Goal: Task Accomplishment & Management: Complete application form

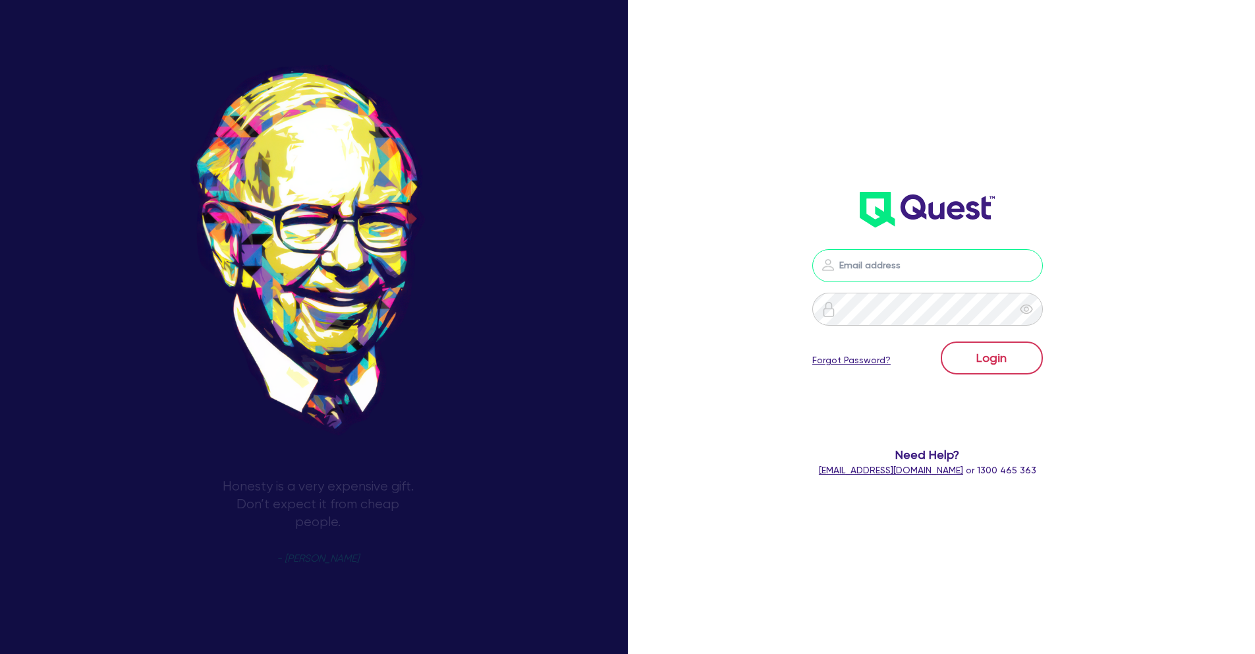
type input "[PERSON_NAME][EMAIL_ADDRESS][PERSON_NAME][DOMAIN_NAME]"
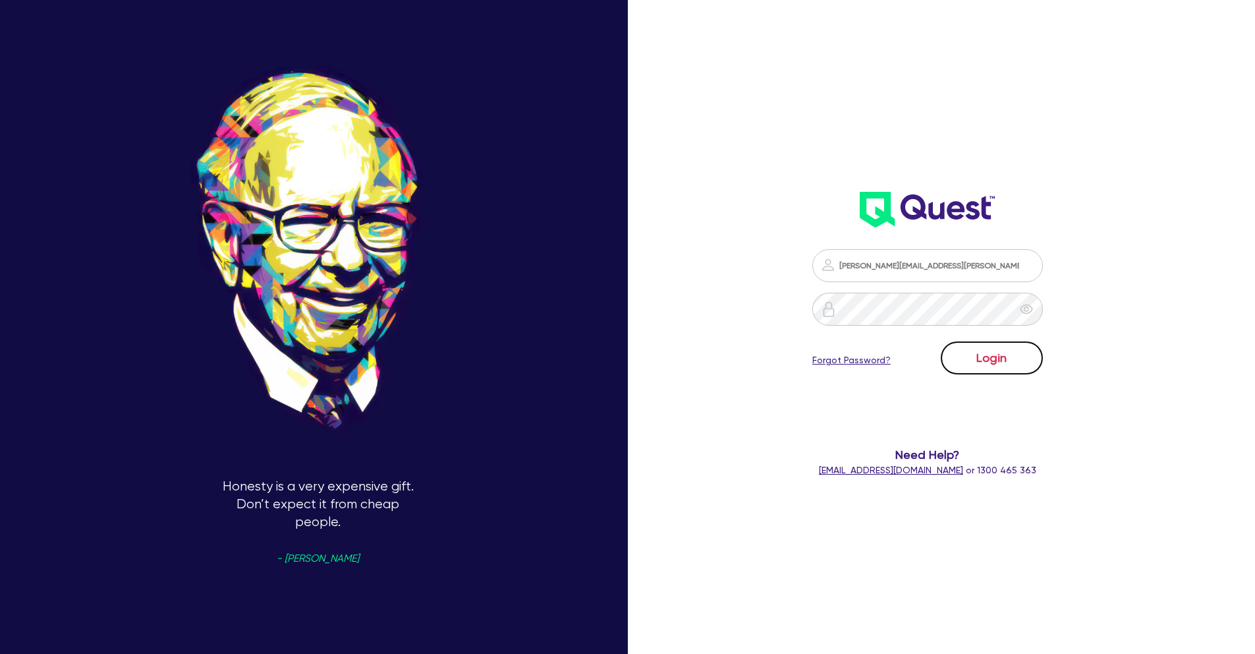
click at [989, 358] on button "Login" at bounding box center [992, 357] width 102 height 33
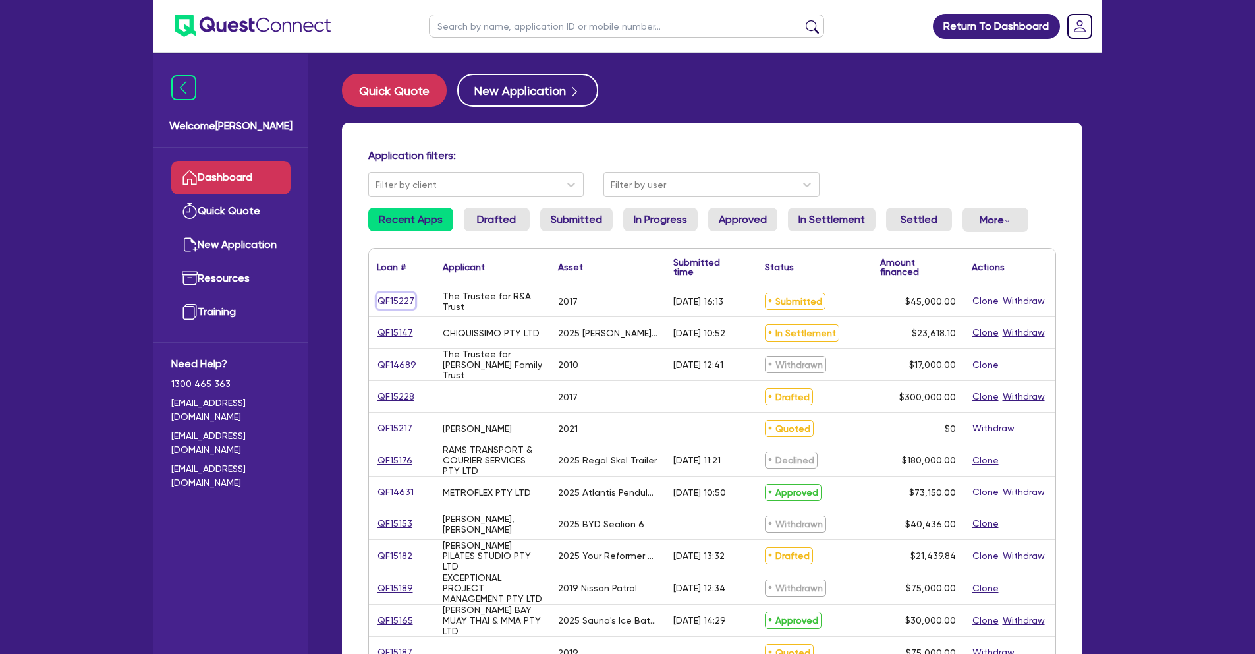
click at [386, 296] on link "QF15227" at bounding box center [396, 300] width 38 height 15
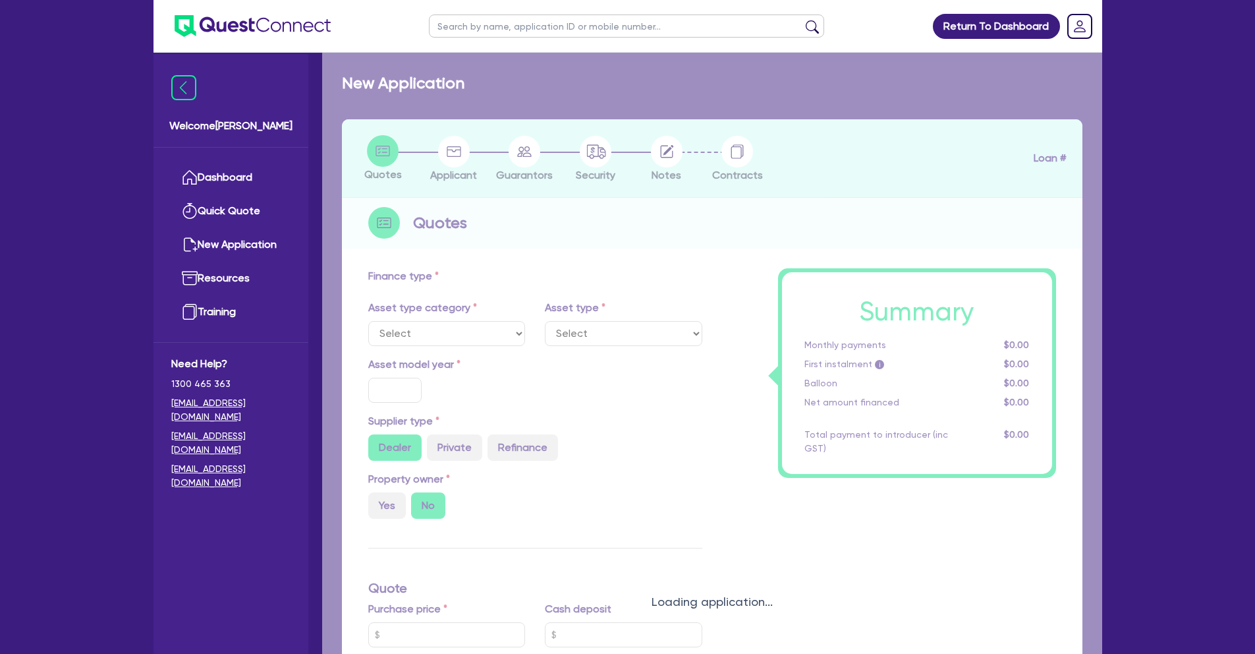
select select "CARS_AND_LIGHT_TRUCKS"
type input "2017"
radio input "true"
type input "45,000"
type input "10"
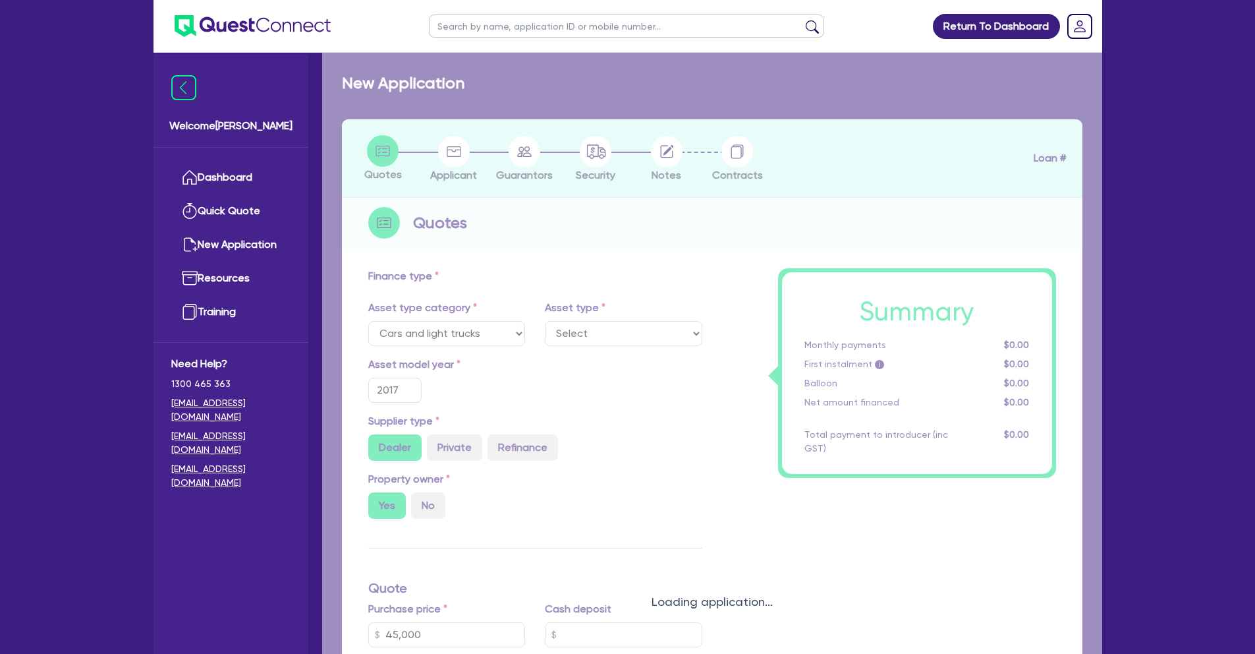
type input "4,500"
type input "17.95"
select select "VANS_AND_UTES"
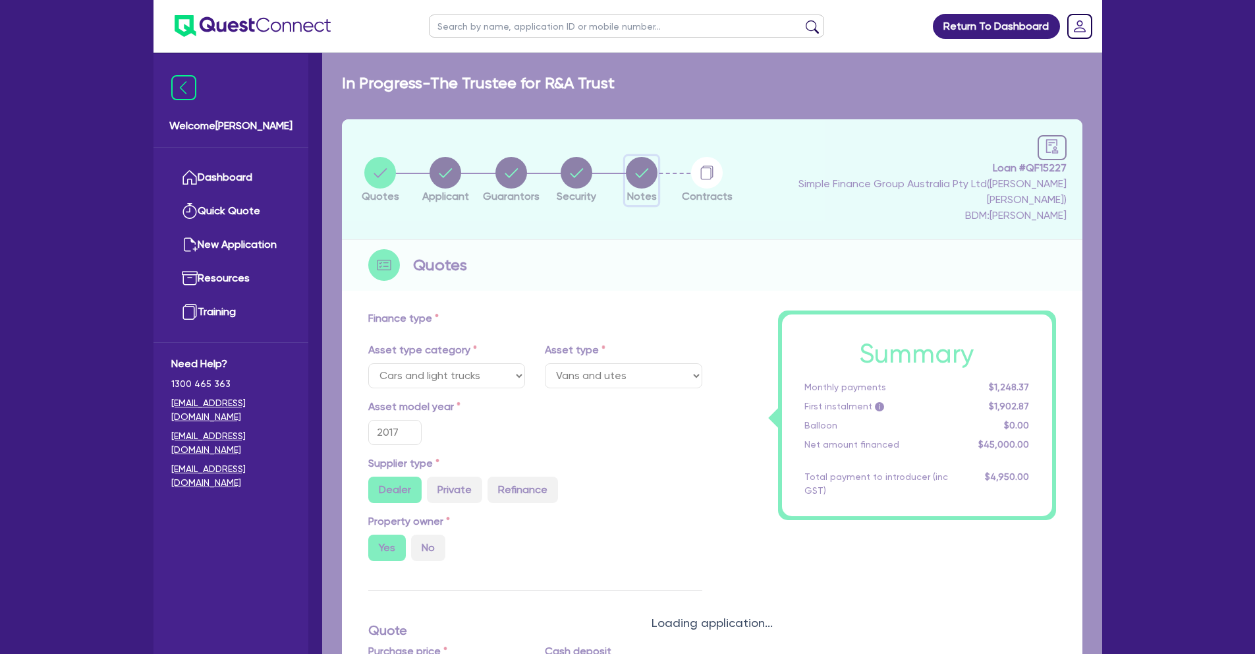
click at [658, 169] on circle "button" at bounding box center [642, 173] width 32 height 32
select select "Quest Finance - Own Book"
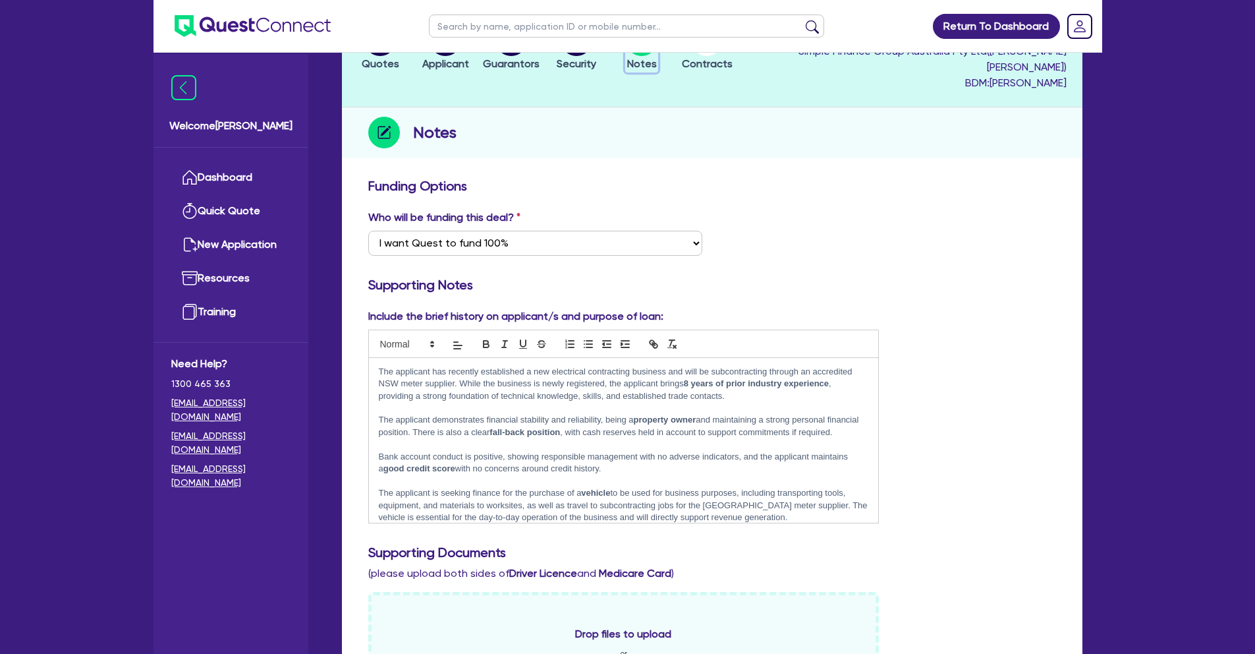
scroll to position [284, 0]
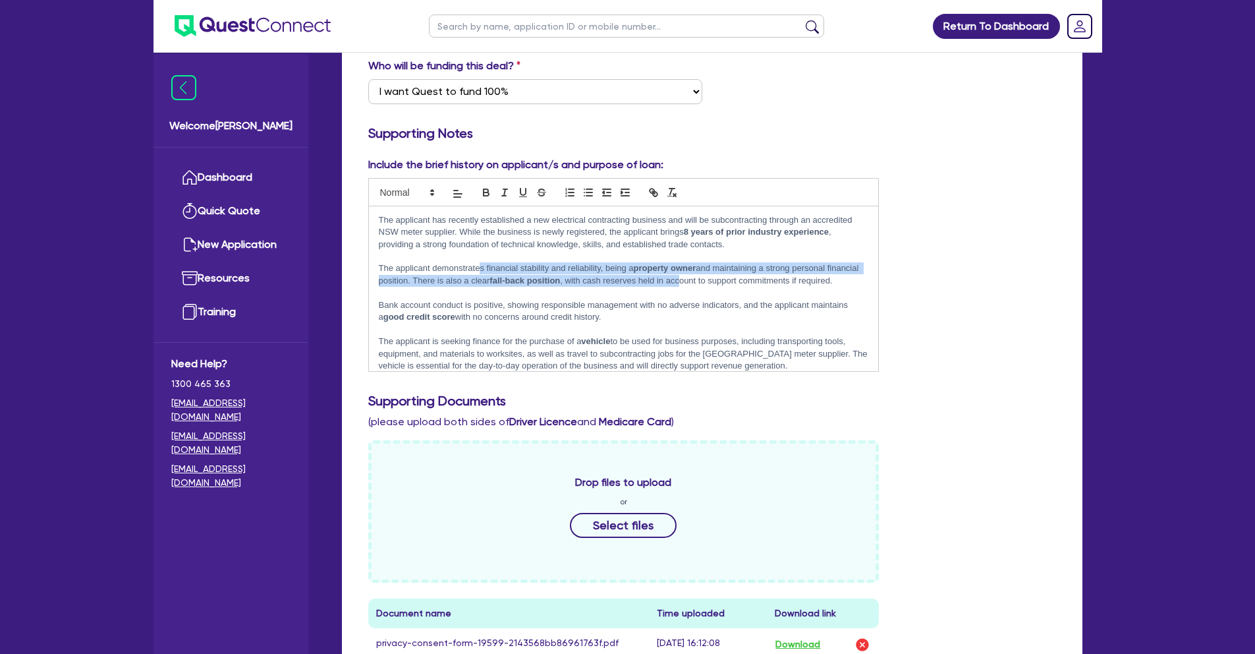
drag, startPoint x: 528, startPoint y: 252, endPoint x: 718, endPoint y: 270, distance: 189.9
click at [718, 270] on p "The applicant demonstrates financial stability and reliability, being a propert…" at bounding box center [624, 274] width 490 height 24
click at [710, 279] on p "The applicant demonstrates financial stability and reliability, being a propert…" at bounding box center [624, 274] width 490 height 24
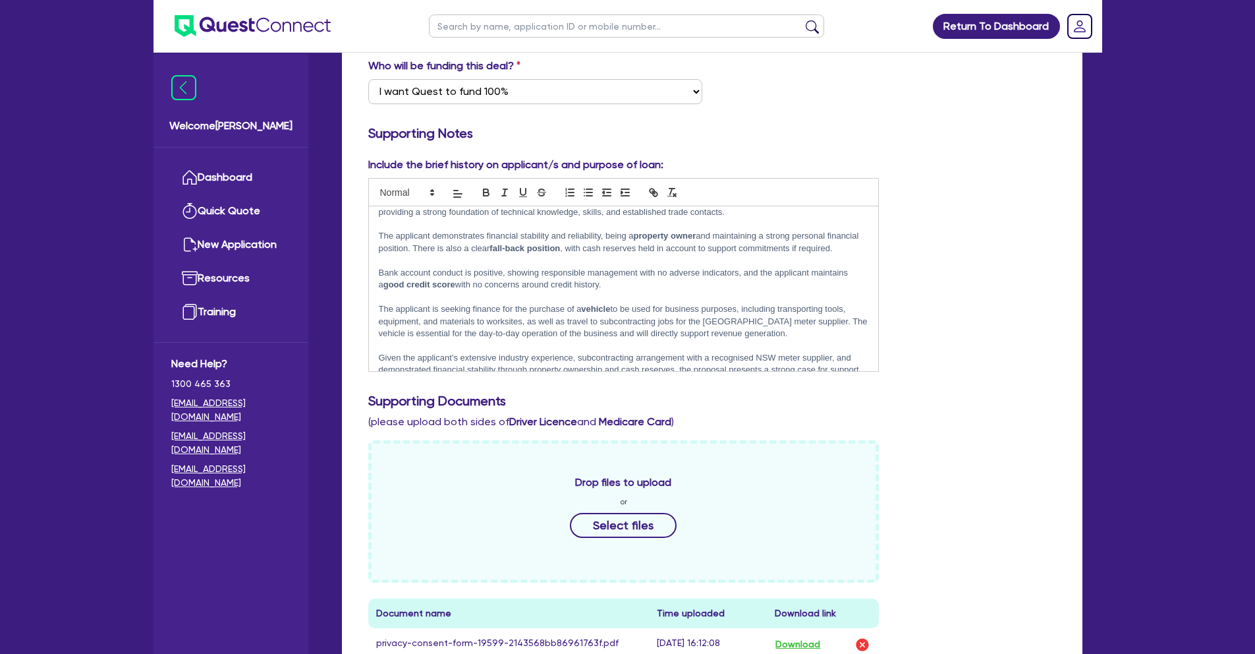
scroll to position [34, 0]
drag, startPoint x: 423, startPoint y: 262, endPoint x: 503, endPoint y: 281, distance: 82.6
click at [519, 277] on p "Bank account conduct is positive, showing responsible management with no advers…" at bounding box center [624, 278] width 490 height 24
drag, startPoint x: 540, startPoint y: 265, endPoint x: 675, endPoint y: 272, distance: 135.3
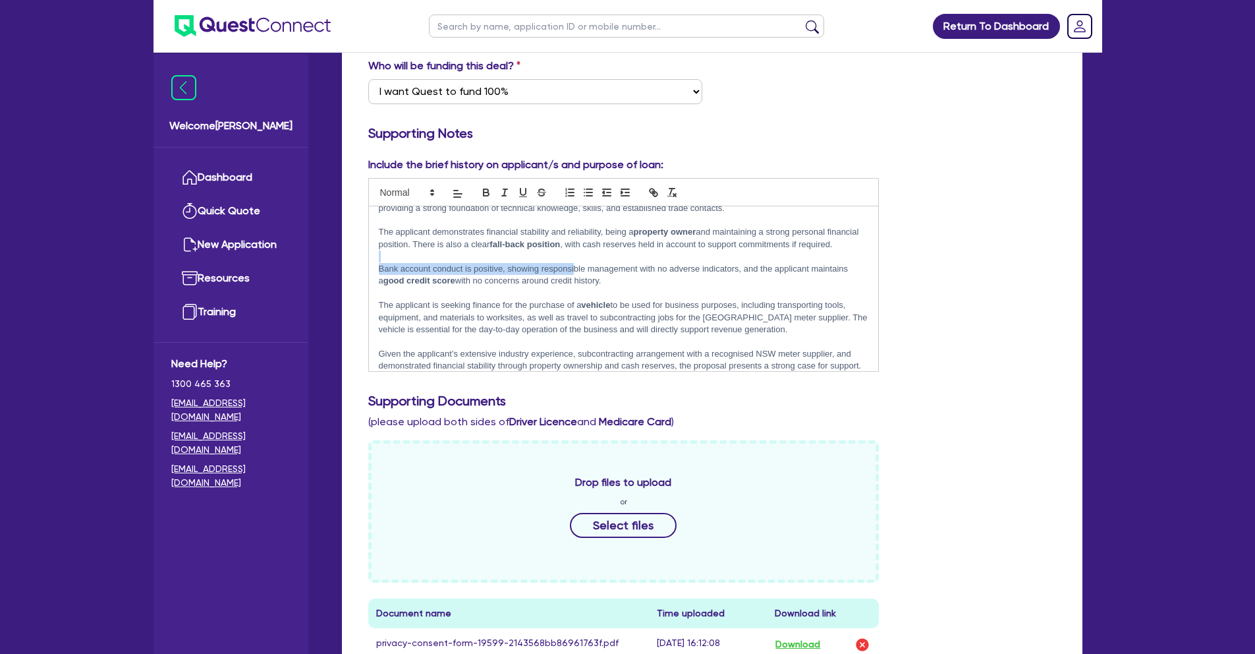
click at [625, 271] on div "The applicant has recently established a new electrical contracting business an…" at bounding box center [624, 288] width 510 height 165
click at [675, 272] on p "Bank account conduct is positive, showing responsible management with no advers…" at bounding box center [624, 275] width 490 height 24
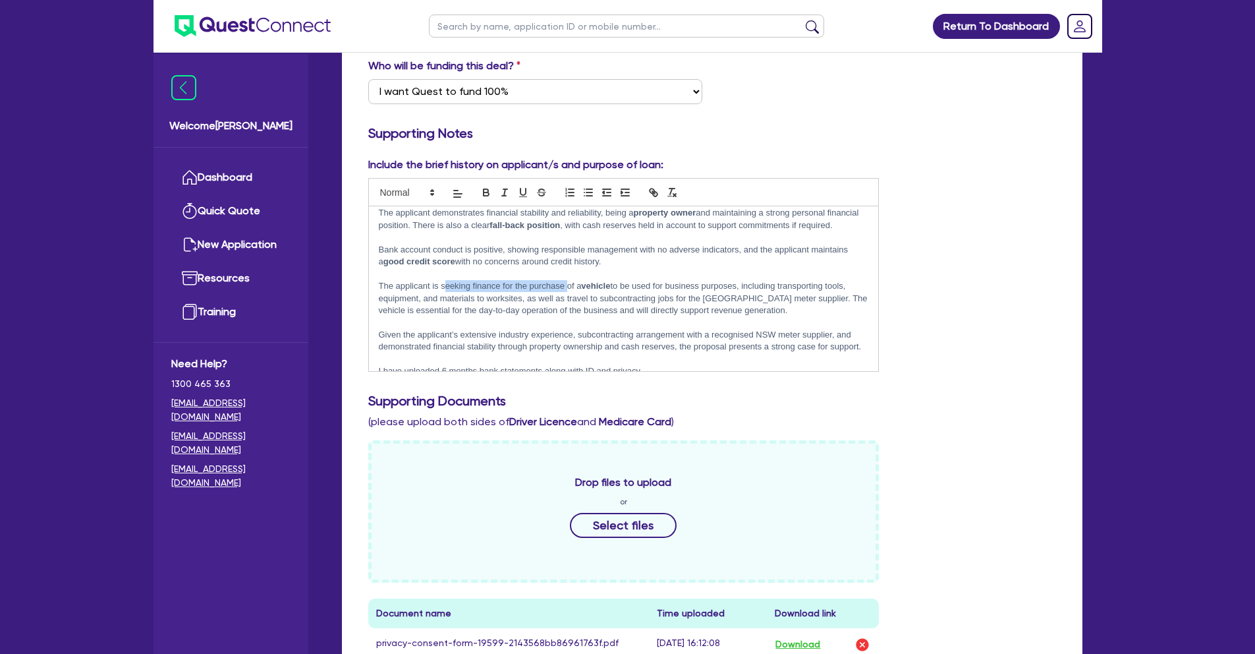
drag, startPoint x: 485, startPoint y: 280, endPoint x: 591, endPoint y: 280, distance: 106.1
click at [574, 280] on p "The applicant is seeking finance for the purchase of a vehicle to be used for b…" at bounding box center [624, 298] width 490 height 36
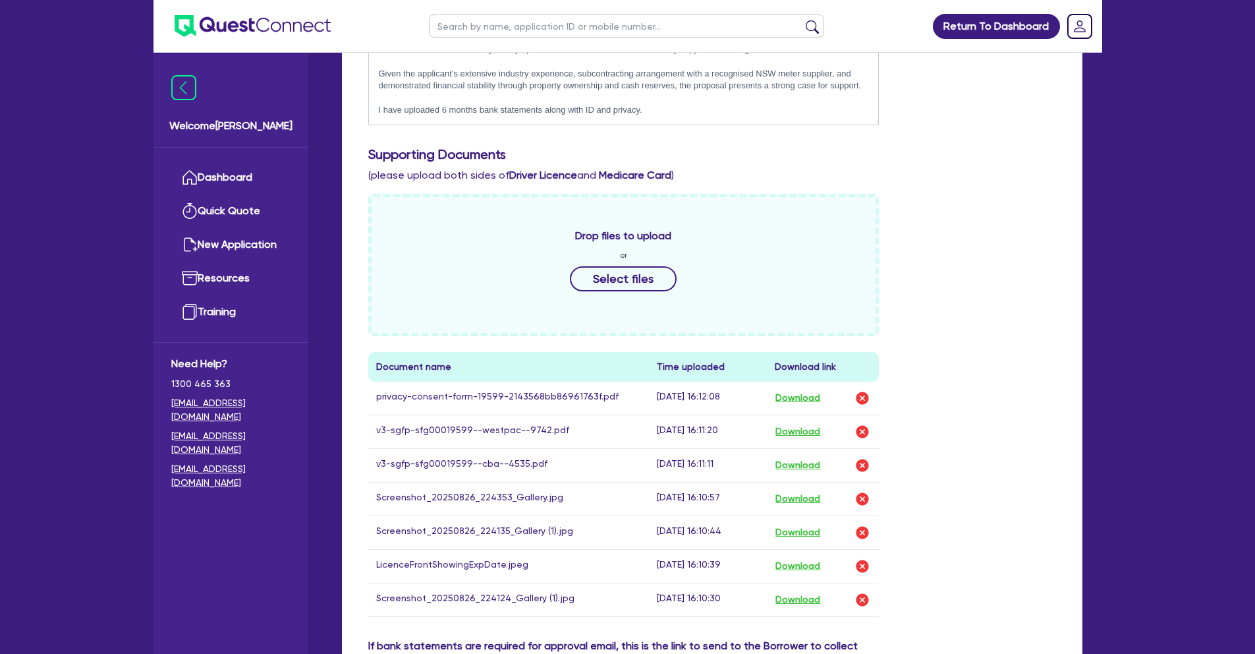
scroll to position [720, 0]
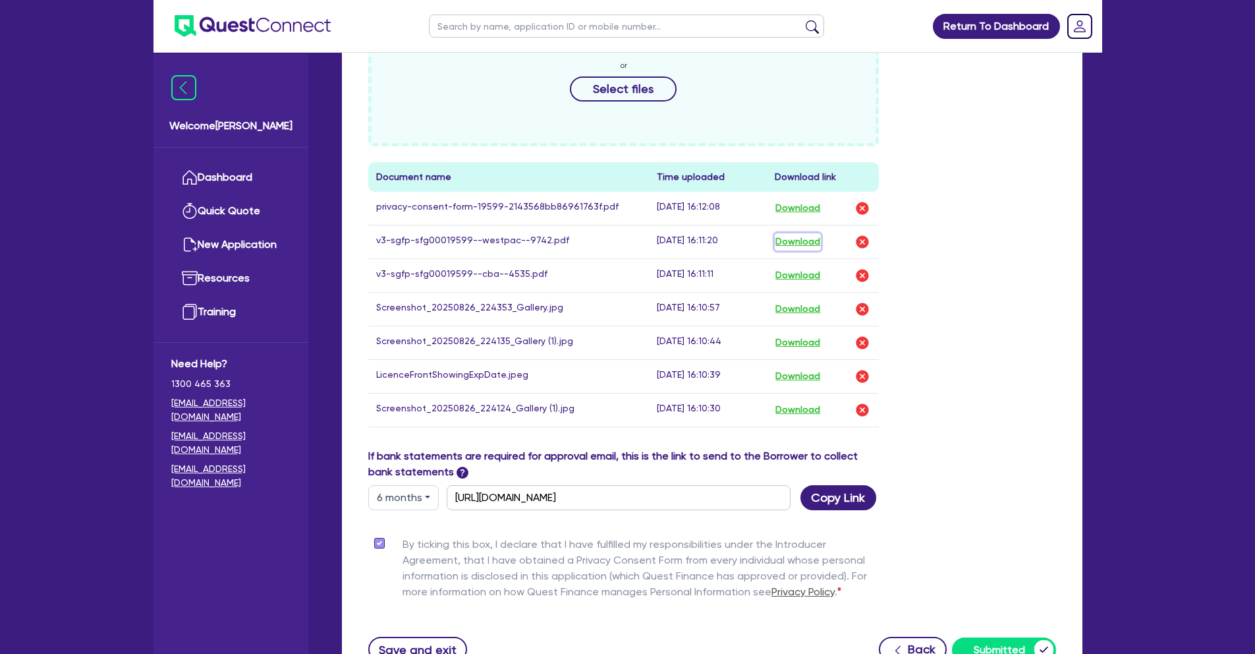
click at [792, 233] on button "Download" at bounding box center [798, 241] width 46 height 17
click at [807, 267] on button "Download" at bounding box center [798, 275] width 46 height 17
click at [799, 300] on button "Download" at bounding box center [798, 308] width 46 height 17
click at [805, 401] on button "Download" at bounding box center [798, 409] width 46 height 17
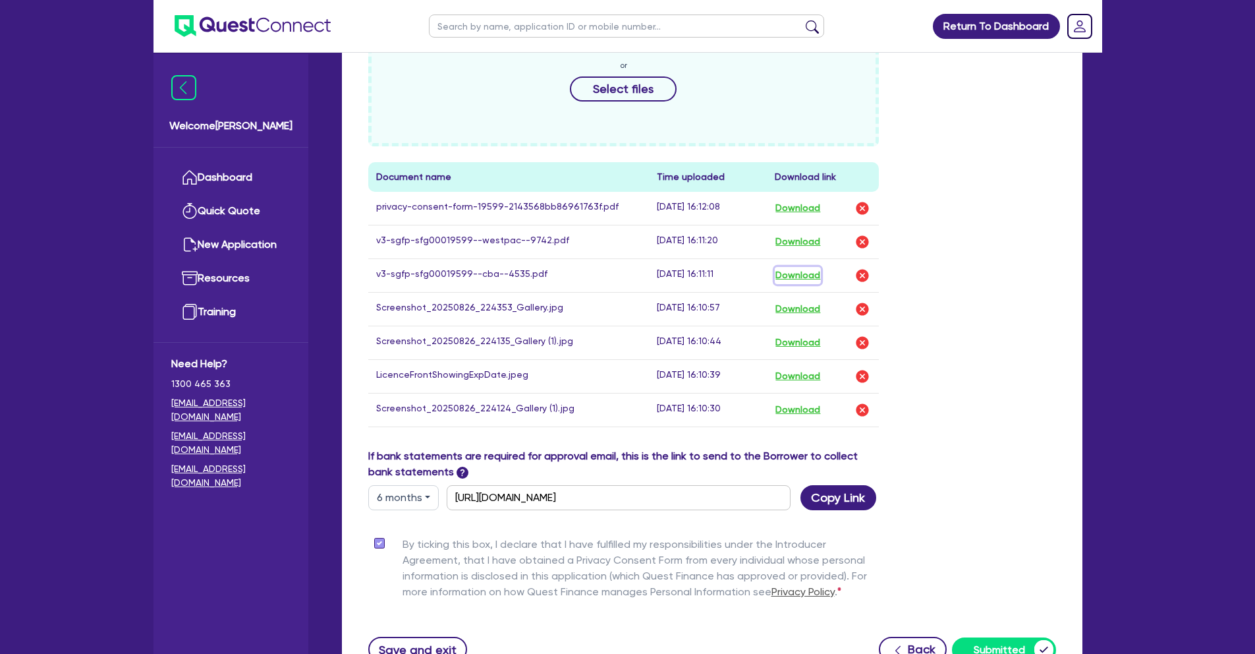
click at [802, 267] on button "Download" at bounding box center [798, 275] width 46 height 17
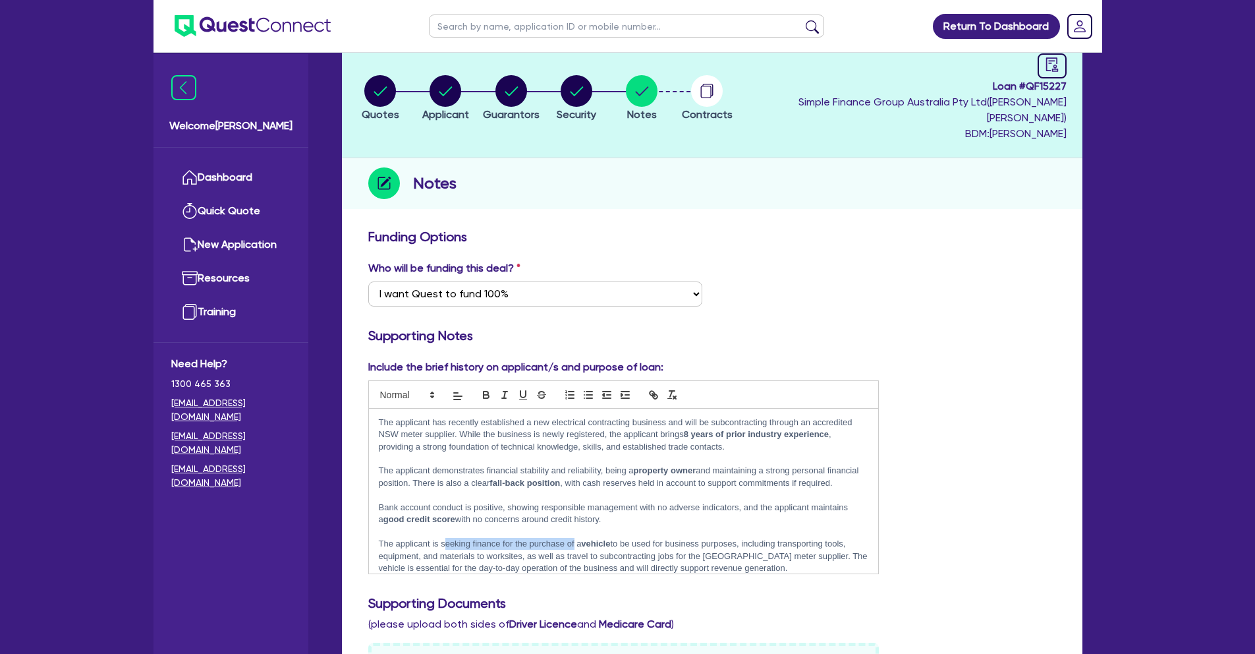
scroll to position [0, 0]
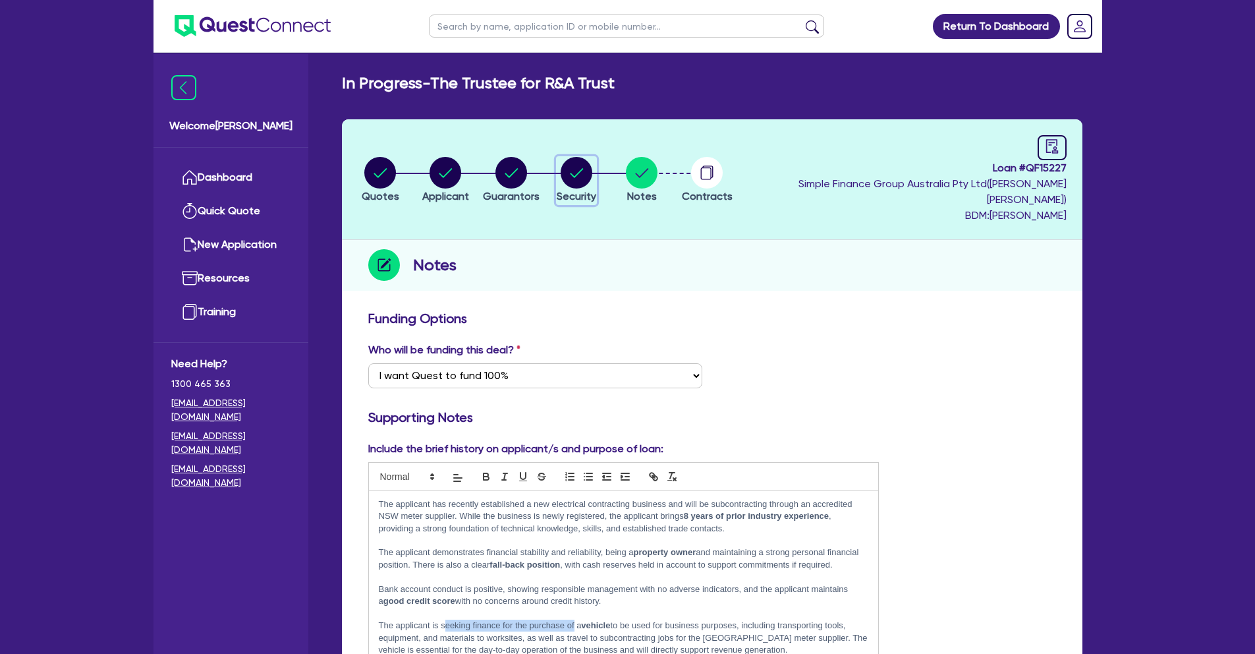
click at [588, 157] on circle "button" at bounding box center [577, 173] width 32 height 32
select select "CARS_AND_LIGHT_TRUCKS"
select select "VANS_AND_UTES"
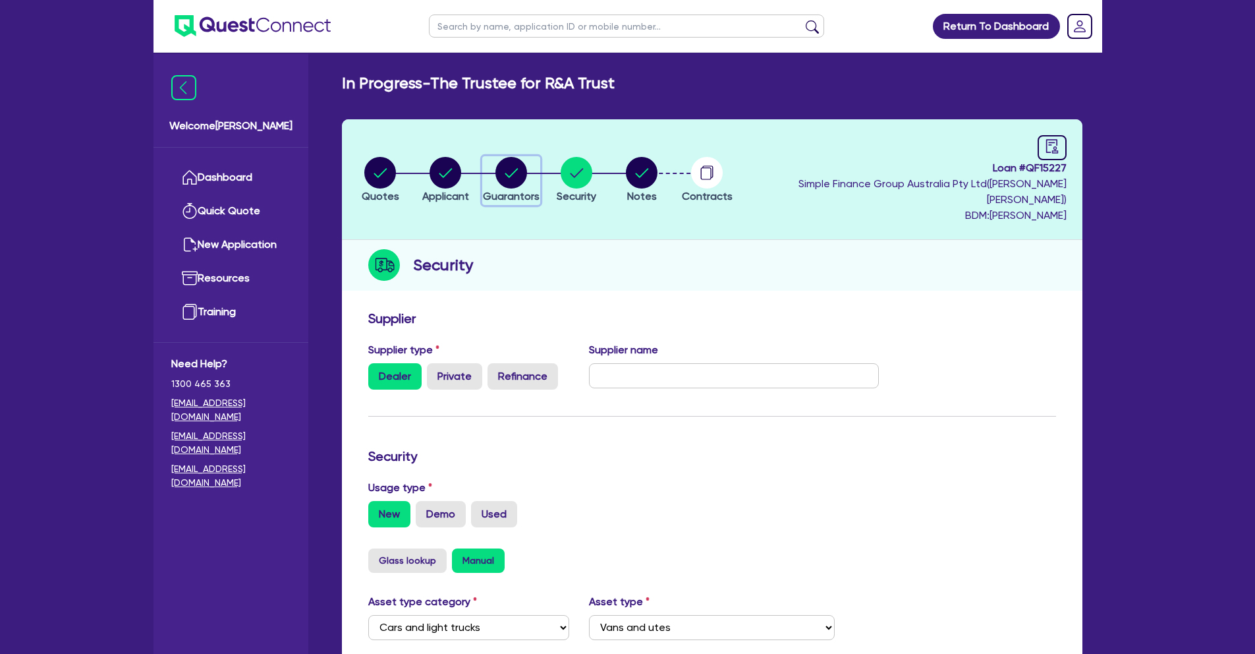
click at [520, 169] on circle "button" at bounding box center [512, 173] width 32 height 32
select select "MR"
select select "SA"
select select "MARRIED"
select select "PROPERTY"
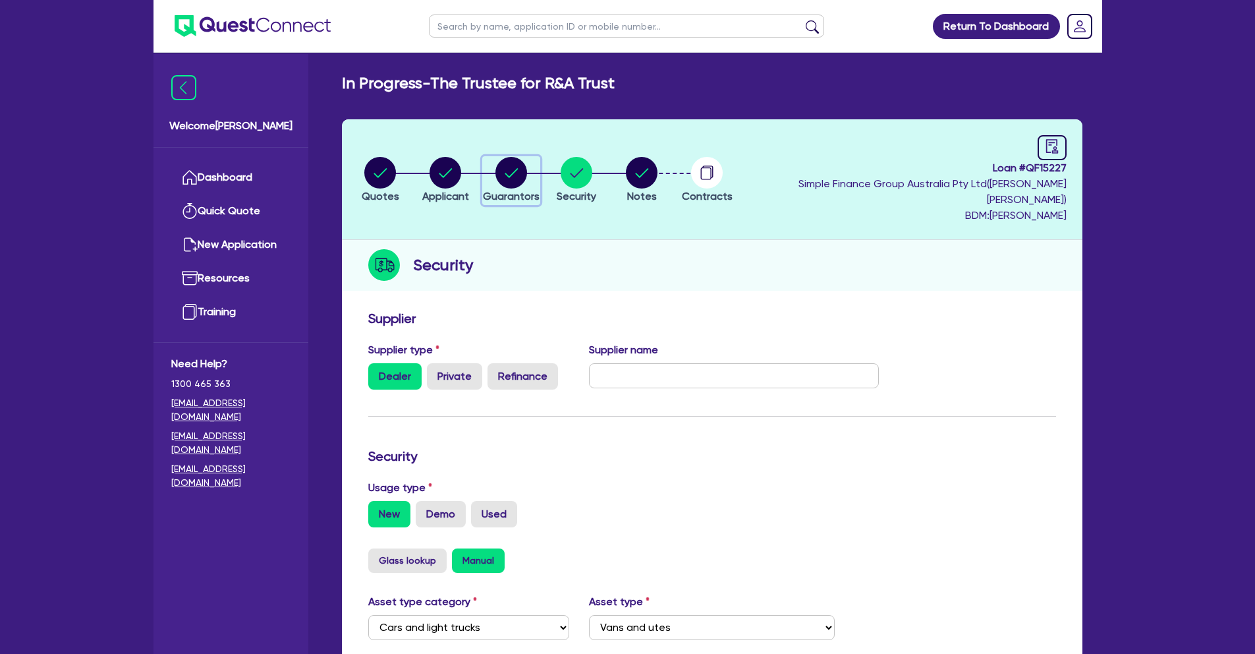
select select "CASH"
select select "VEHICLE"
select select "OTHER"
select select "HOUSEHOLD_PERSONAL"
select select "OTHER"
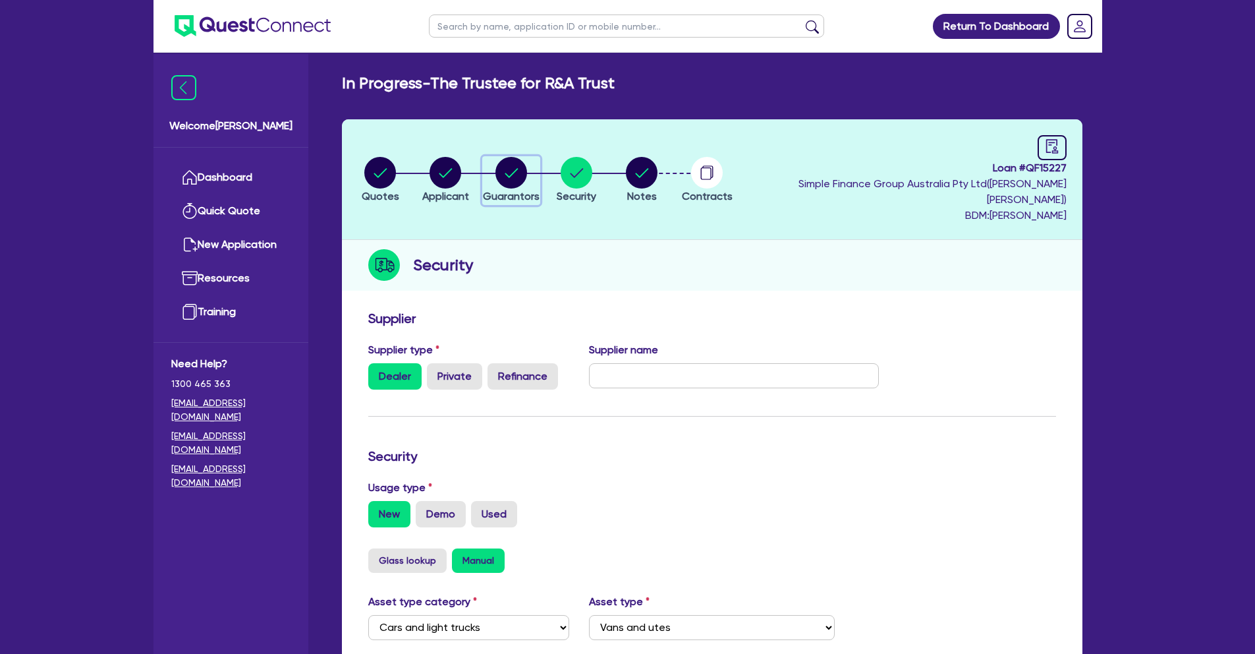
select select "OTHER"
select select "MORTGAGE"
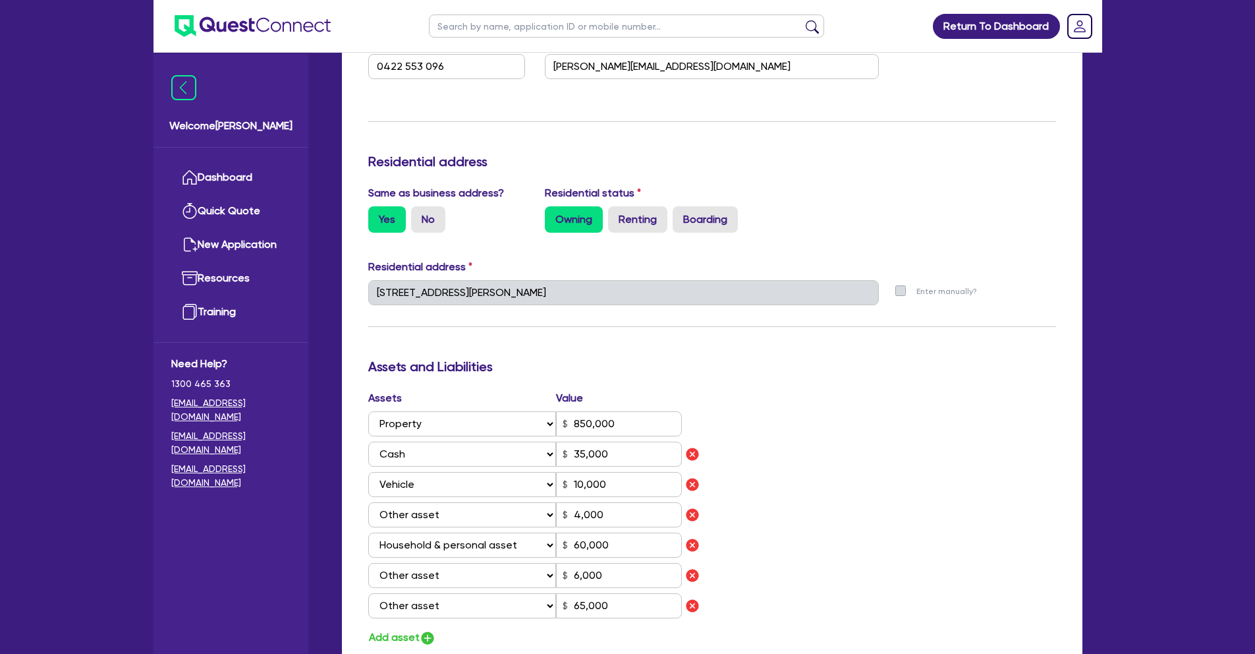
scroll to position [578, 0]
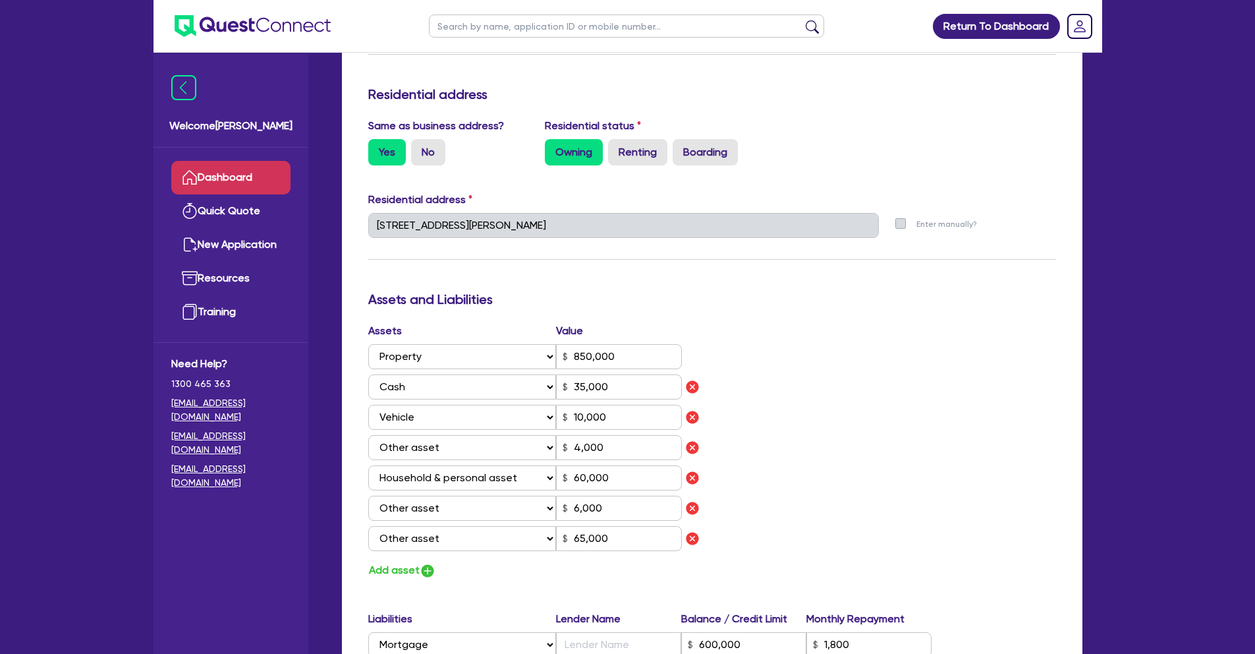
click at [265, 173] on link "Dashboard" at bounding box center [230, 178] width 119 height 34
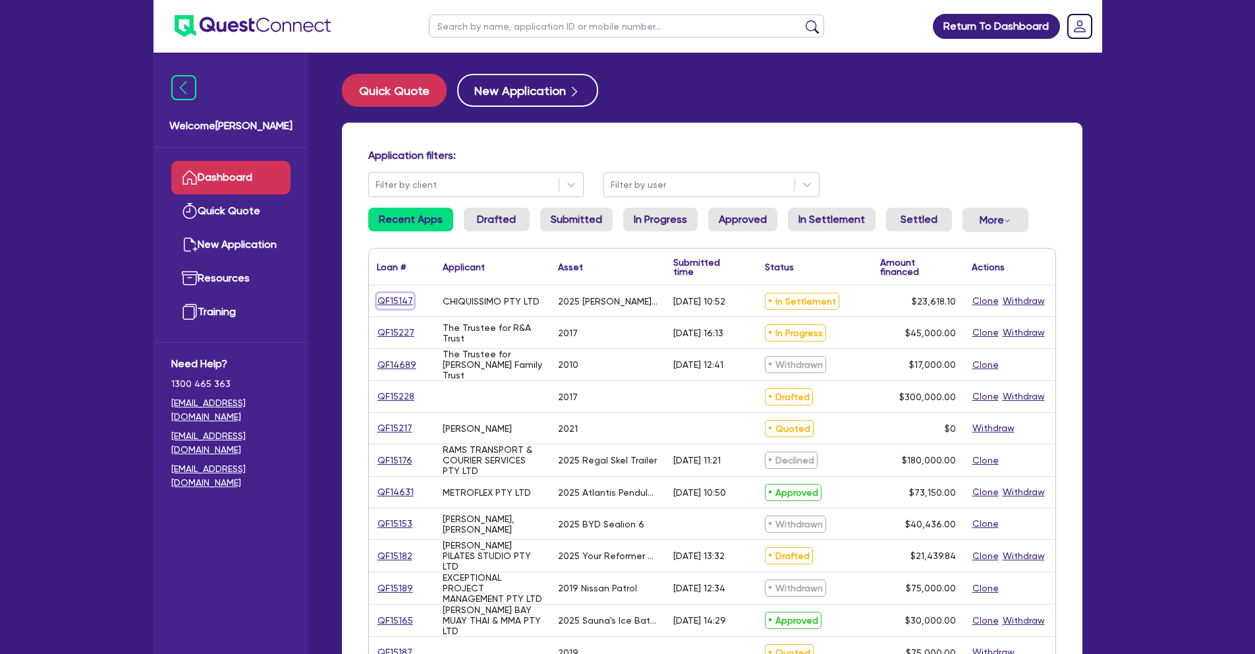
click at [399, 297] on link "QF15147" at bounding box center [395, 300] width 37 height 15
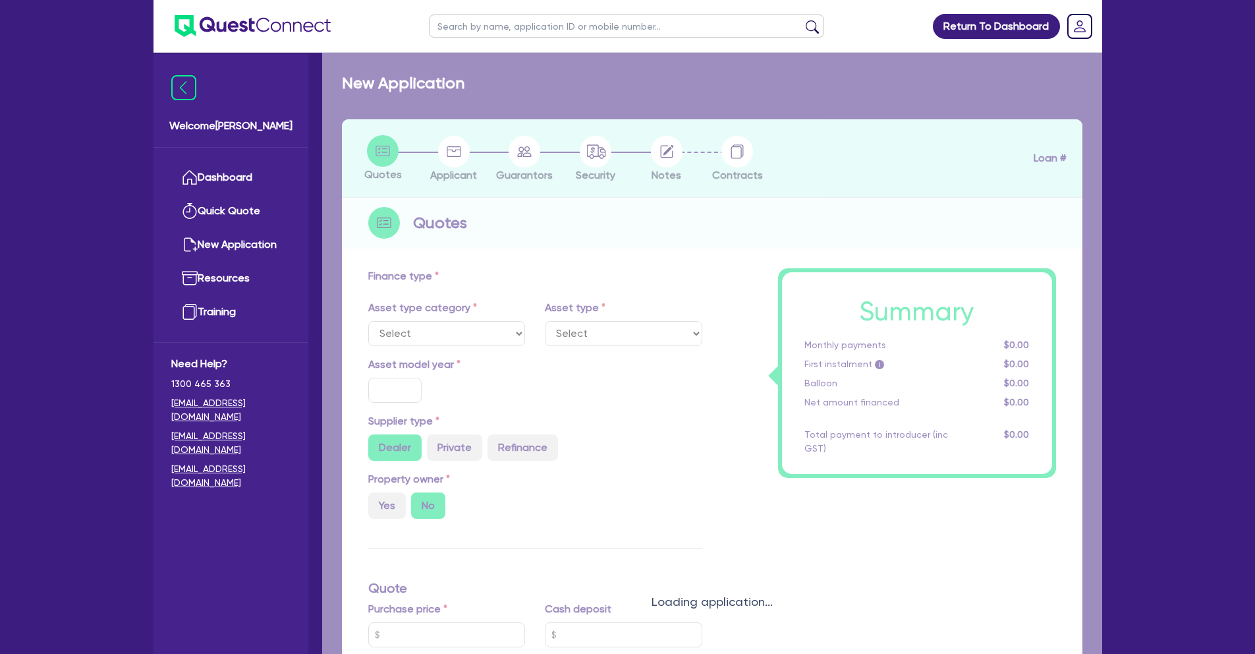
select select "TERTIARY_ASSETS"
type input "2025"
radio input "true"
type input "23,618.1"
type input "6"
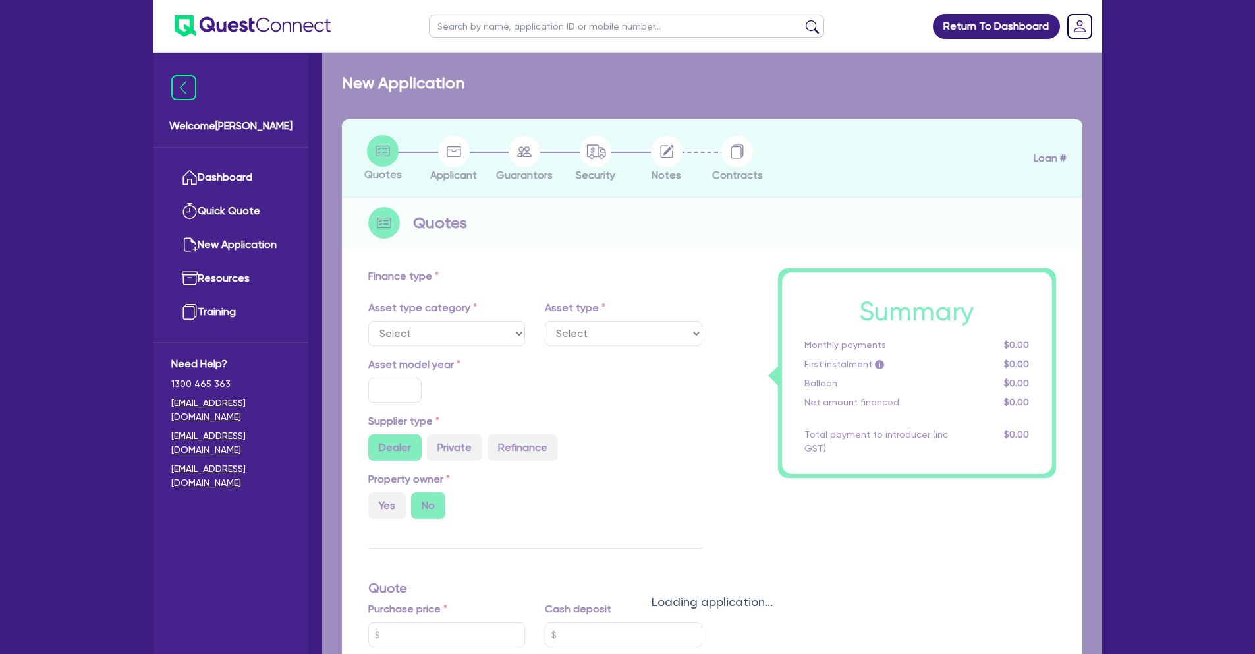
type input "1,417.09"
type input "18.95"
type input "100"
select select "BEAUTY_EQUIPMENT"
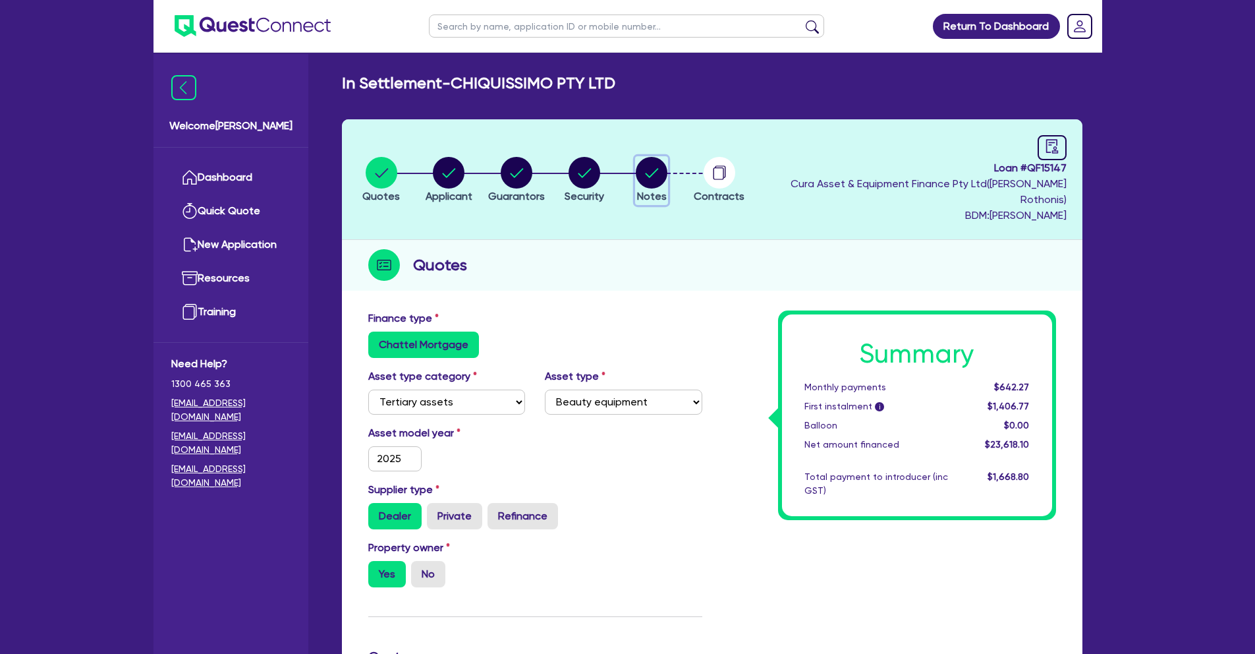
click at [655, 172] on circle "button" at bounding box center [652, 173] width 32 height 32
select select "Quest Finance - Own Book"
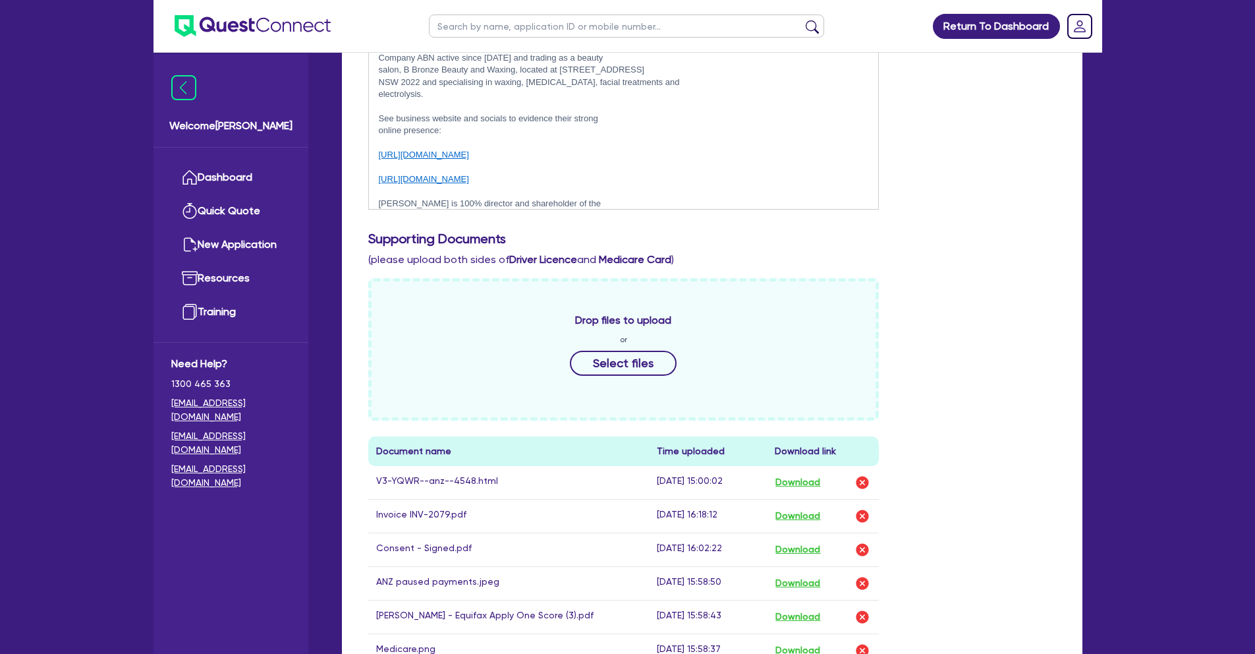
scroll to position [716, 0]
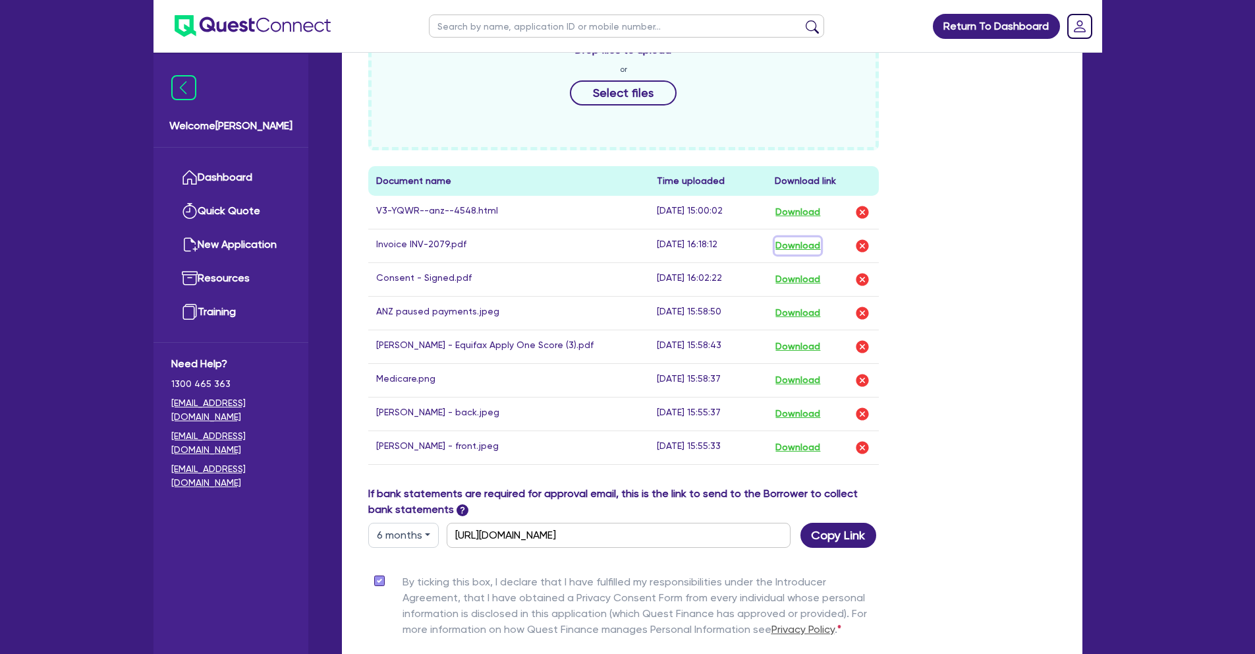
click at [810, 237] on button "Download" at bounding box center [798, 245] width 46 height 17
click at [809, 271] on button "Download" at bounding box center [798, 279] width 46 height 17
click at [615, 85] on button "Select files" at bounding box center [623, 92] width 107 height 25
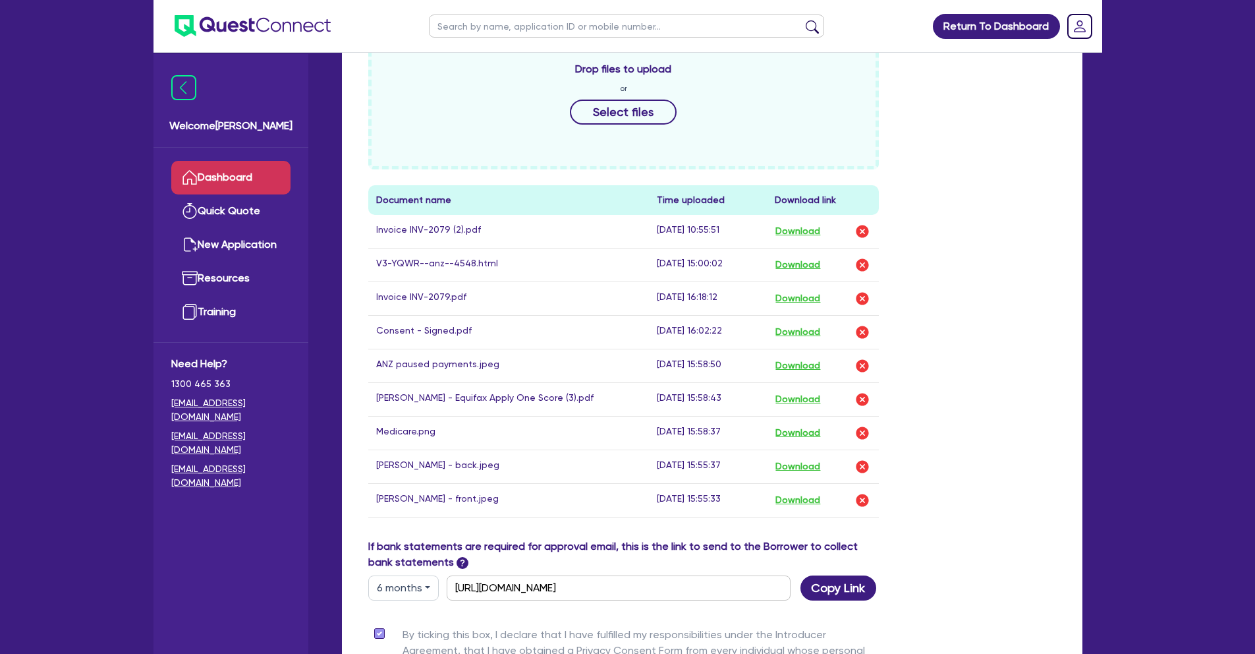
click at [248, 177] on link "Dashboard" at bounding box center [230, 178] width 119 height 34
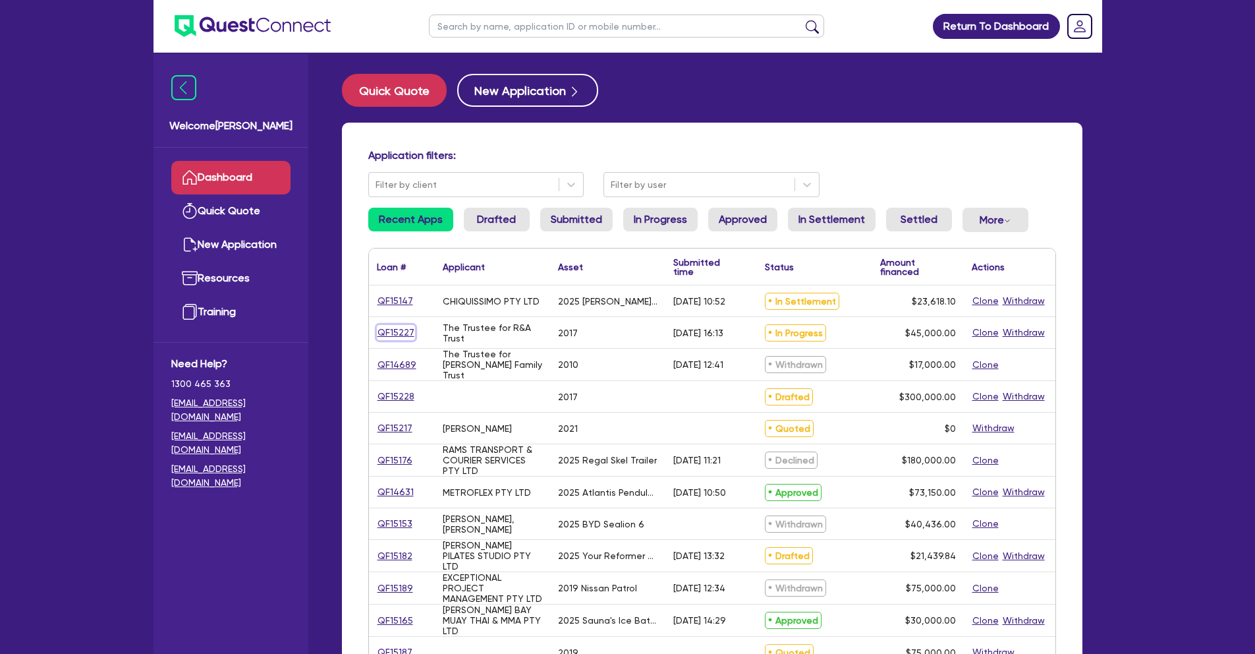
click at [403, 325] on link "QF15227" at bounding box center [396, 332] width 38 height 15
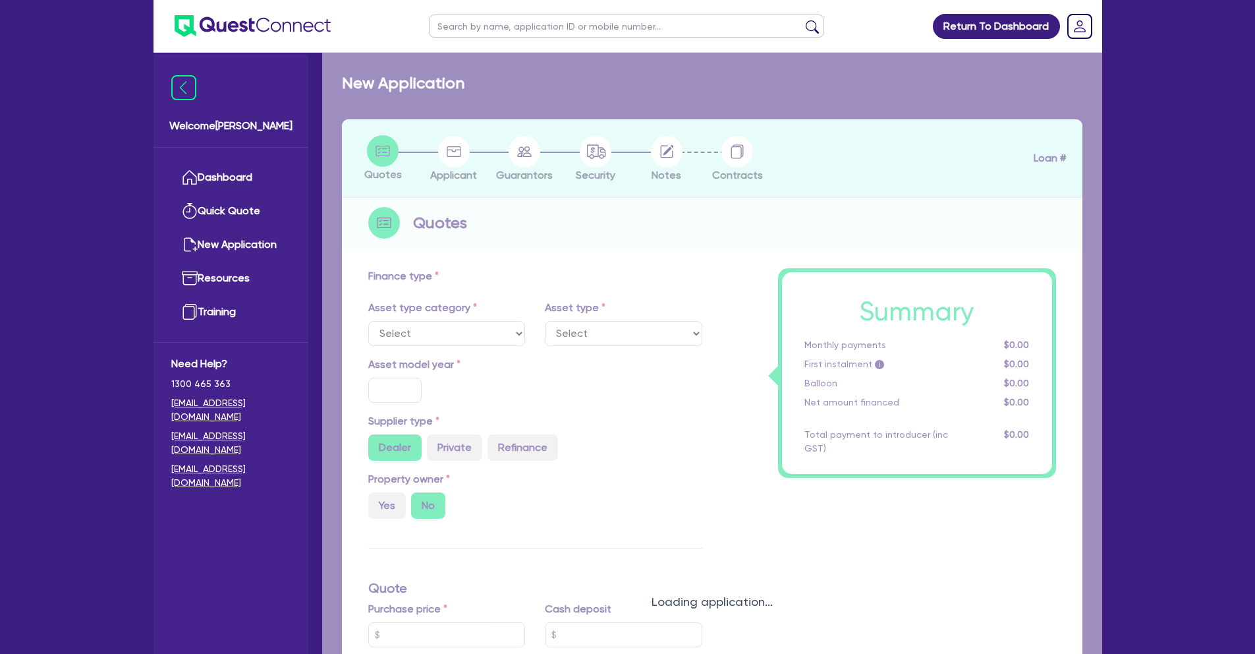
select select "CARS_AND_LIGHT_TRUCKS"
type input "2017"
radio input "true"
type input "45,000"
type input "10"
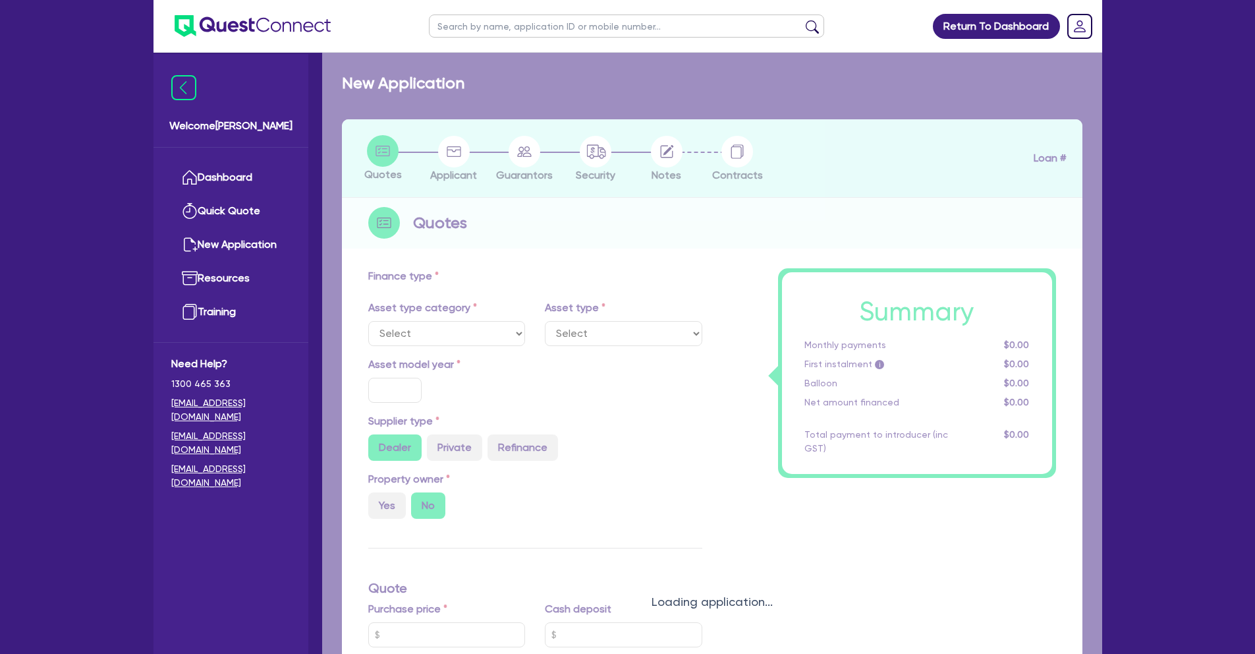
type input "4,500"
type input "17.95"
select select "VANS_AND_UTES"
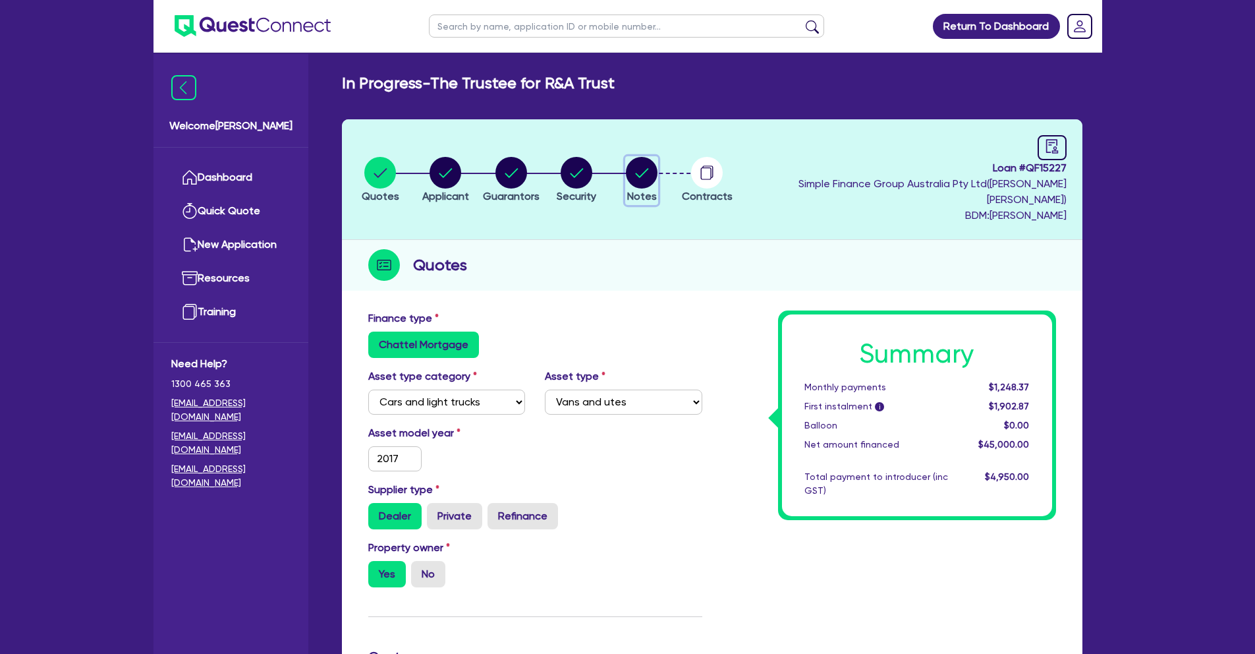
click at [658, 157] on circle "button" at bounding box center [642, 173] width 32 height 32
select select "Quest Finance - Own Book"
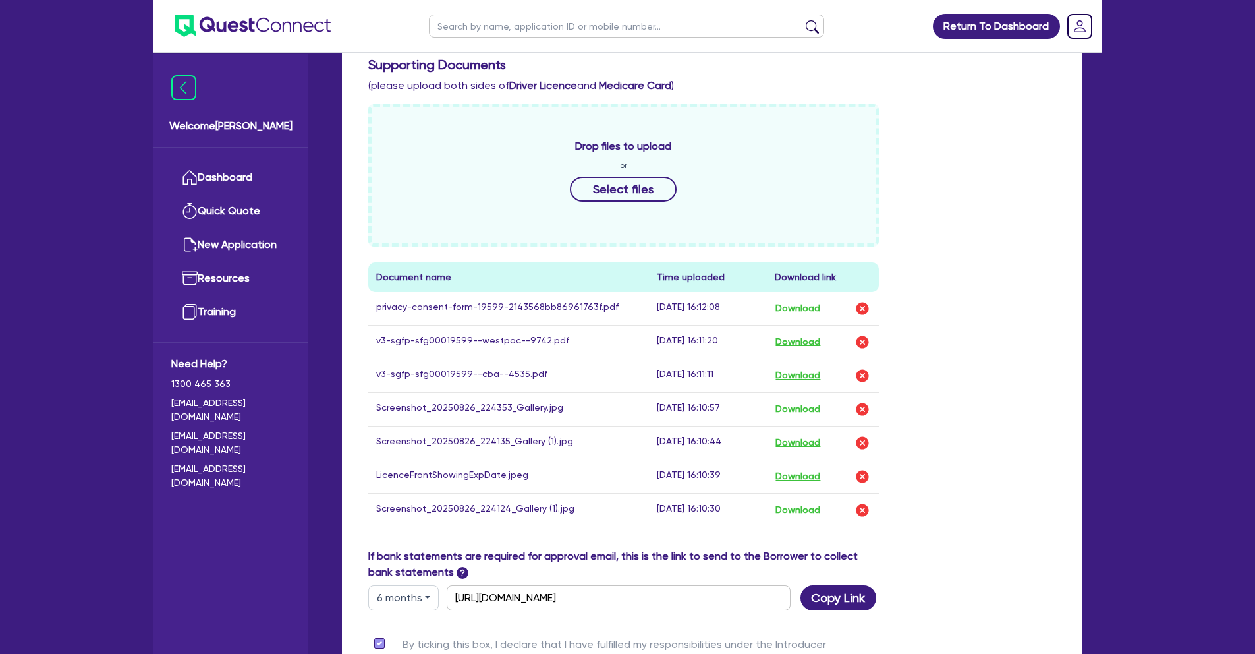
scroll to position [624, 0]
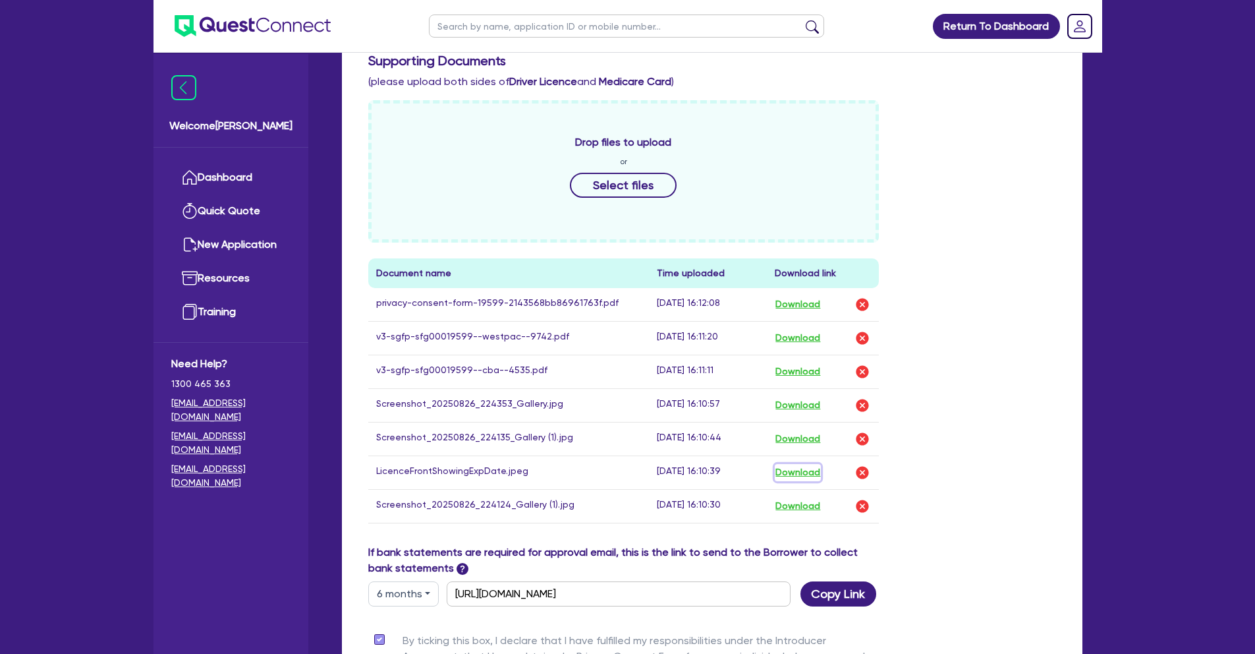
click at [809, 464] on button "Download" at bounding box center [798, 472] width 46 height 17
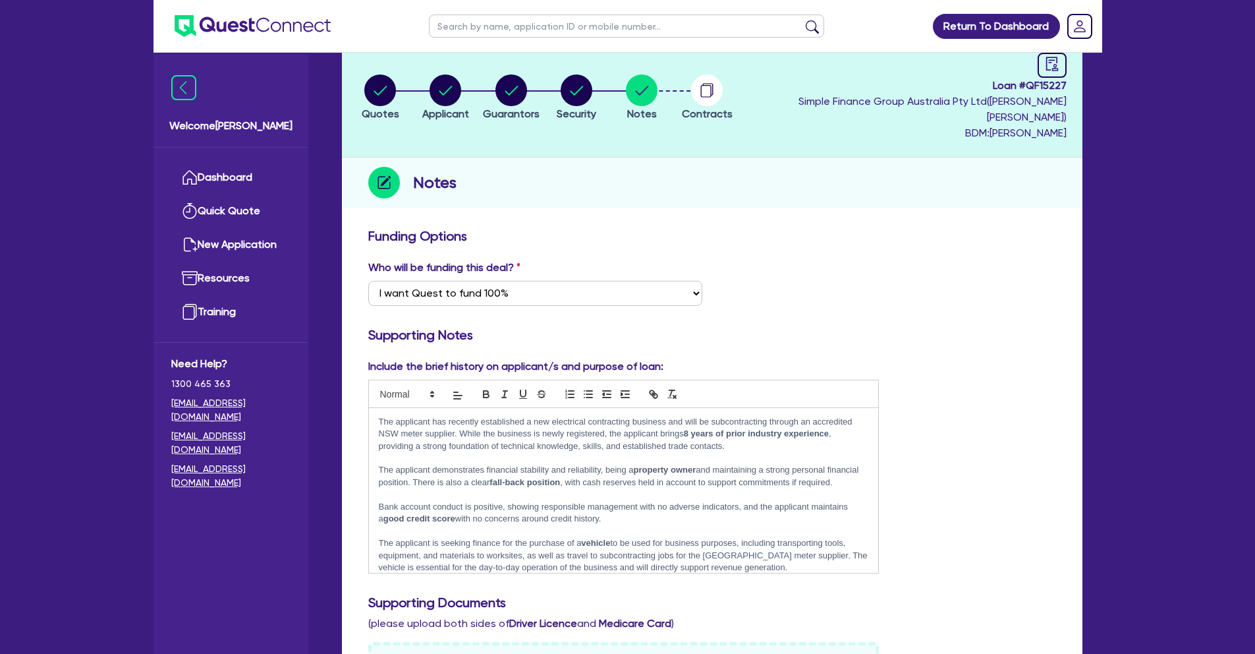
scroll to position [0, 0]
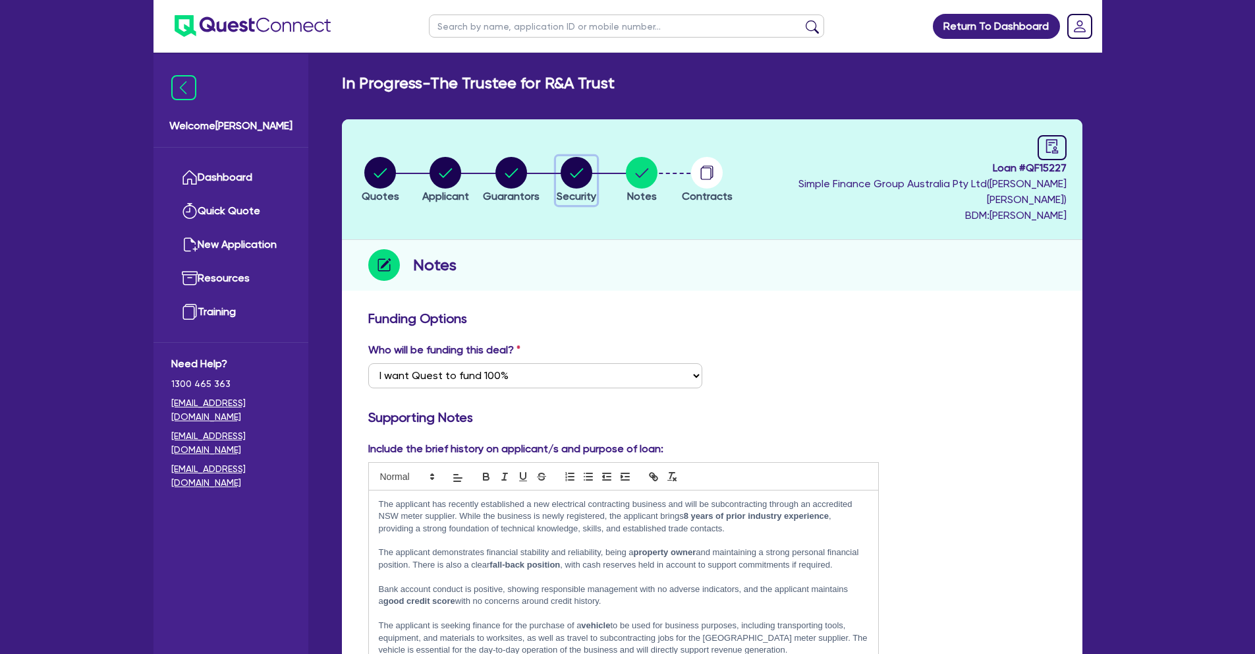
click at [581, 158] on icon "button" at bounding box center [577, 173] width 32 height 32
select select "CARS_AND_LIGHT_TRUCKS"
select select "VANS_AND_UTES"
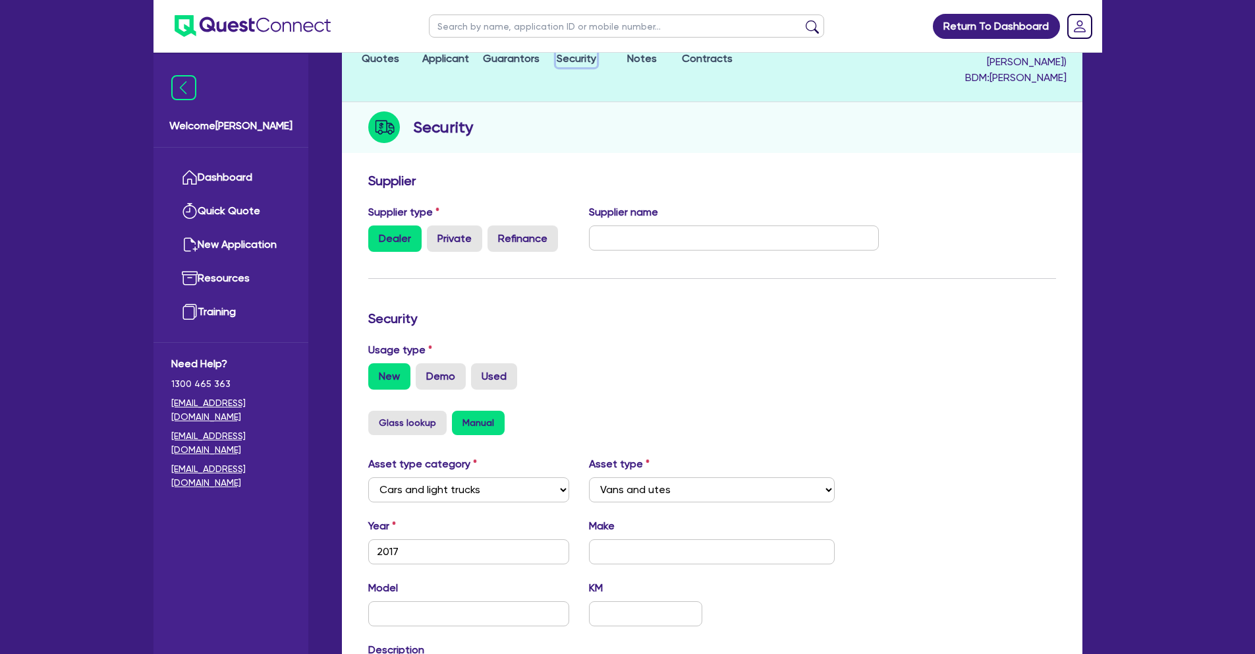
scroll to position [80, 0]
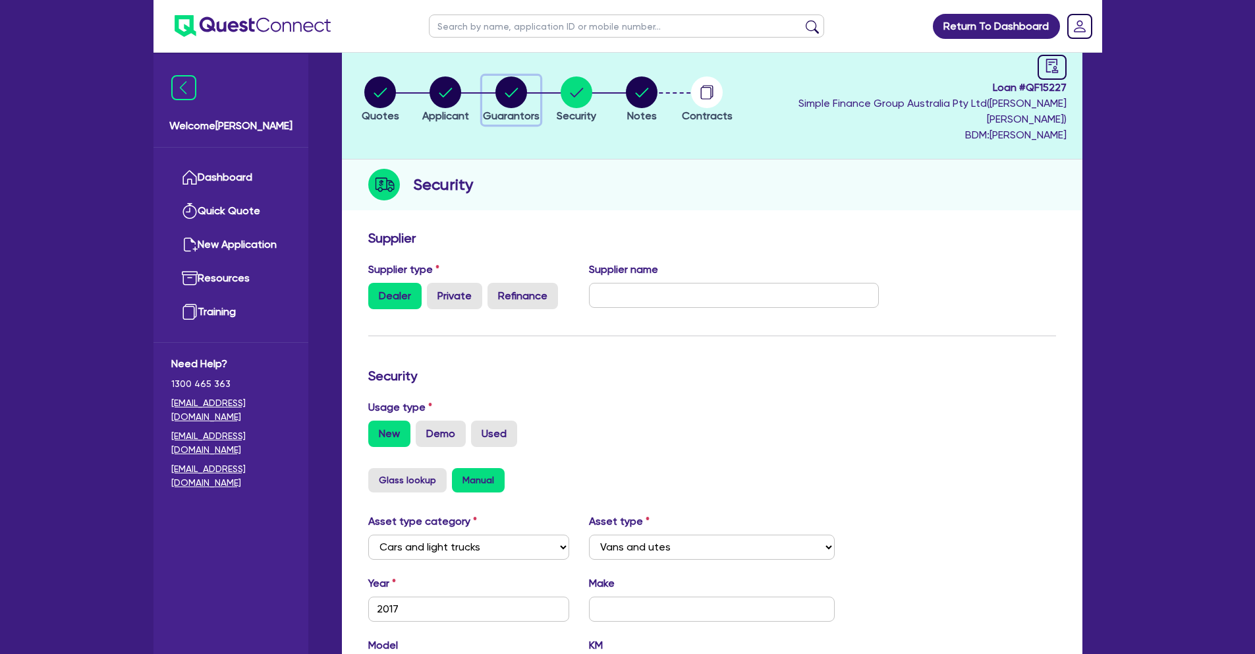
click at [527, 99] on circle "button" at bounding box center [512, 92] width 32 height 32
select select "MR"
select select "SA"
select select "MARRIED"
select select "PROPERTY"
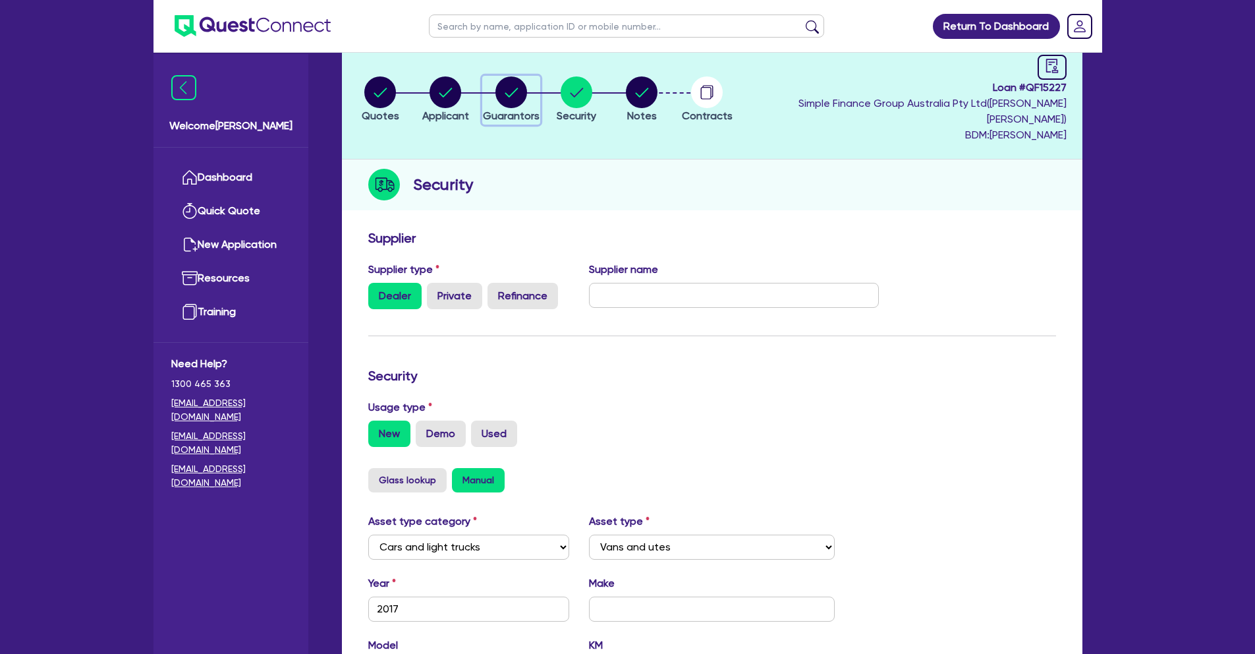
select select "CASH"
select select "VEHICLE"
select select "OTHER"
select select "HOUSEHOLD_PERSONAL"
select select "OTHER"
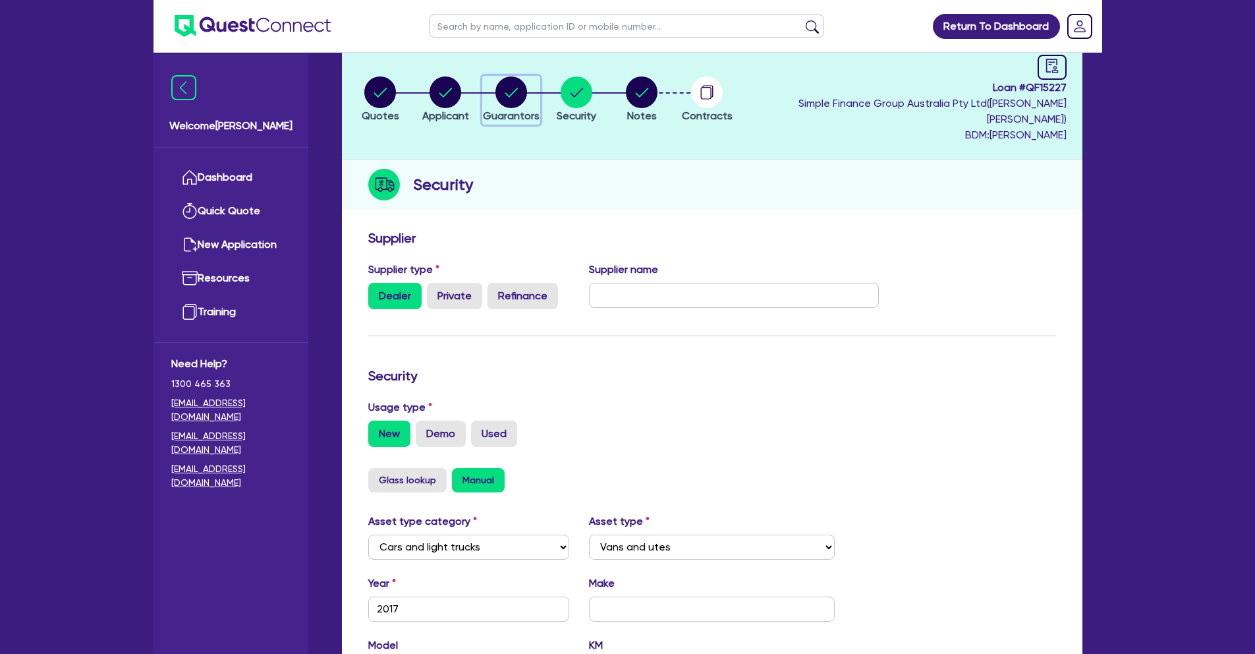
select select "OTHER"
select select "MORTGAGE"
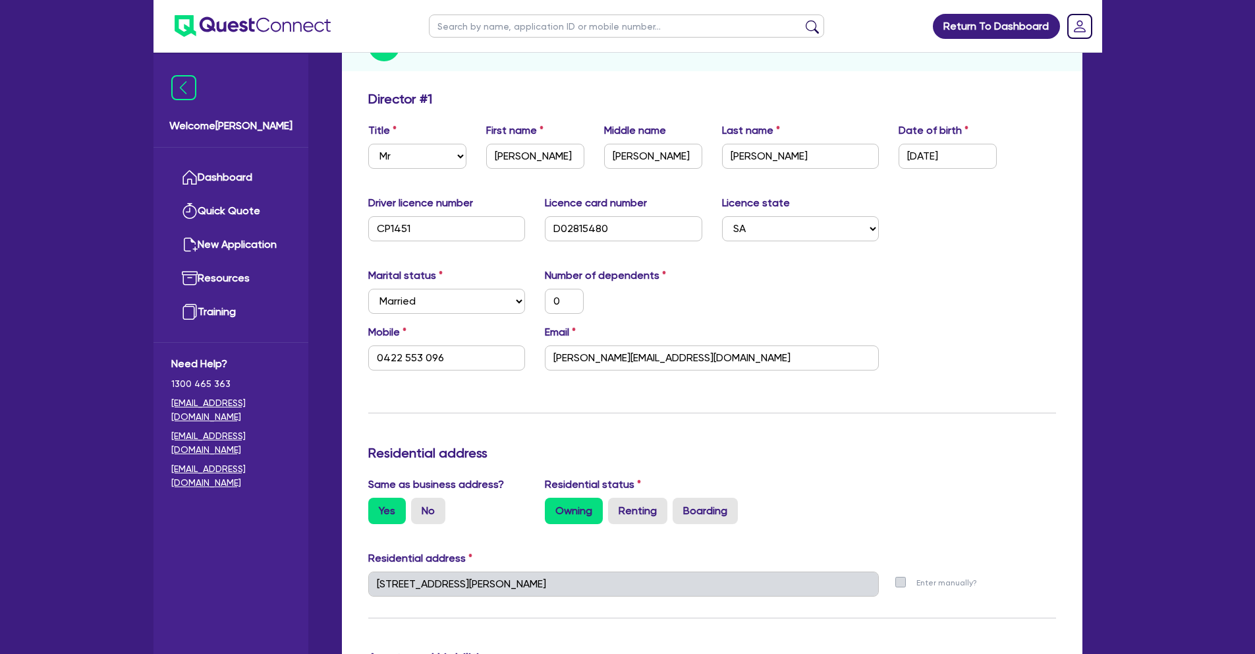
scroll to position [67, 0]
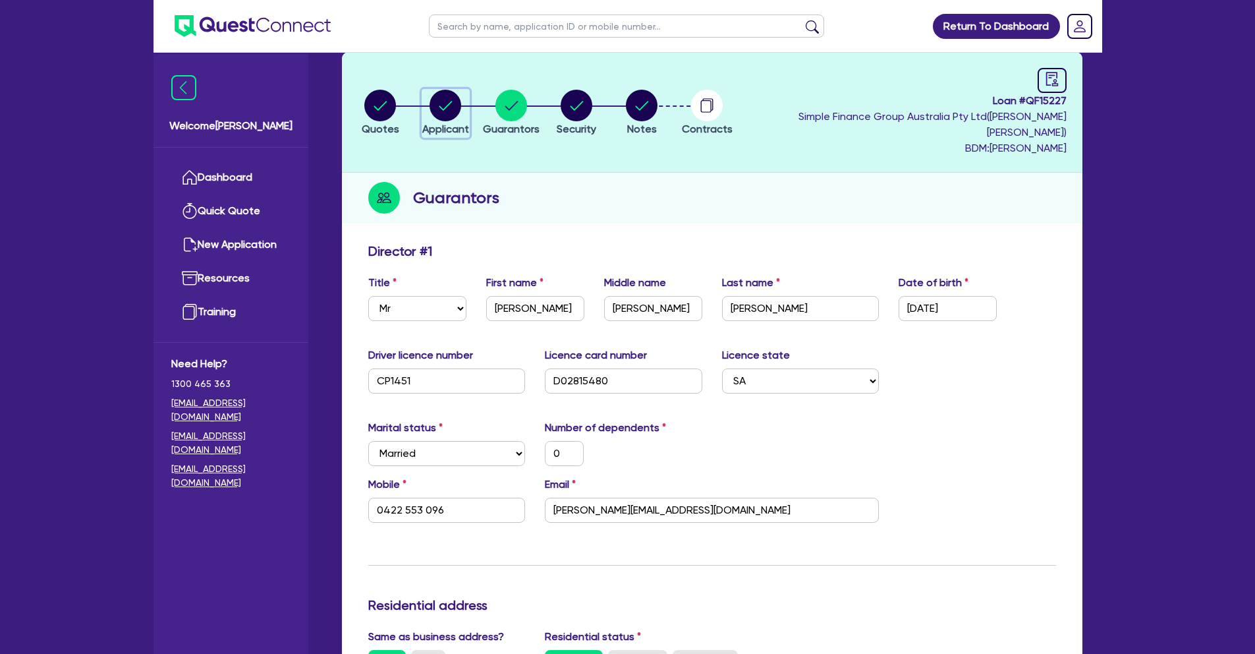
click at [455, 103] on circle "button" at bounding box center [446, 106] width 32 height 32
select select "TRUST"
select select "COMPANY"
select select "BUILDING_CONSTRUCTION"
select select "TRADES_SERVICES_BUSINESSES_GOVERNMENT"
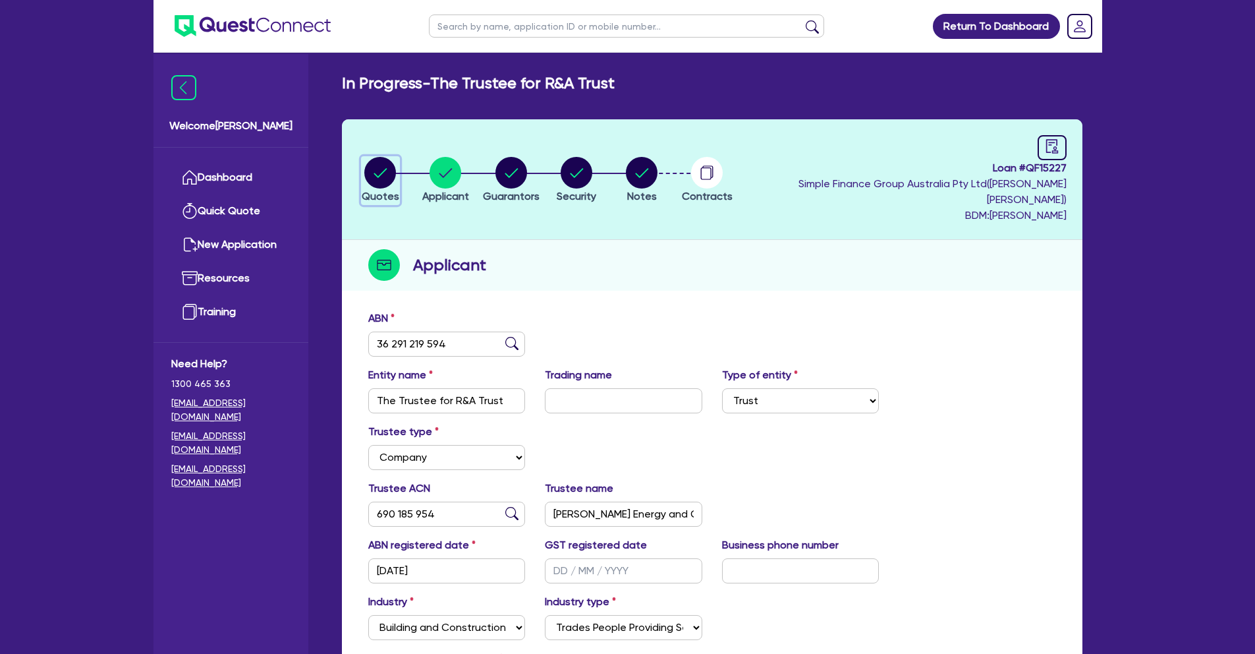
click at [377, 162] on circle "button" at bounding box center [380, 173] width 32 height 32
select select "CARS_AND_LIGHT_TRUCKS"
select select "VANS_AND_UTES"
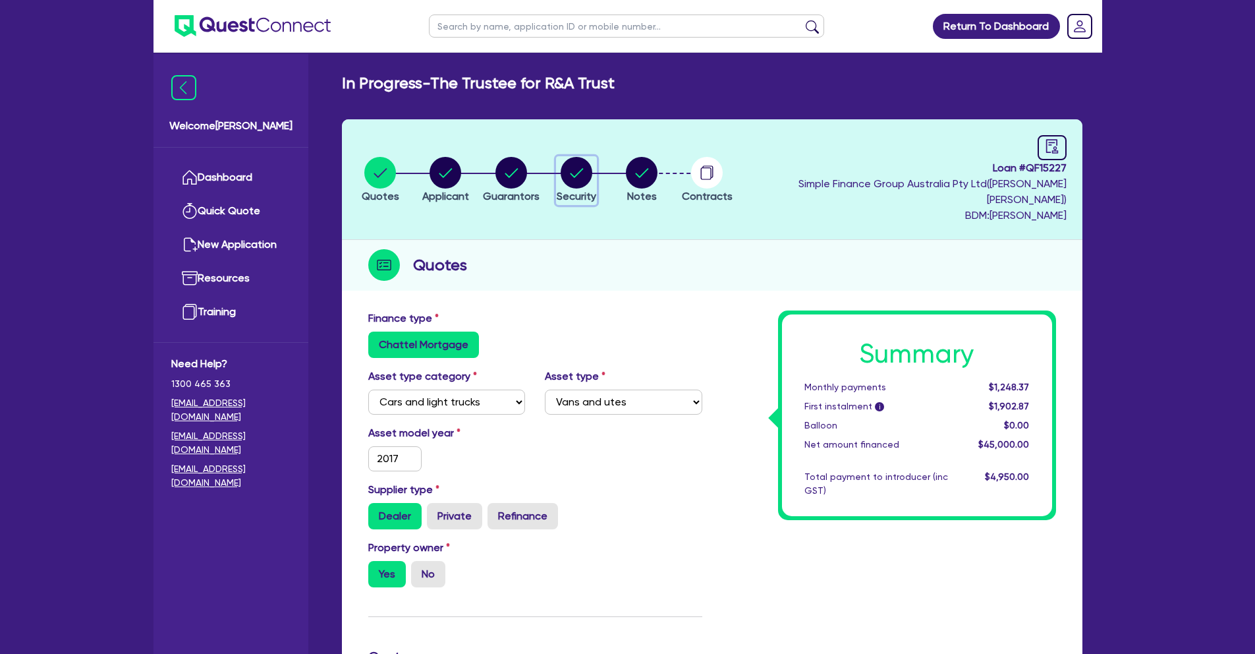
click at [592, 172] on circle "button" at bounding box center [577, 173] width 32 height 32
select select "CARS_AND_LIGHT_TRUCKS"
select select "VANS_AND_UTES"
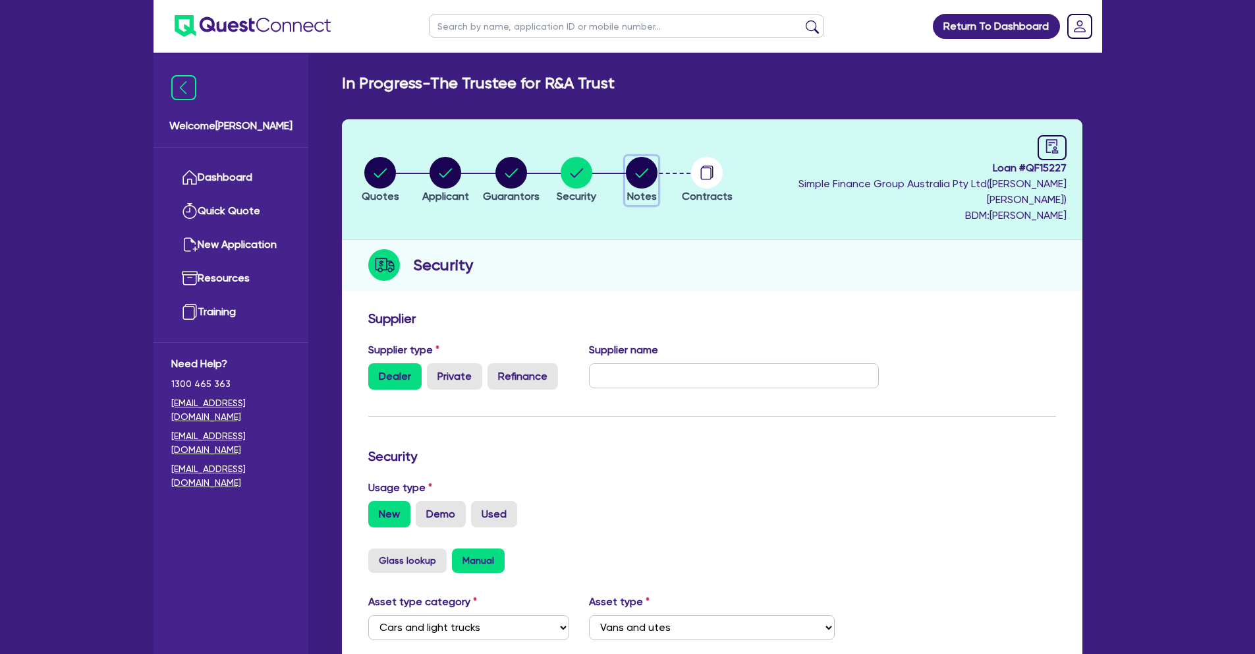
click at [658, 167] on circle "button" at bounding box center [642, 173] width 32 height 32
select select "Quest Finance - Own Book"
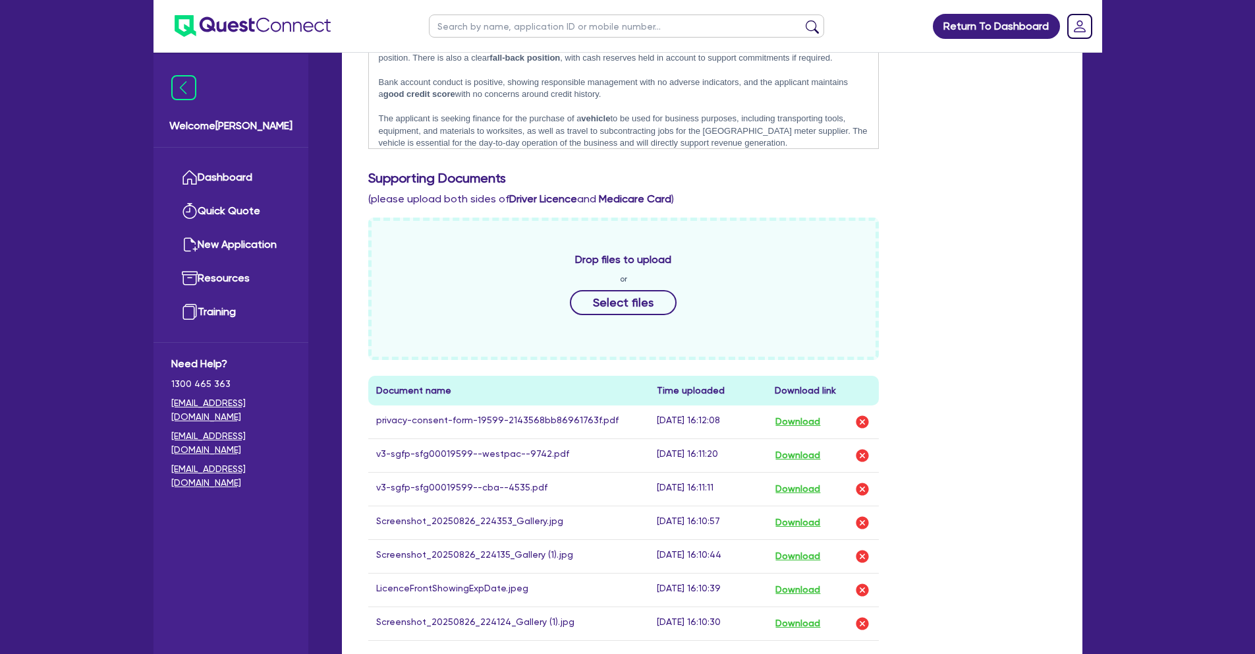
scroll to position [586, 0]
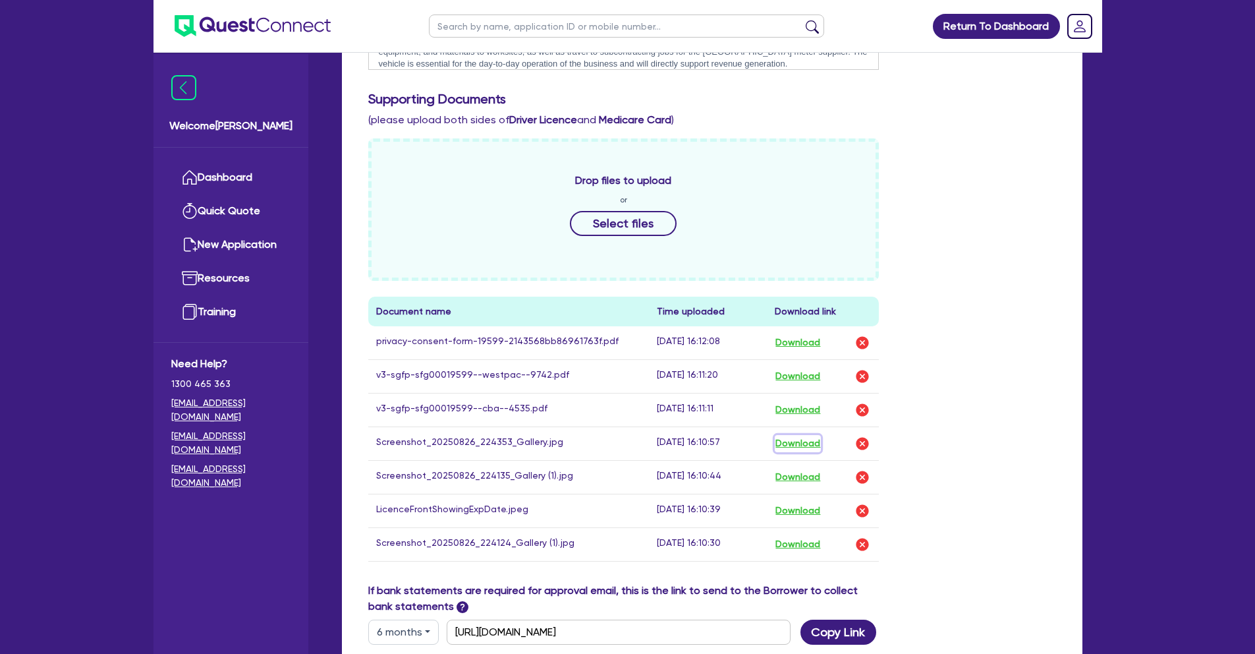
click at [797, 435] on button "Download" at bounding box center [798, 443] width 46 height 17
click at [812, 469] on button "Download" at bounding box center [798, 477] width 46 height 17
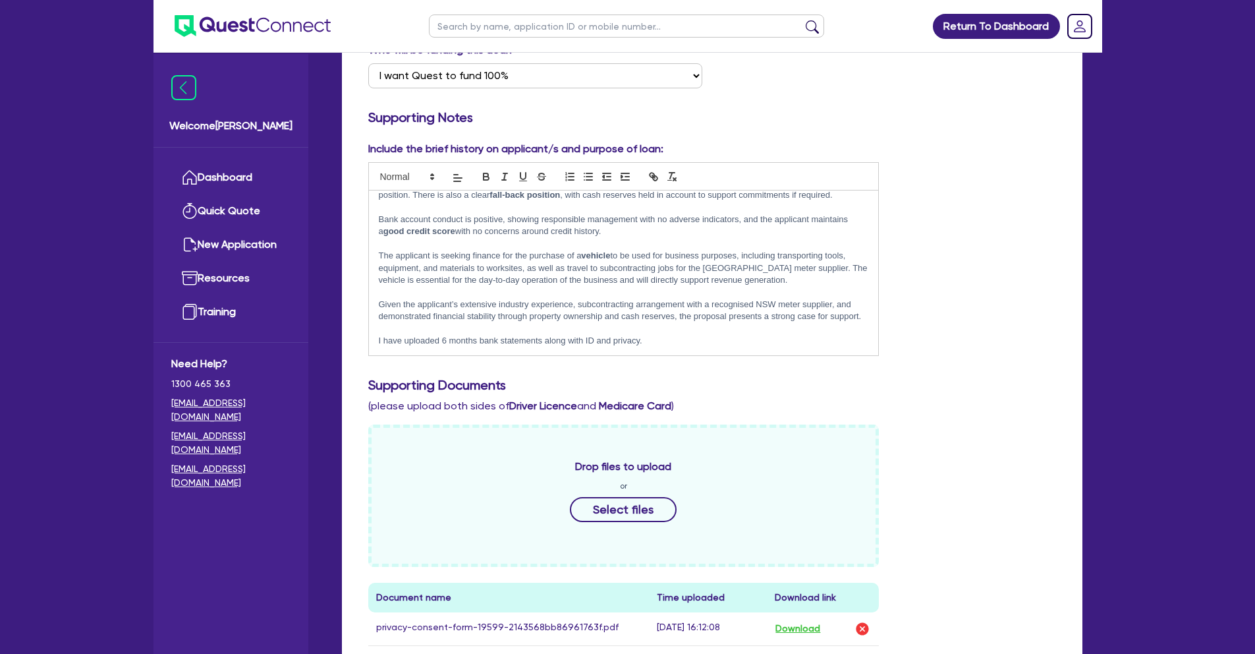
scroll to position [445, 0]
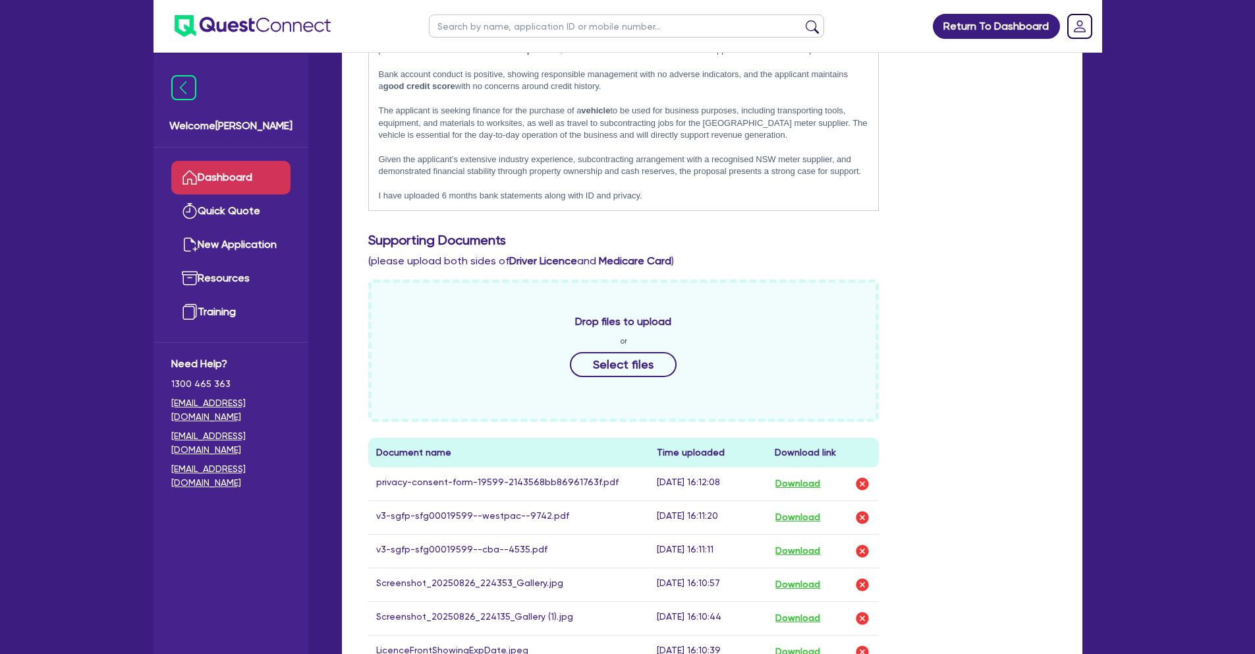
click at [210, 184] on link "Dashboard" at bounding box center [230, 178] width 119 height 34
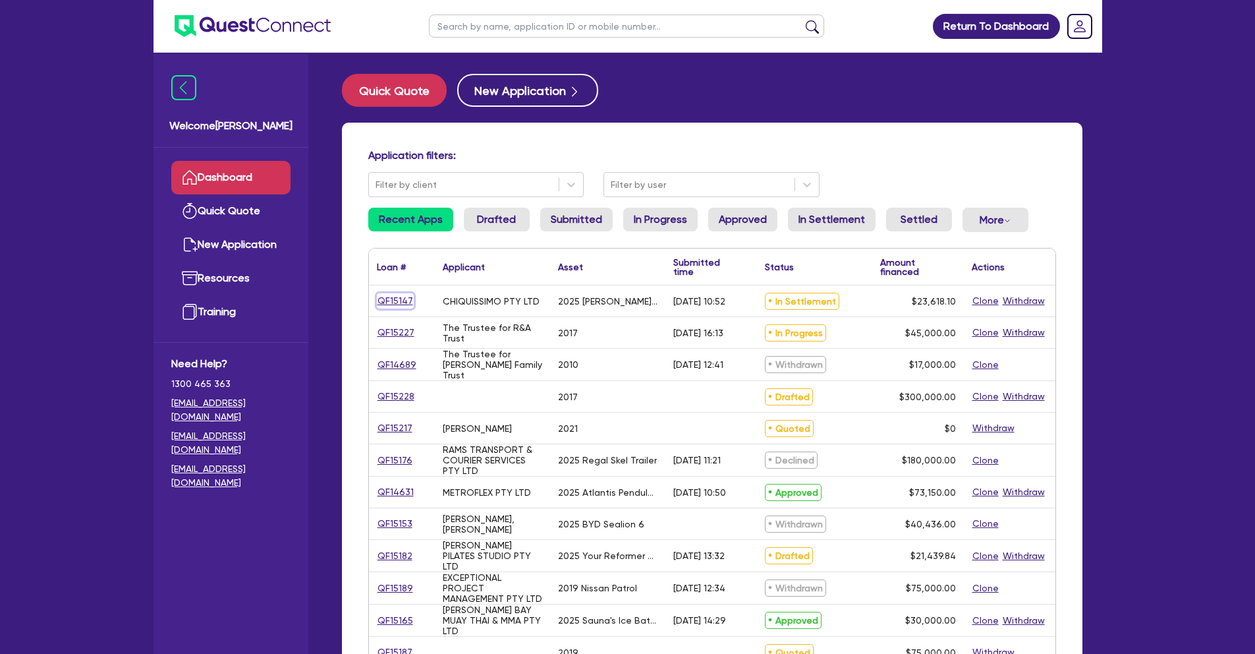
click at [387, 299] on link "QF15147" at bounding box center [395, 300] width 37 height 15
select select "TERTIARY_ASSETS"
select select "BEAUTY_EQUIPMENT"
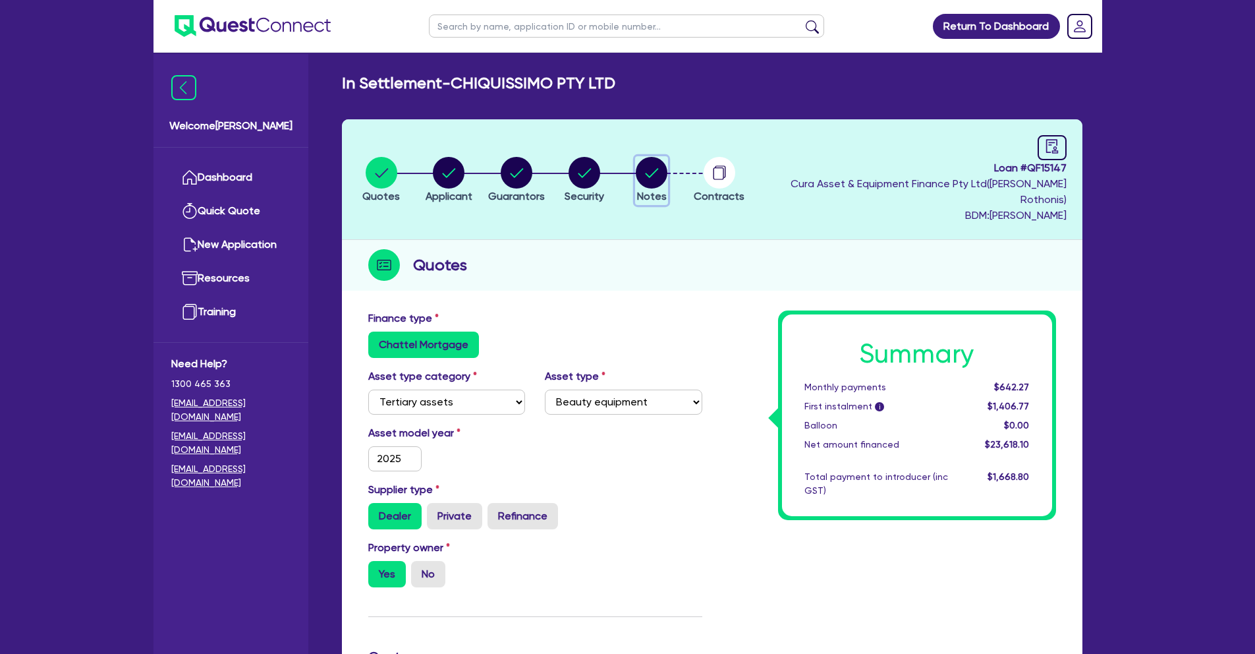
click at [668, 167] on circle "button" at bounding box center [652, 173] width 32 height 32
select select "Quest Finance - Own Book"
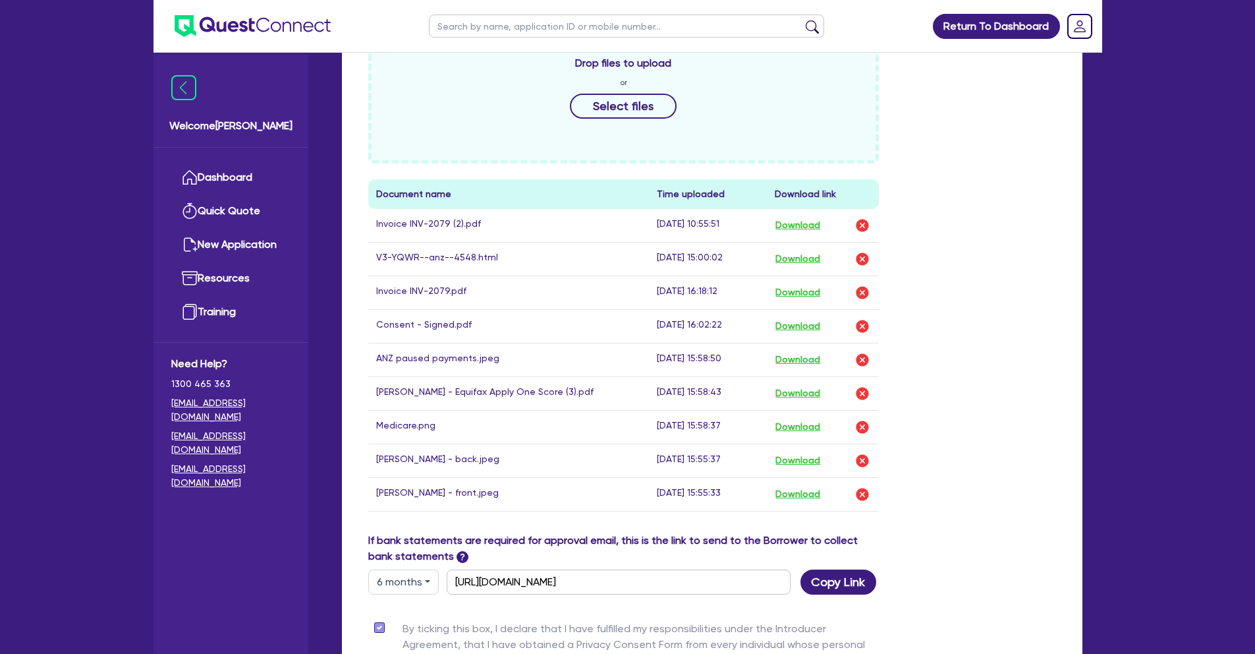
scroll to position [696, 0]
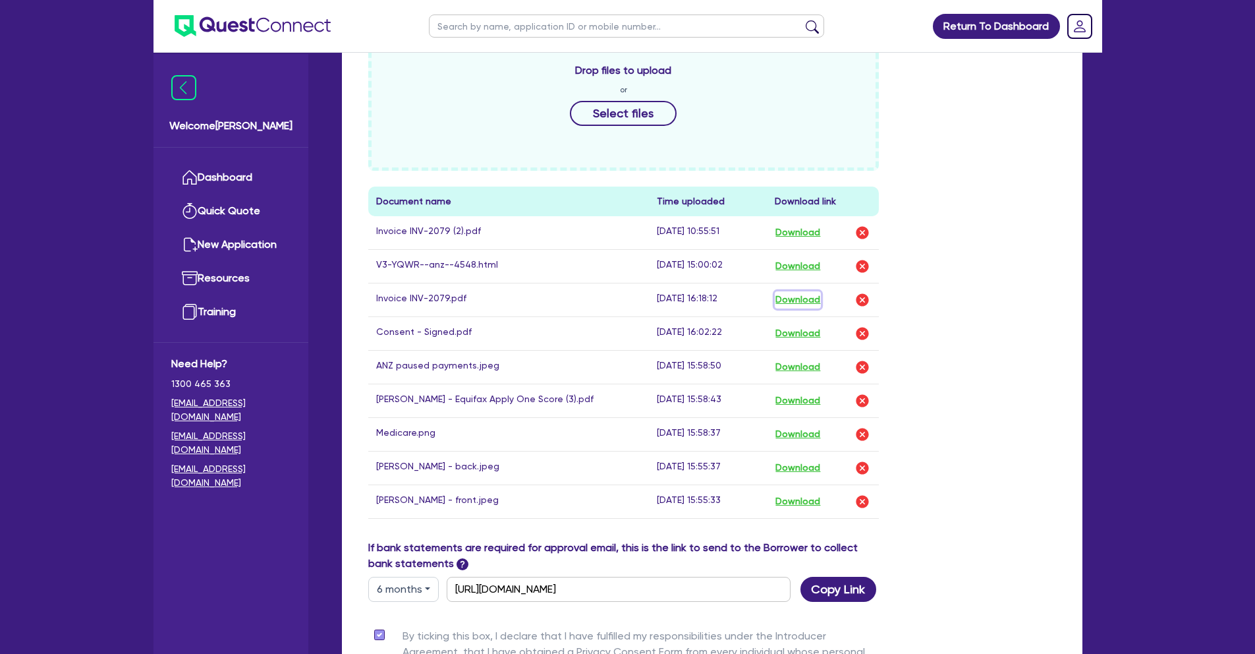
click at [799, 291] on button "Download" at bounding box center [798, 299] width 46 height 17
click at [1074, 28] on rect "Dropdown toggle" at bounding box center [1080, 26] width 24 height 24
click at [1062, 84] on link "Logout" at bounding box center [1042, 84] width 99 height 24
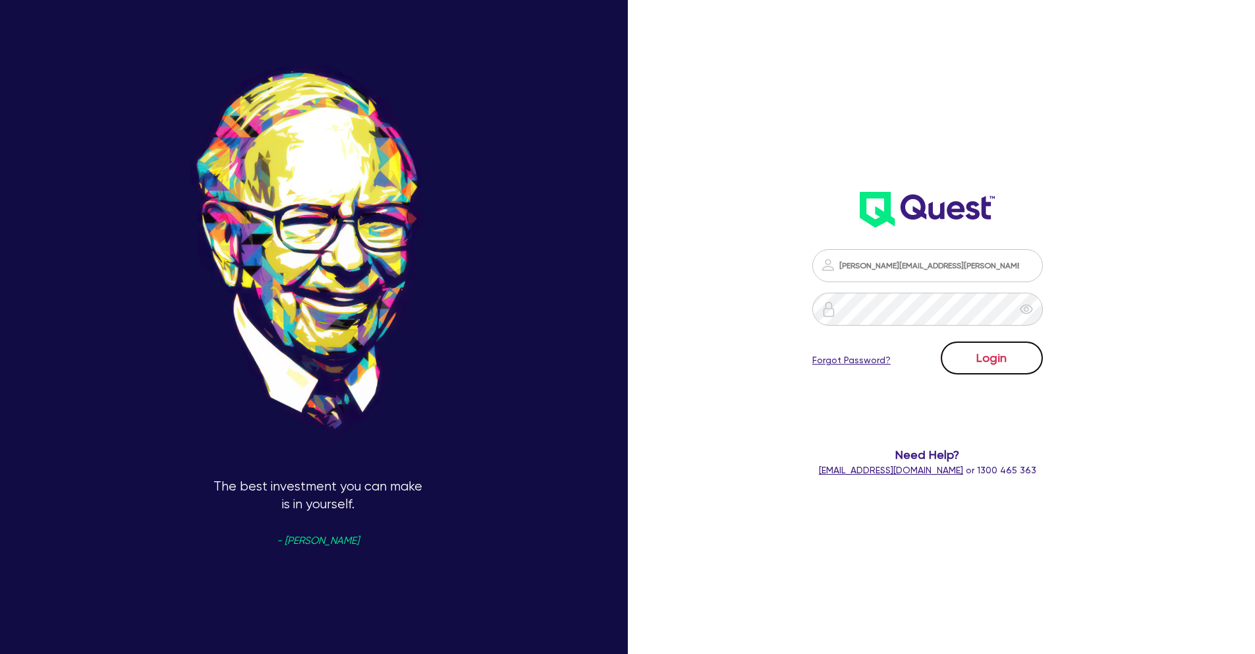
click at [1000, 345] on button "Login" at bounding box center [992, 357] width 102 height 33
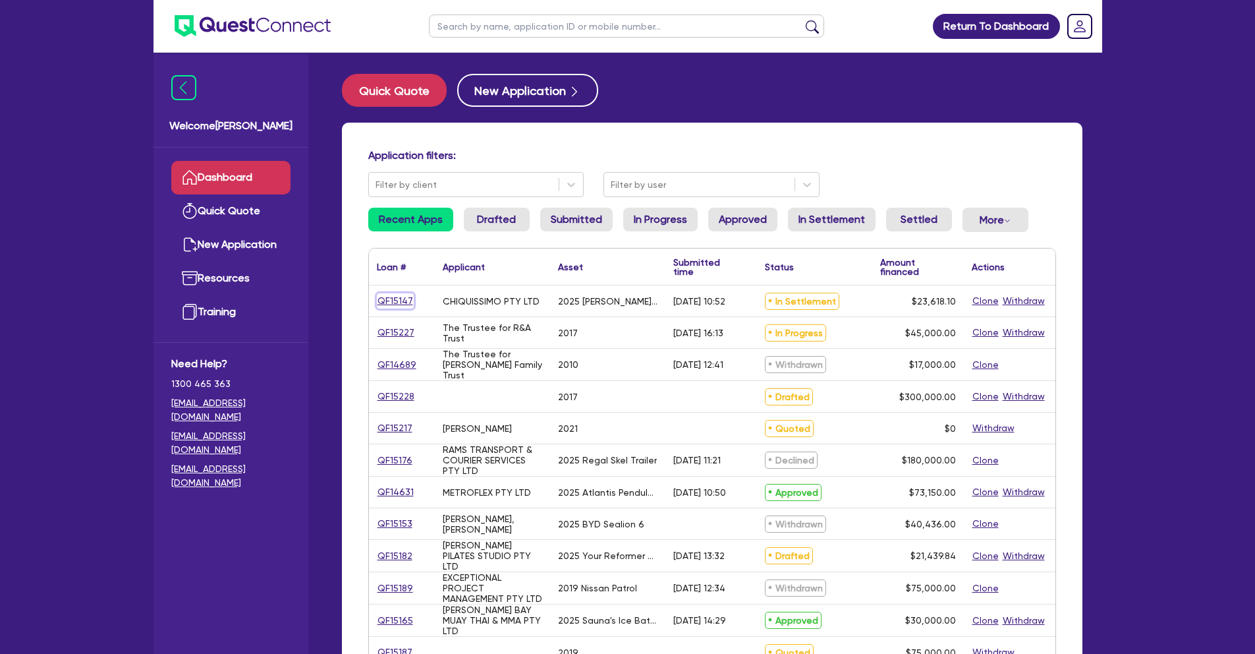
click at [393, 298] on link "QF15147" at bounding box center [395, 300] width 37 height 15
select select "TERTIARY_ASSETS"
select select "BEAUTY_EQUIPMENT"
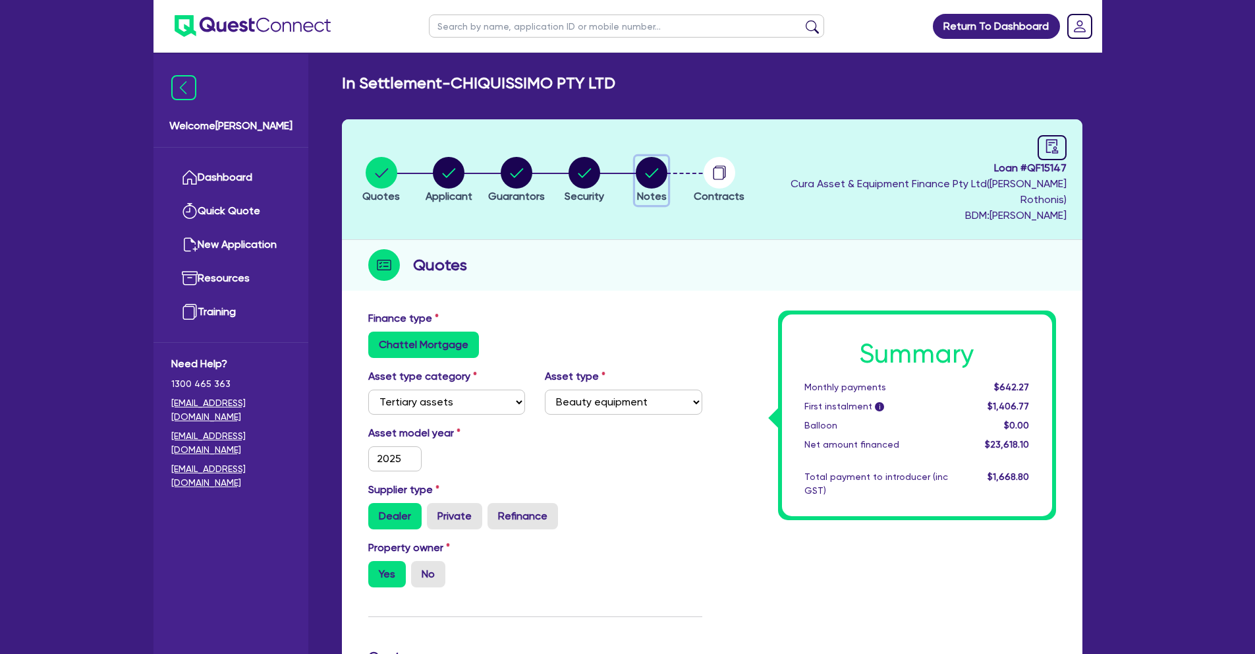
click at [668, 160] on circle "button" at bounding box center [652, 173] width 32 height 32
select select "Quest Finance - Own Book"
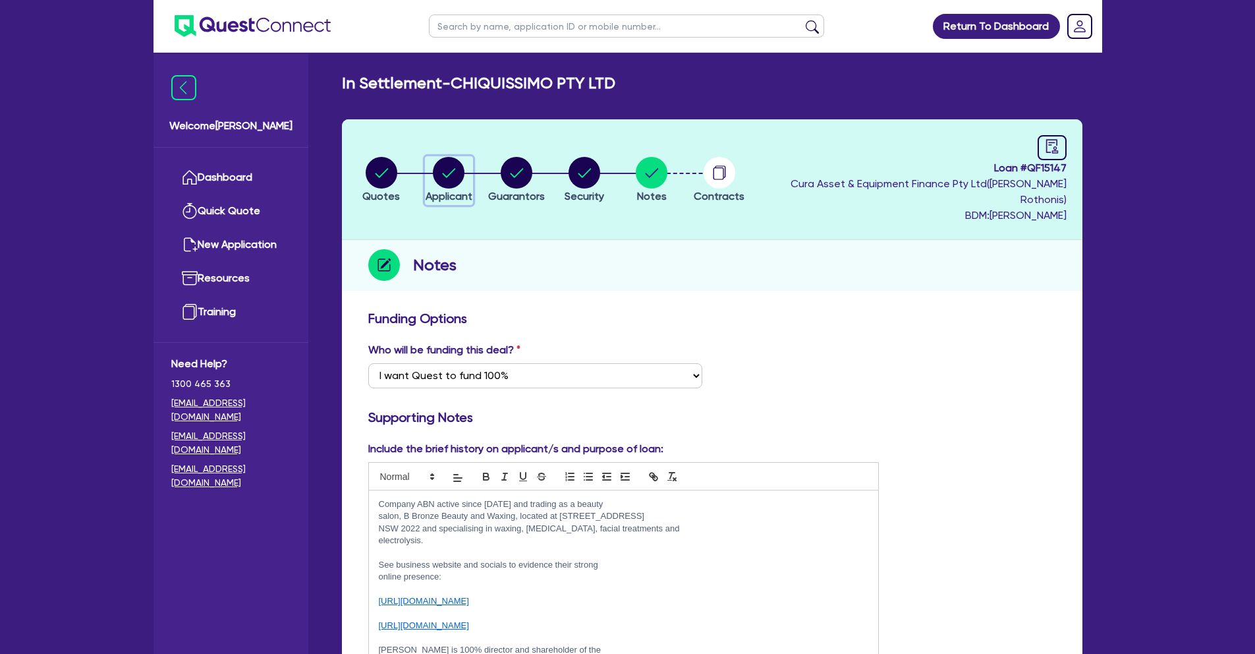
click at [464, 158] on circle "button" at bounding box center [449, 173] width 32 height 32
select select "COMPANY"
select select "HEALTH_BEAUTY"
select select "HAIR_BEAUTY_SALONS"
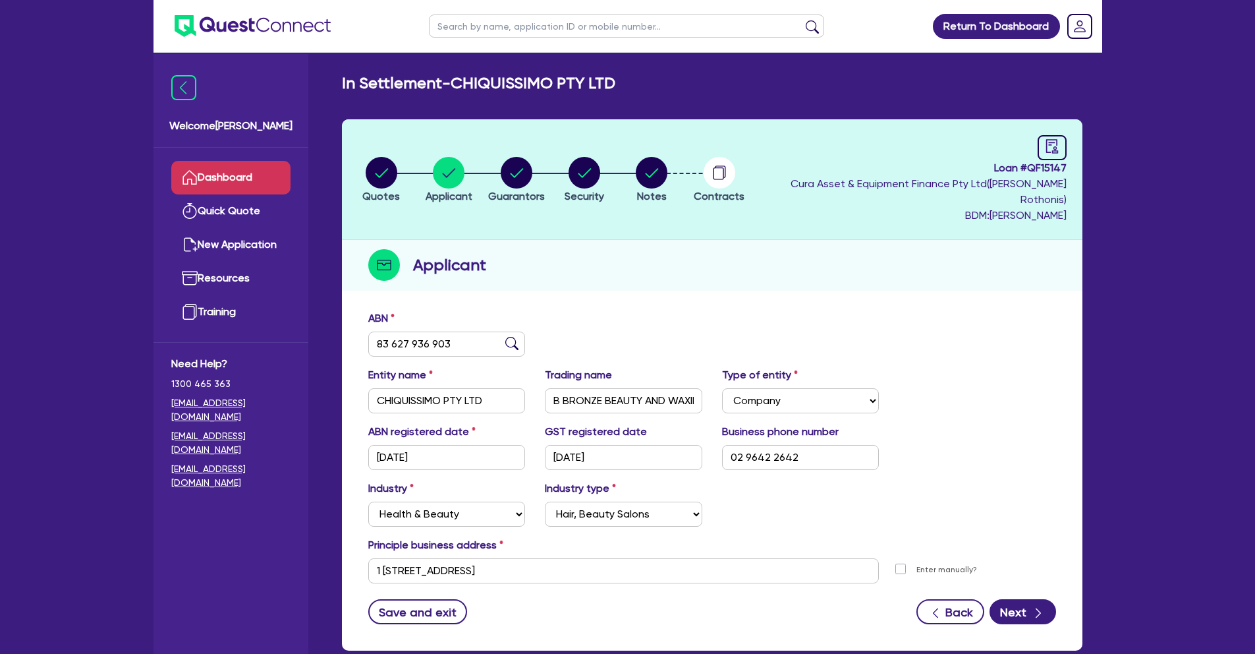
click at [266, 180] on link "Dashboard" at bounding box center [230, 178] width 119 height 34
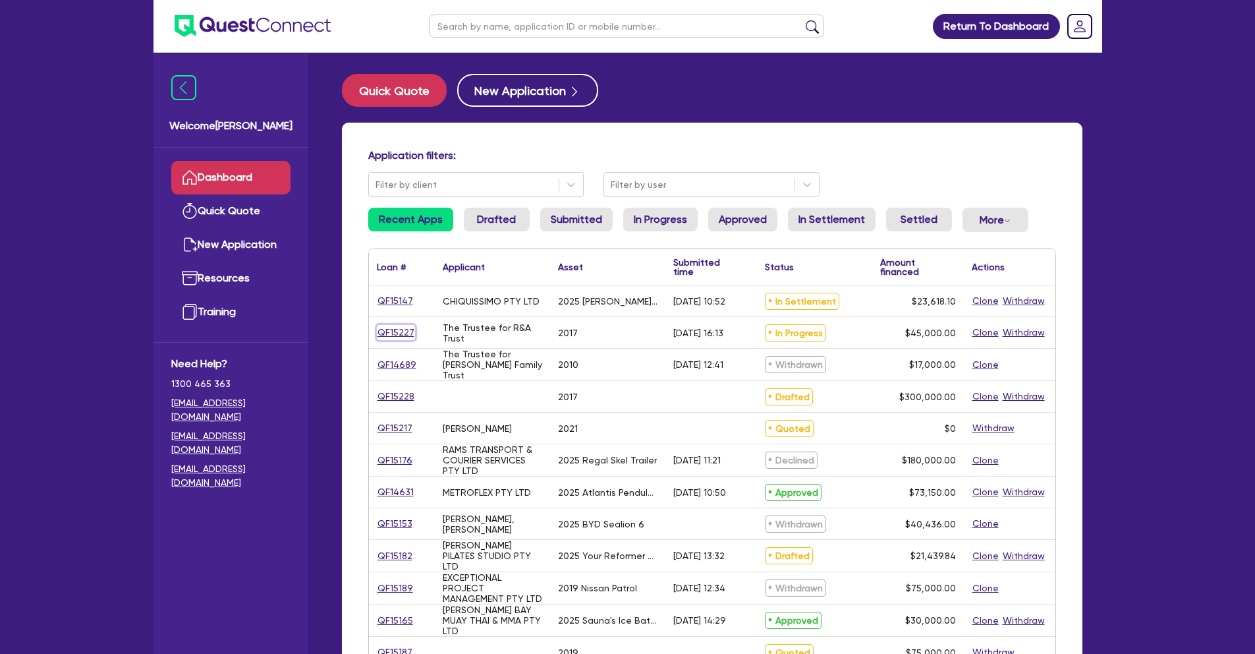
click at [406, 334] on link "QF15227" at bounding box center [396, 332] width 38 height 15
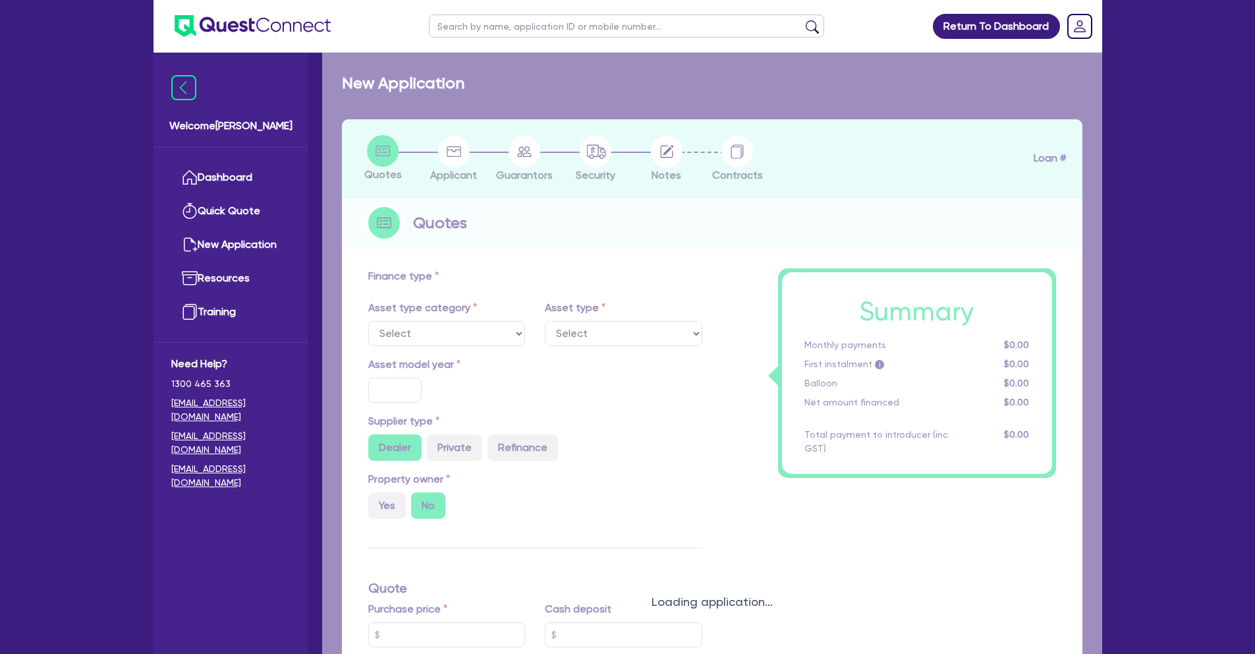
select select "CARS_AND_LIGHT_TRUCKS"
type input "2017"
radio input "true"
type input "45,000"
type input "10"
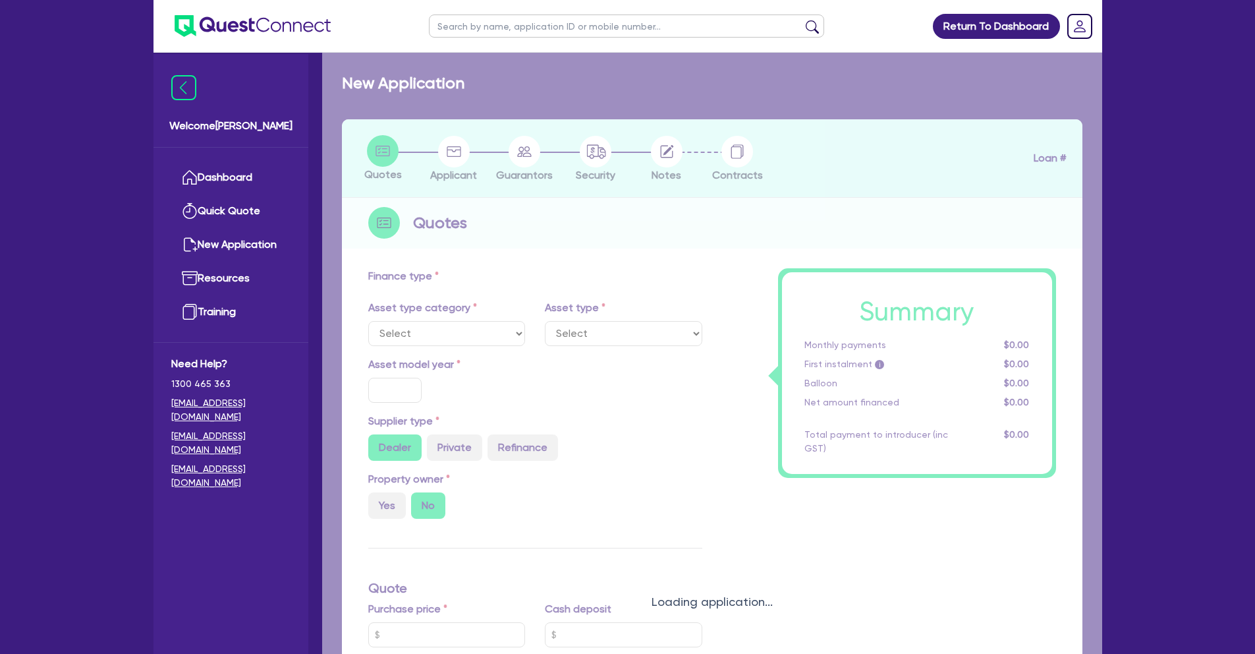
type input "4,500"
type input "17.95"
select select "VANS_AND_UTES"
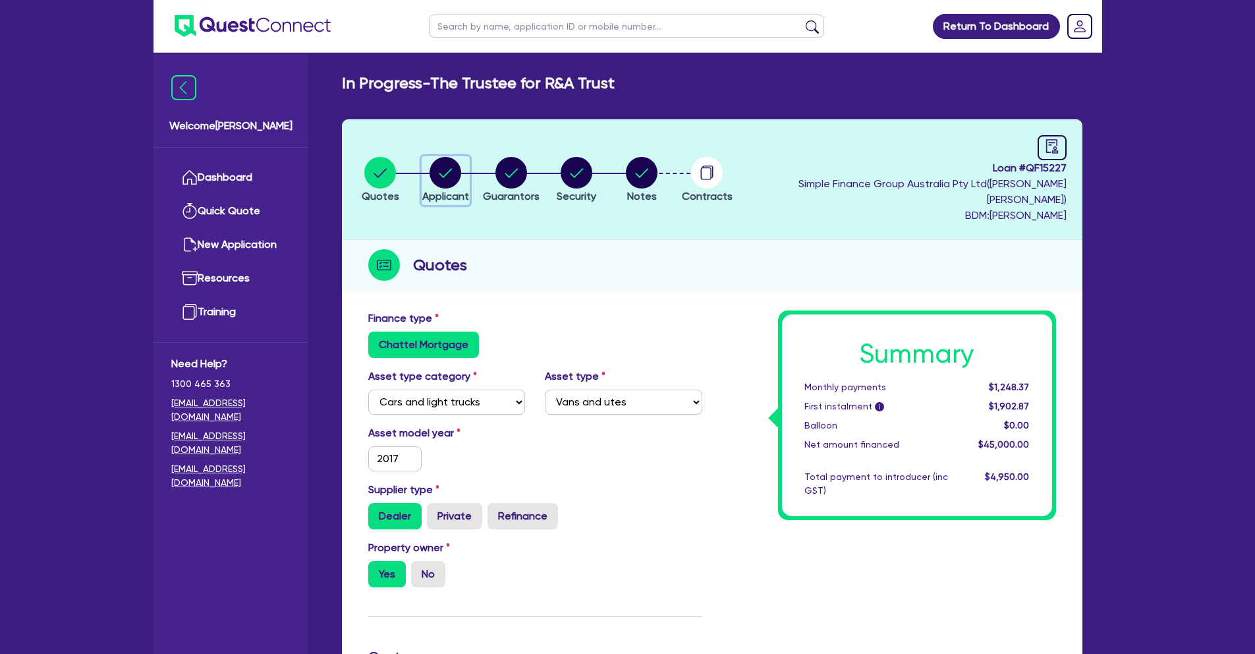
click at [461, 159] on circle "button" at bounding box center [446, 173] width 32 height 32
select select "TRUST"
select select "COMPANY"
select select "BUILDING_CONSTRUCTION"
select select "TRADES_SERVICES_BUSINESSES_GOVERNMENT"
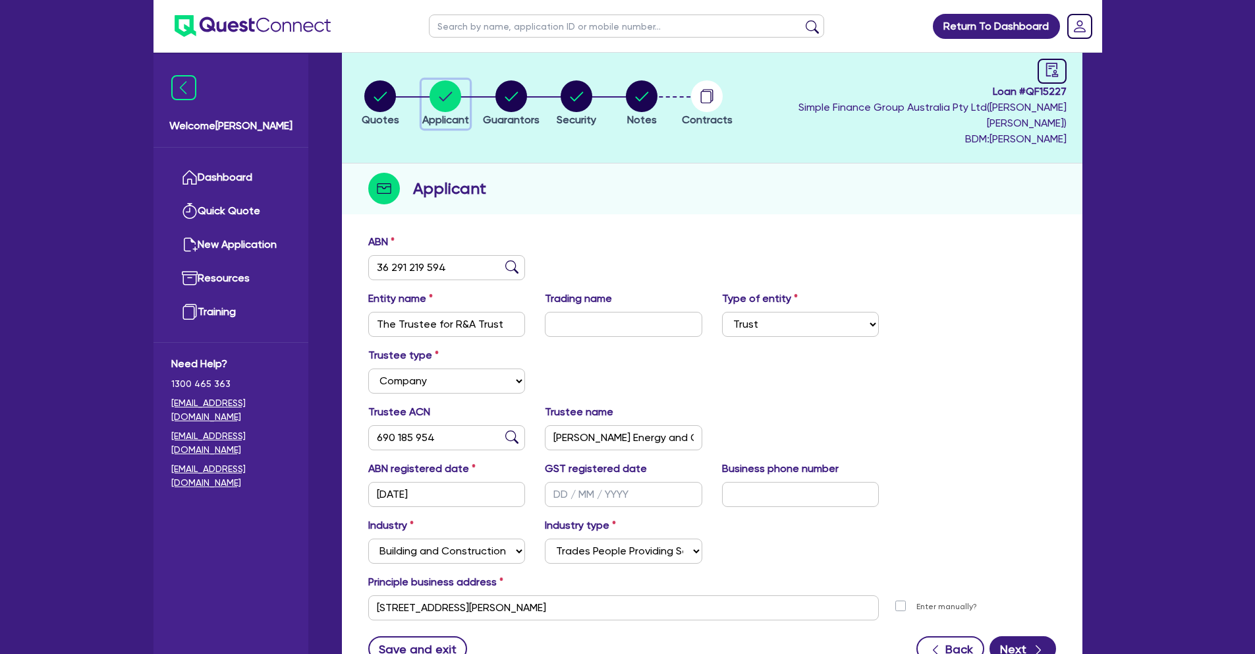
scroll to position [20, 0]
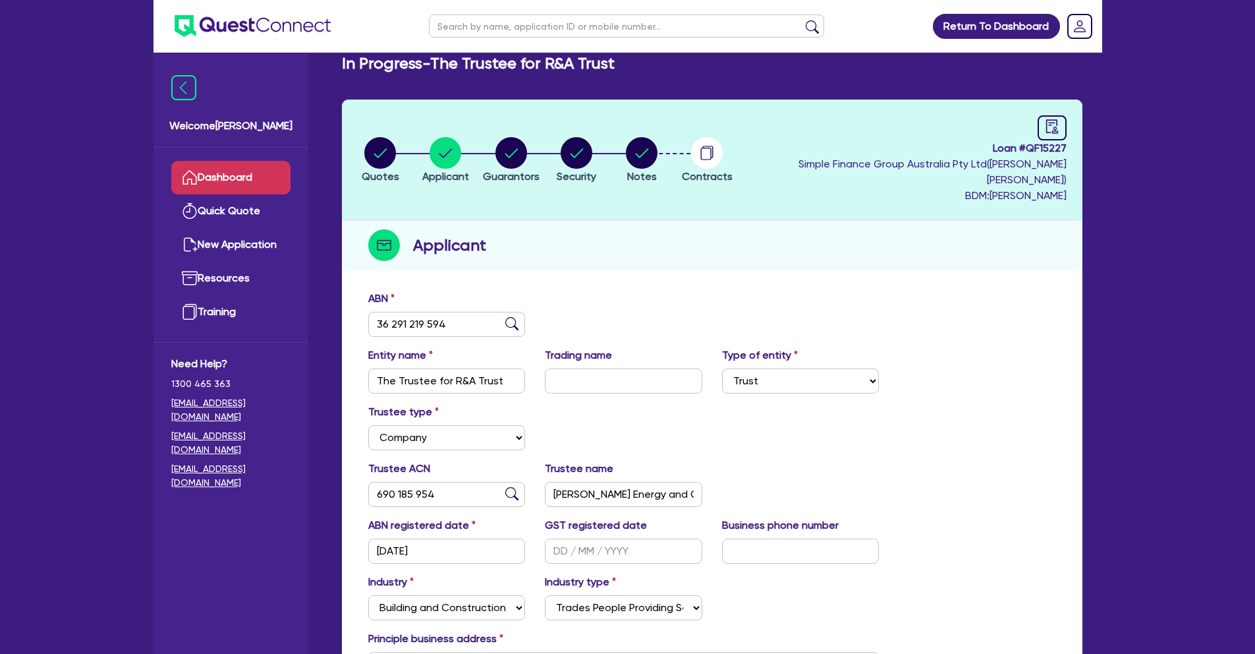
click at [266, 181] on link "Dashboard" at bounding box center [230, 178] width 119 height 34
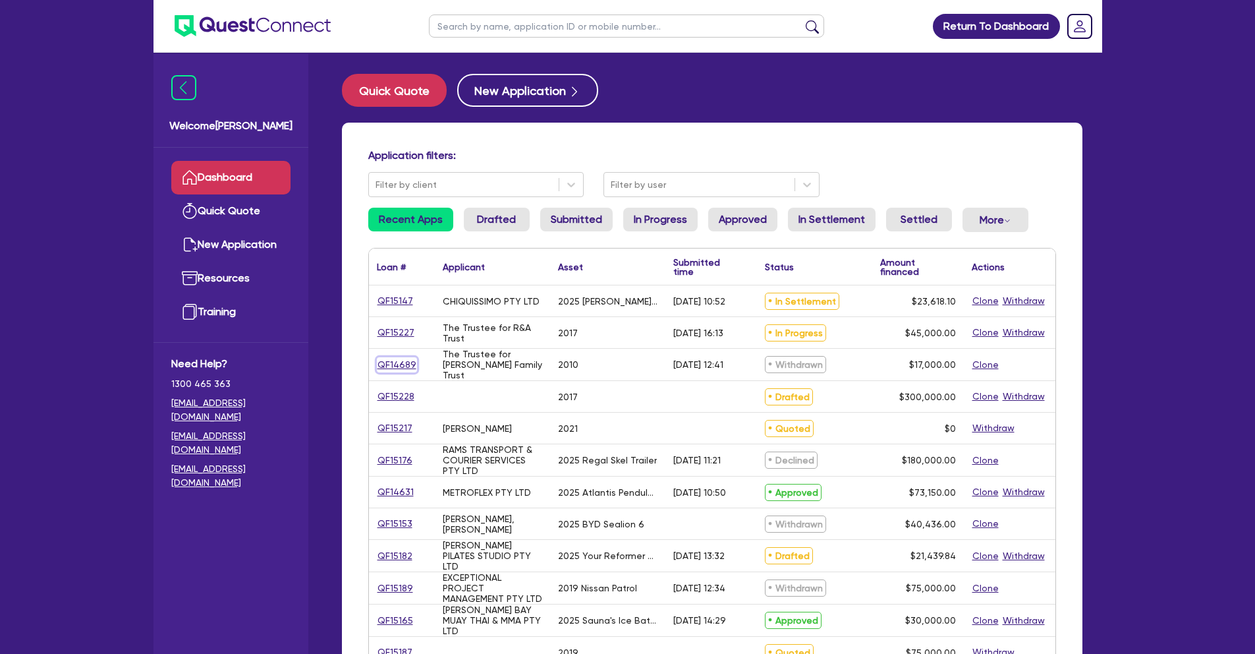
click at [395, 365] on link "QF14689" at bounding box center [397, 364] width 40 height 15
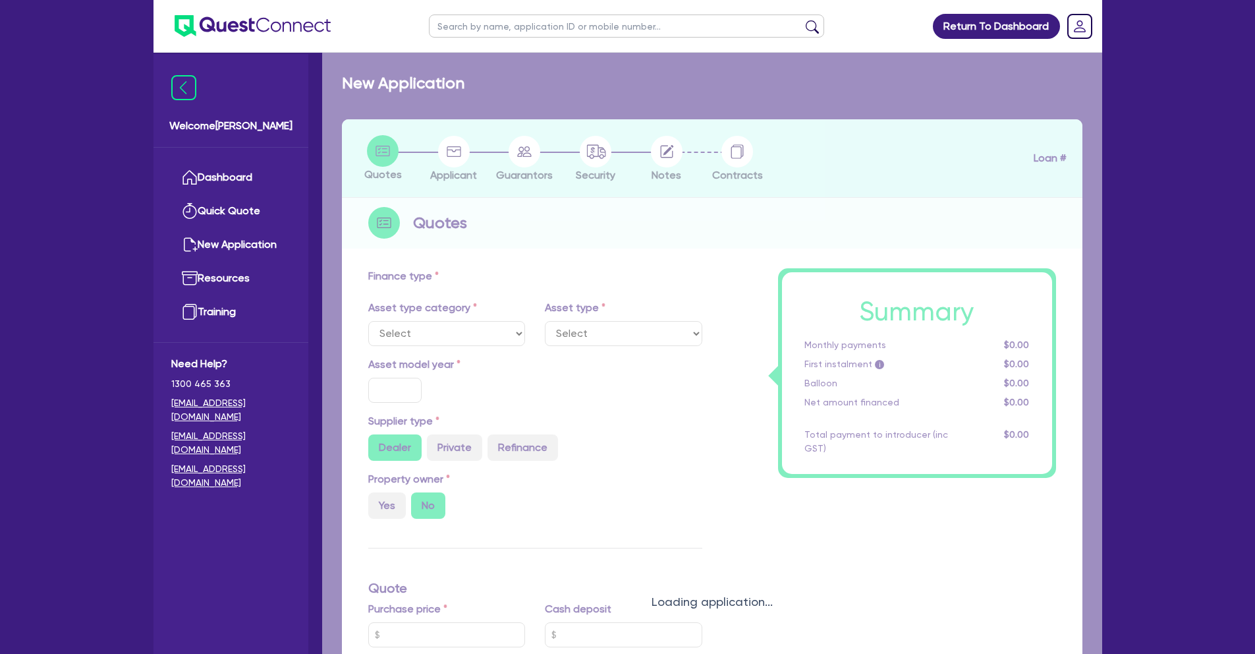
select select "PRIMARY_ASSETS"
type input "2010"
radio input "false"
radio input "true"
type input "20,000"
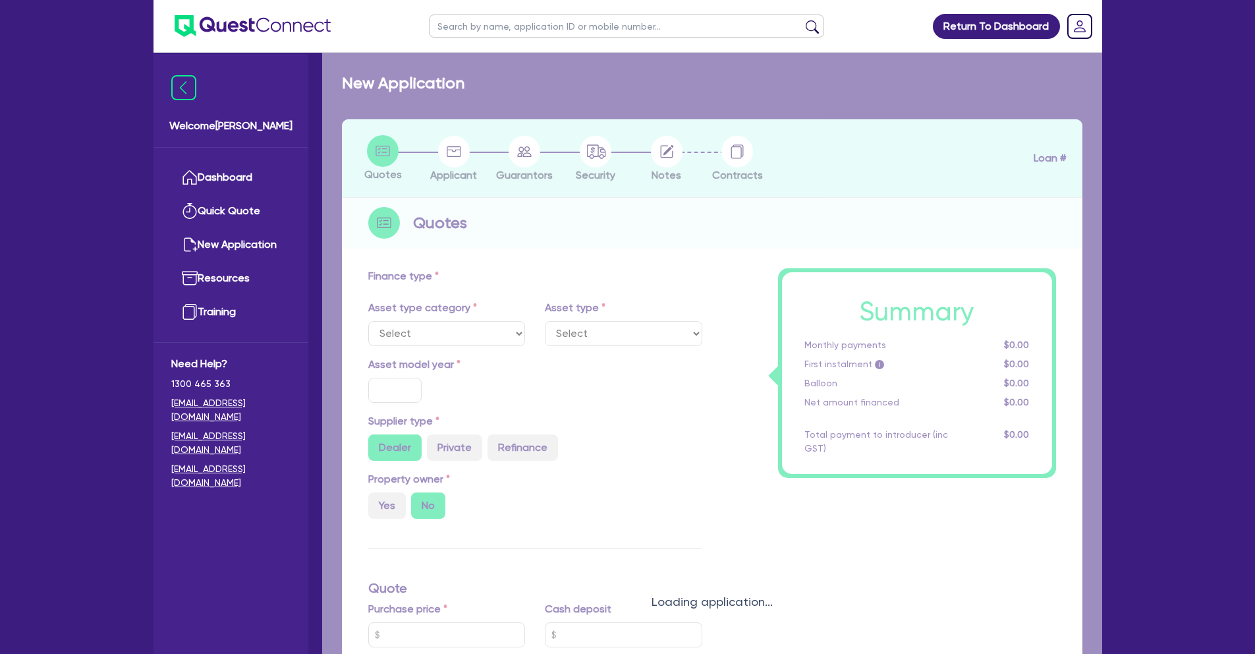
type input "3,000"
type input "8"
type input "1,360"
type input "17.95"
type input "900"
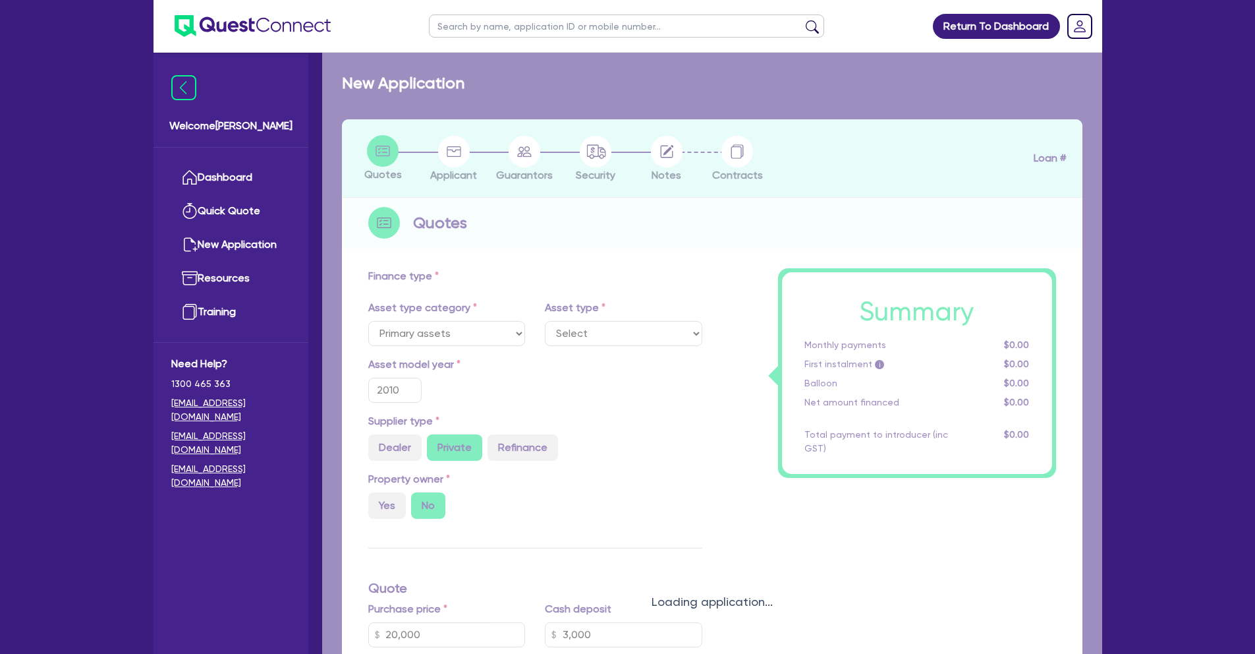
select select "TRAILERS"
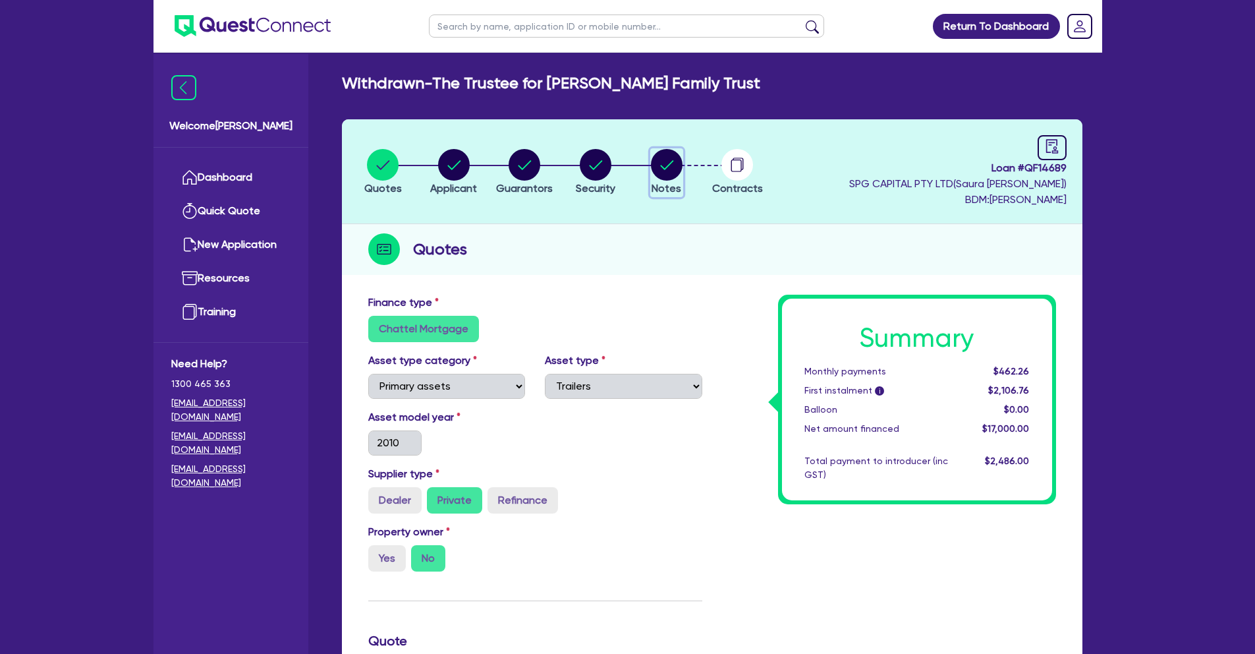
click at [660, 165] on circle "button" at bounding box center [667, 165] width 32 height 32
select select "Quest Finance - Platform CoFunding"
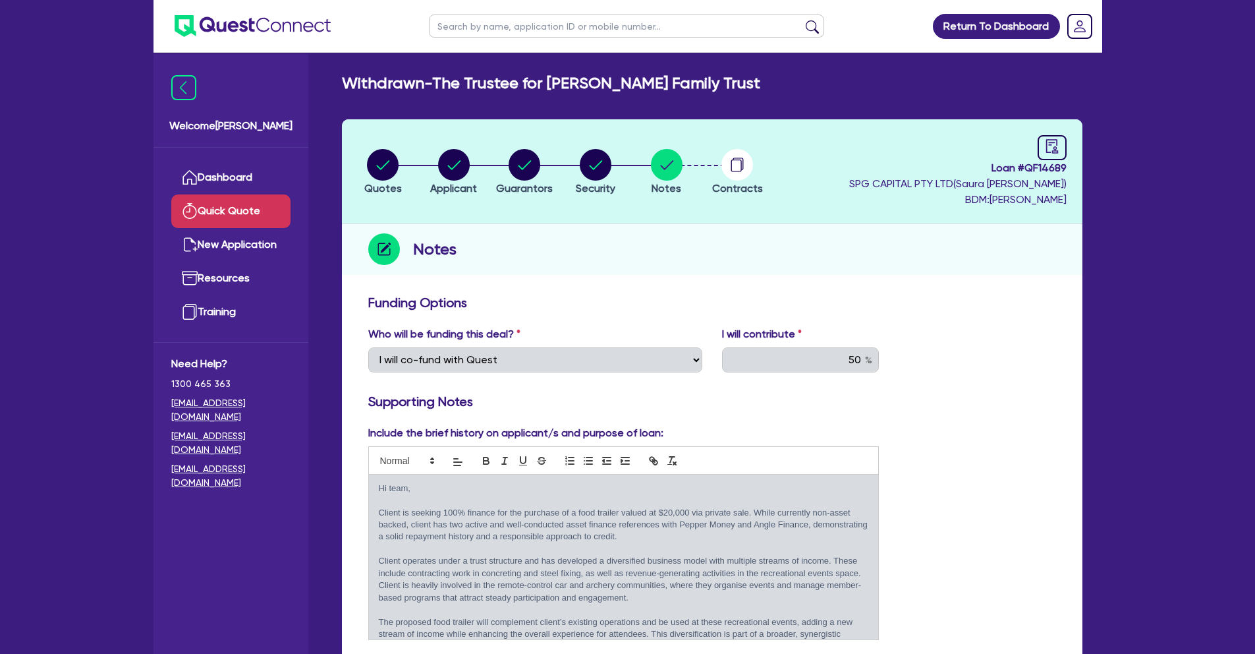
click at [239, 195] on link "Quick Quote" at bounding box center [230, 211] width 119 height 34
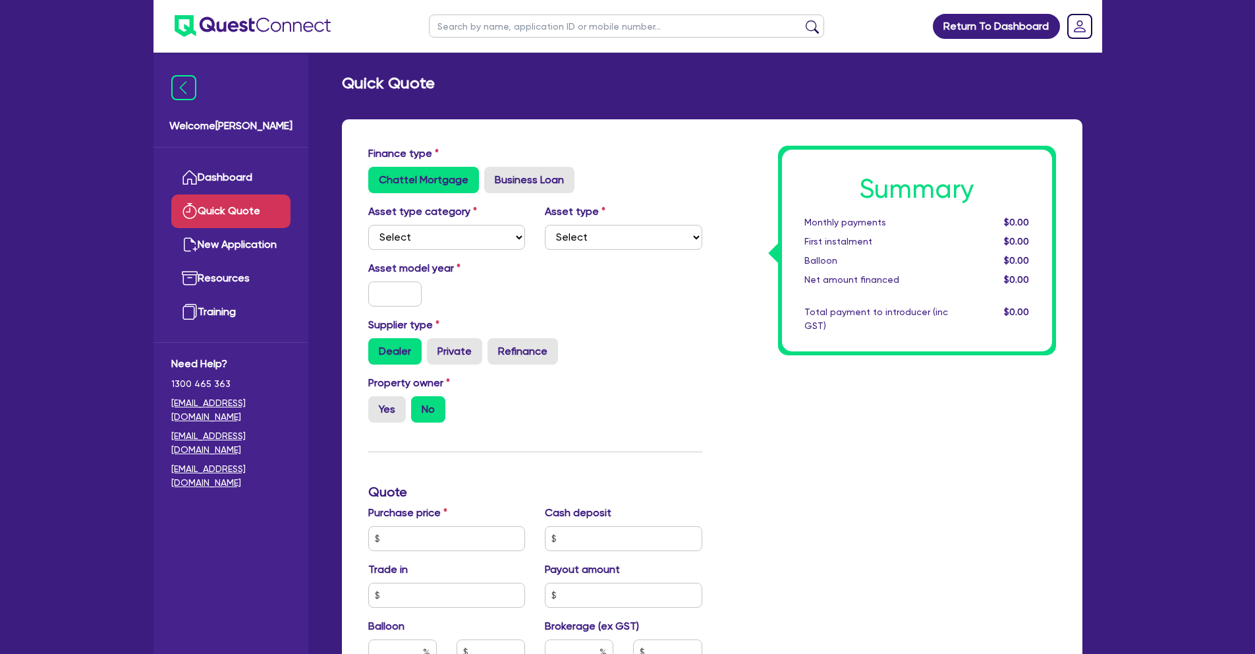
click at [253, 171] on link "Dashboard" at bounding box center [230, 178] width 119 height 34
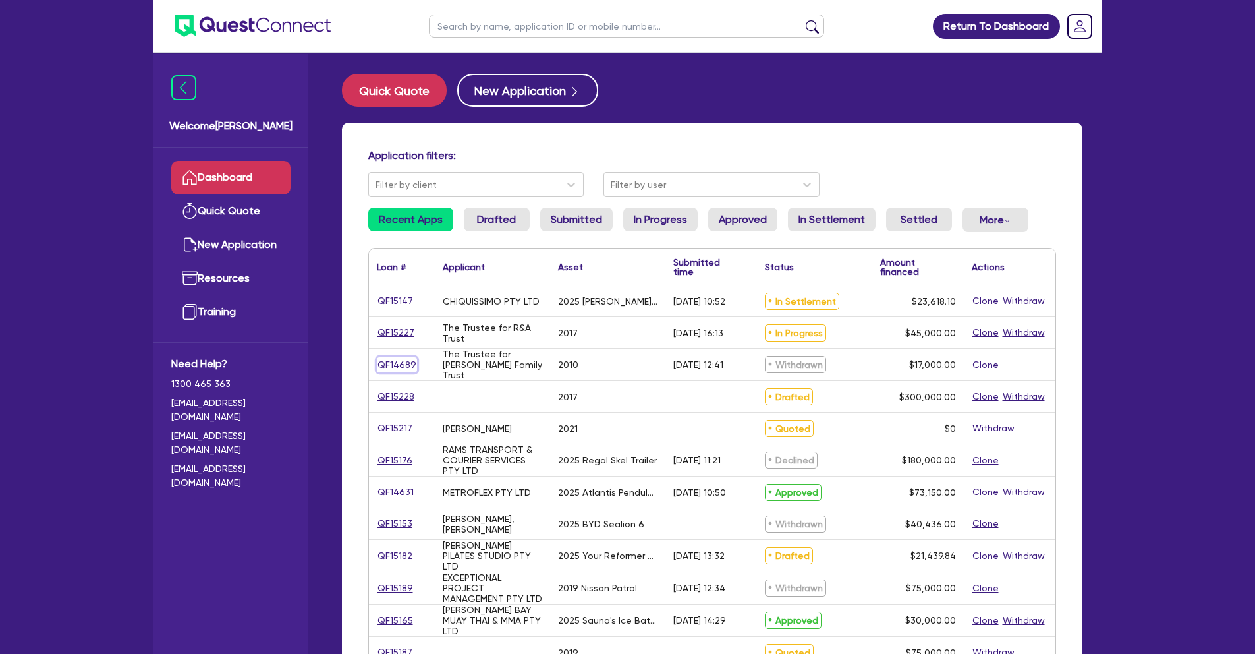
click at [386, 366] on link "QF14689" at bounding box center [397, 364] width 40 height 15
select select "PRIMARY_ASSETS"
select select "TRAILERS"
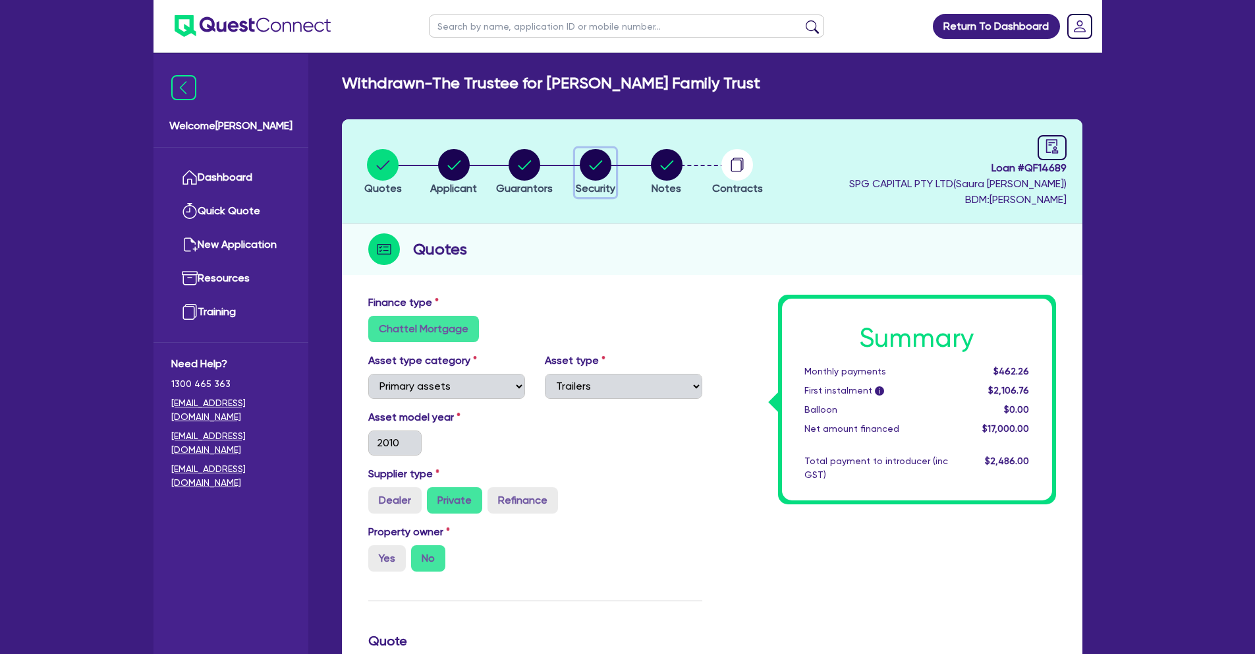
click at [586, 167] on circle "button" at bounding box center [596, 165] width 32 height 32
select select "PRIMARY_ASSETS"
select select "TRAILERS"
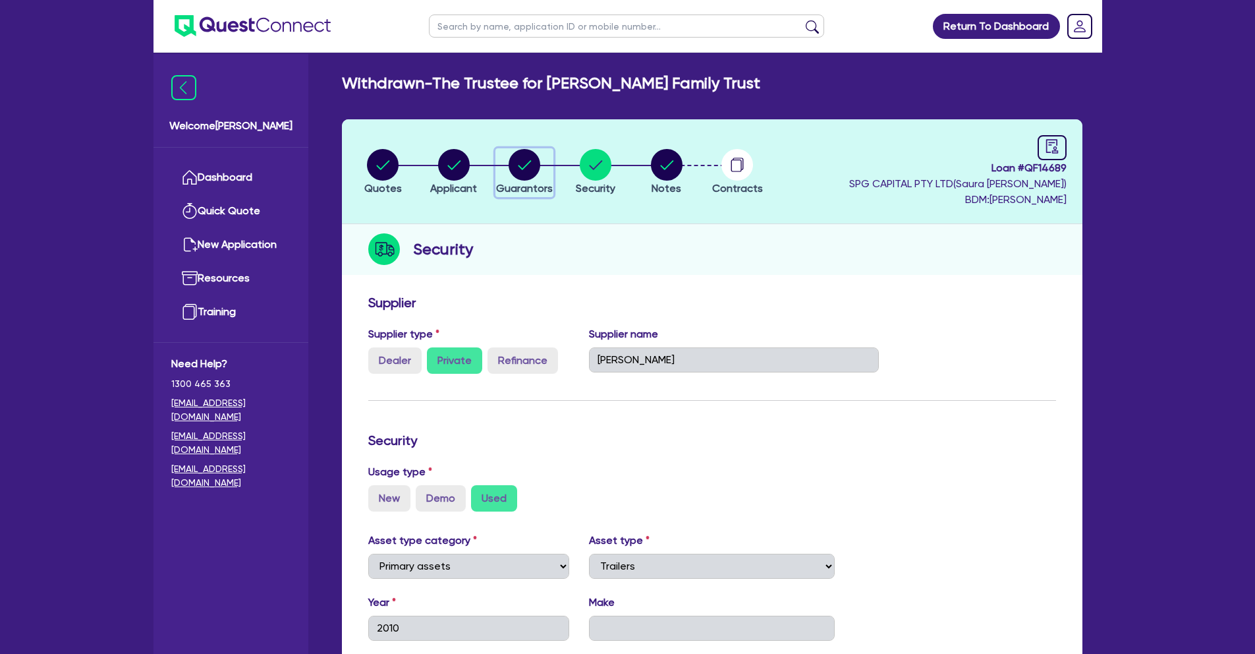
click at [532, 154] on circle "button" at bounding box center [525, 165] width 32 height 32
select select "MR"
select select "NT"
select select "SINGLE"
select select "CASH"
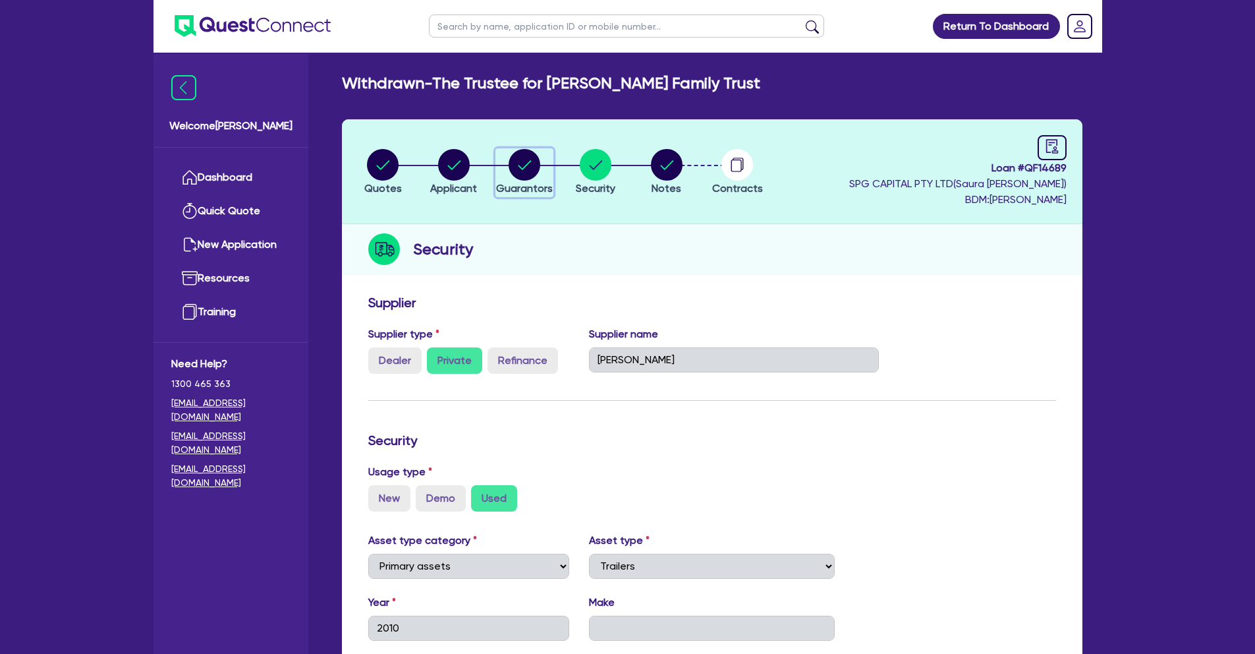
select select "VEHICLE"
select select "OTHER"
select select "EQUIPMENT"
select select "CREDIT_CARD"
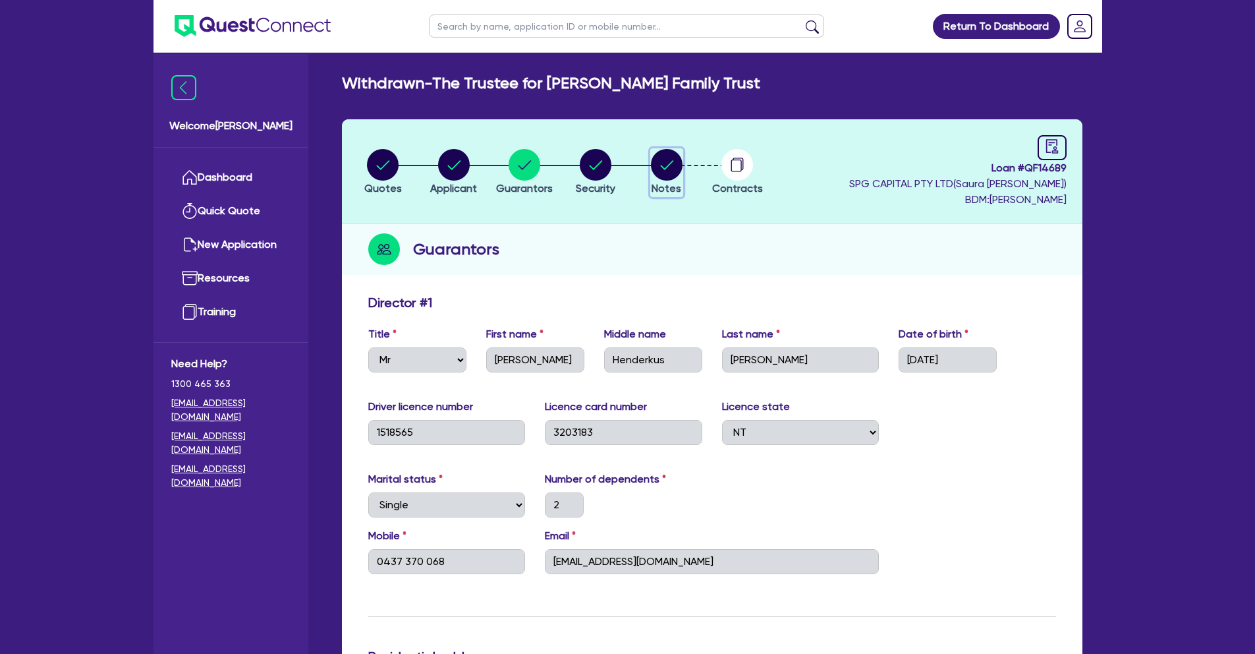
click at [681, 165] on circle "button" at bounding box center [667, 165] width 32 height 32
select select "Quest Finance - Platform CoFunding"
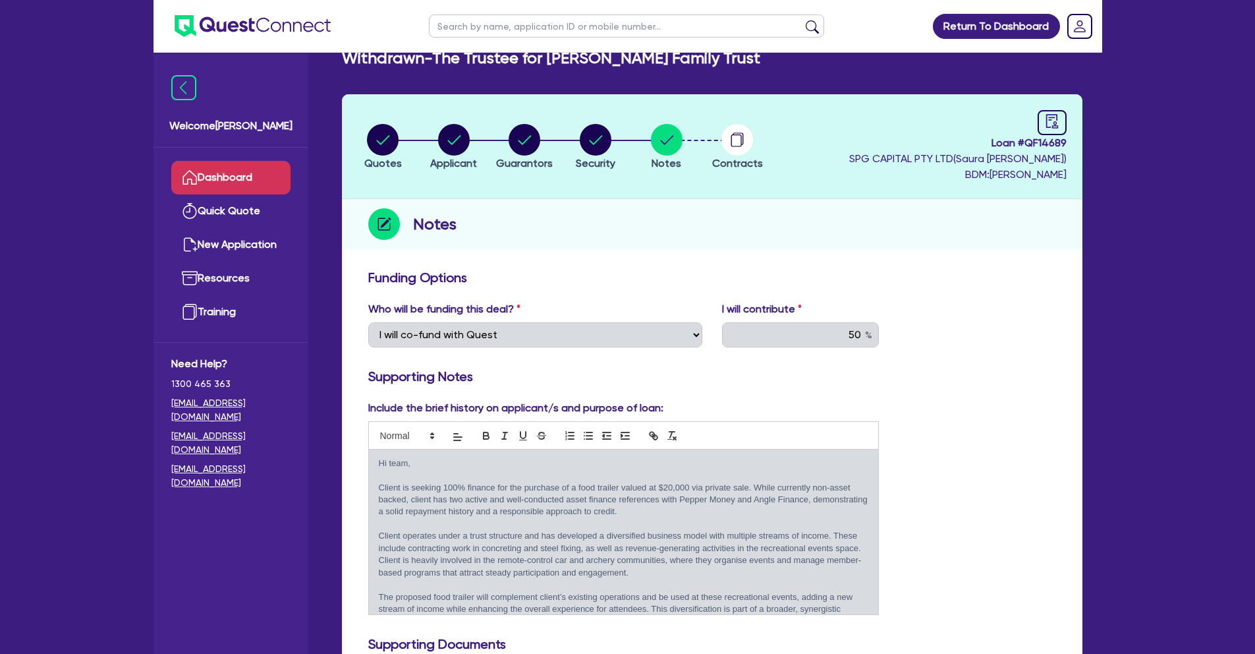
click at [231, 172] on link "Dashboard" at bounding box center [230, 178] width 119 height 34
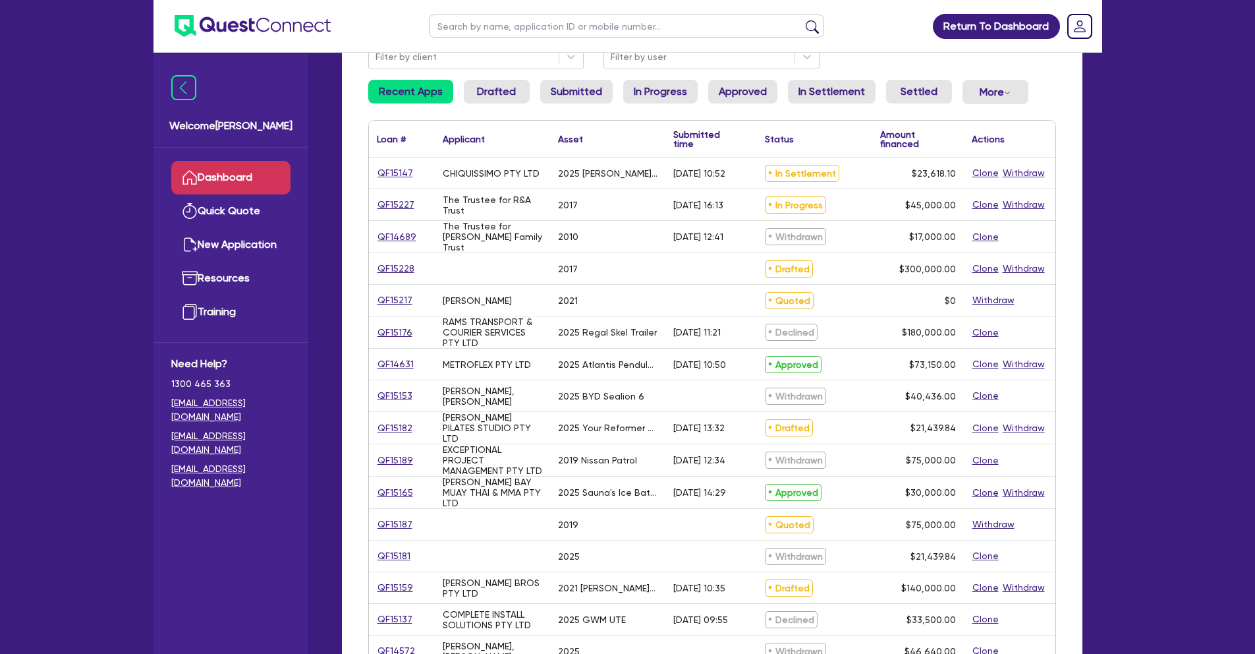
scroll to position [128, 0]
click at [923, 88] on link "Settled" at bounding box center [919, 91] width 66 height 24
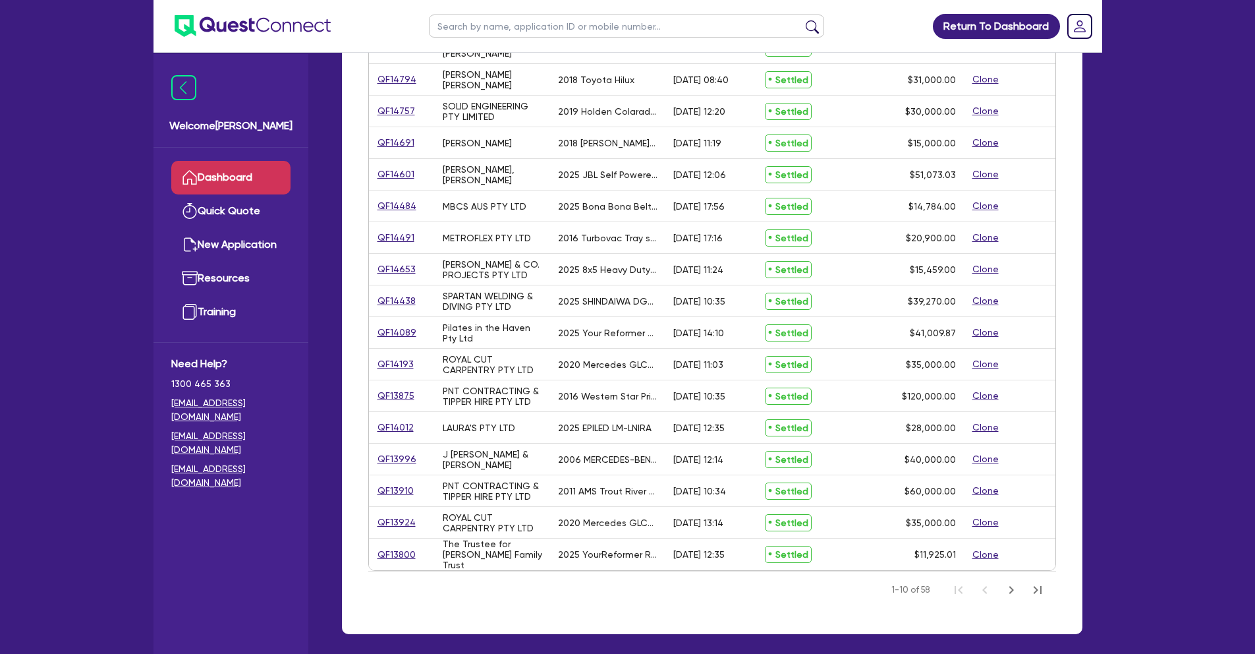
scroll to position [351, 0]
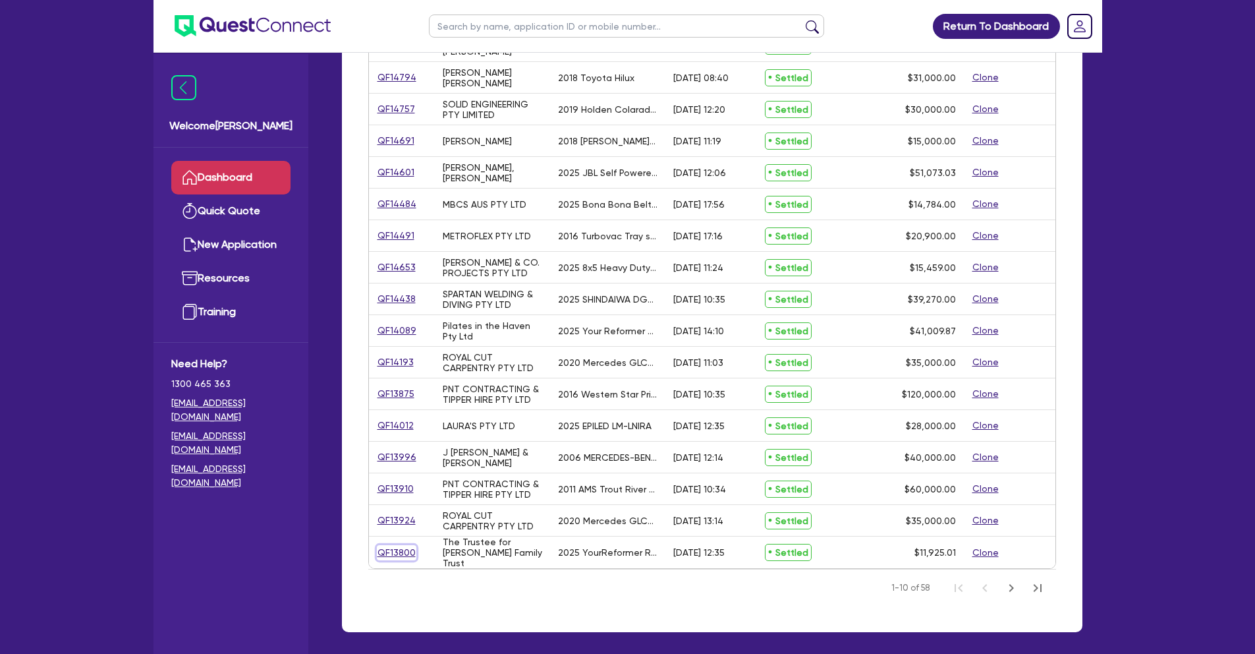
click at [380, 552] on link "QF13800" at bounding box center [397, 552] width 40 height 15
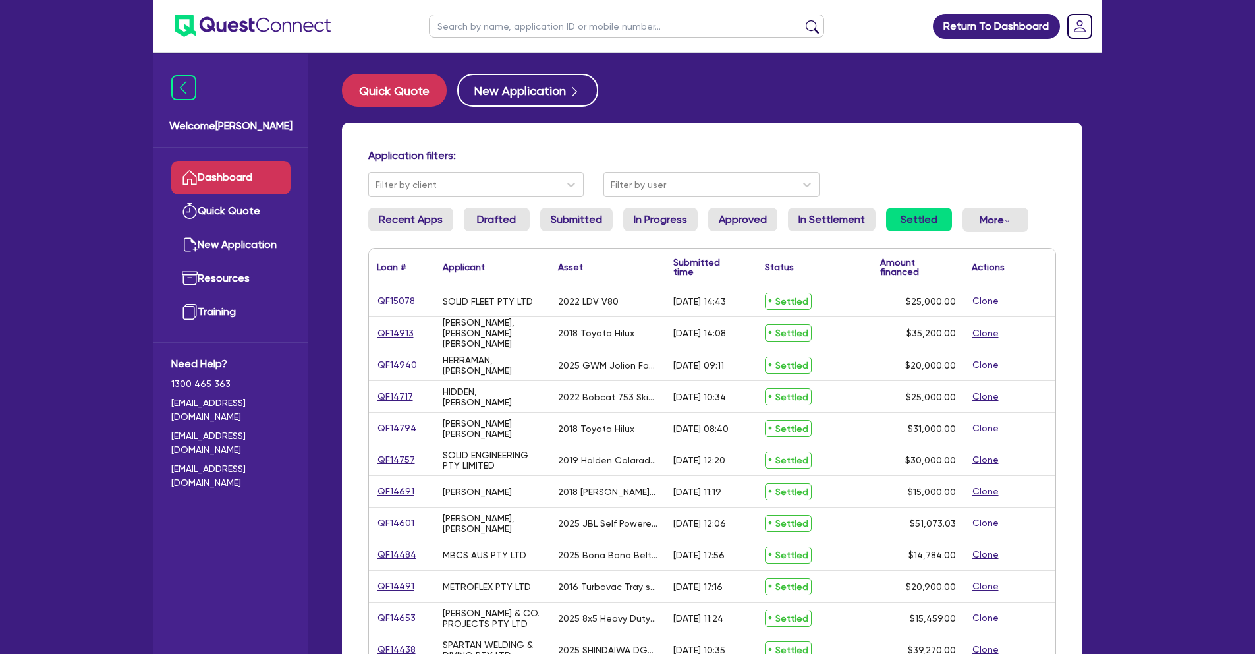
select select "TERTIARY_ASSETS"
select select "OTHER_TERTIARY"
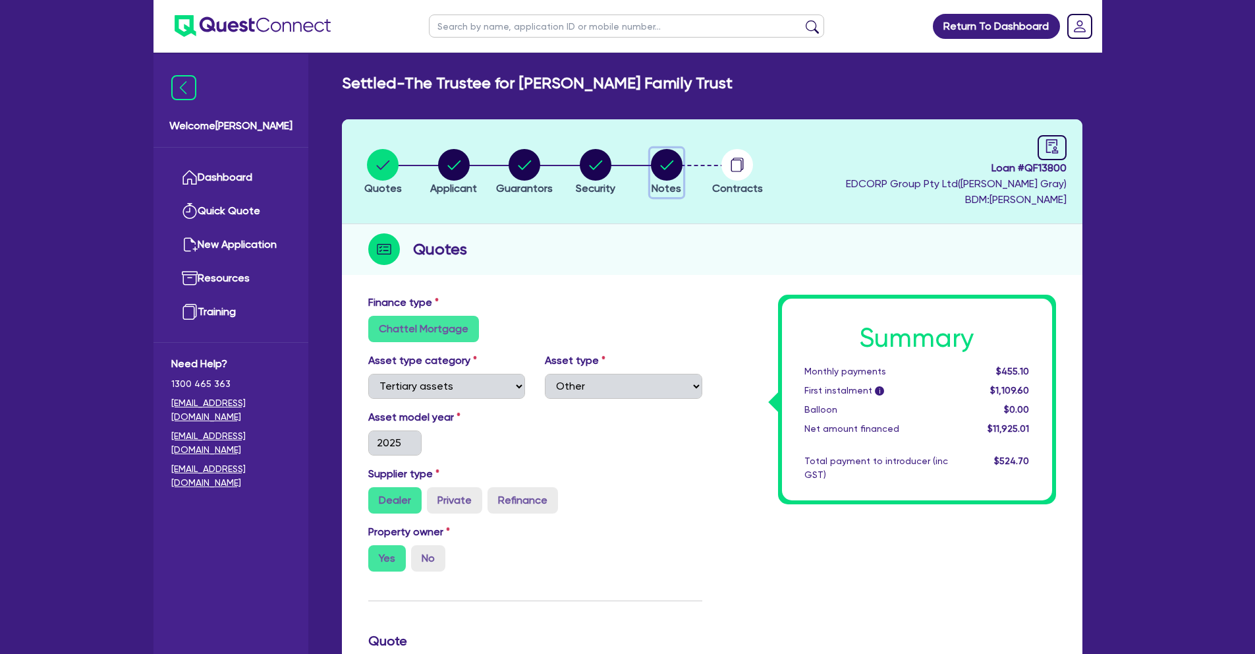
click at [674, 157] on circle "button" at bounding box center [667, 165] width 32 height 32
select select "Quest Finance - Platform Funding"
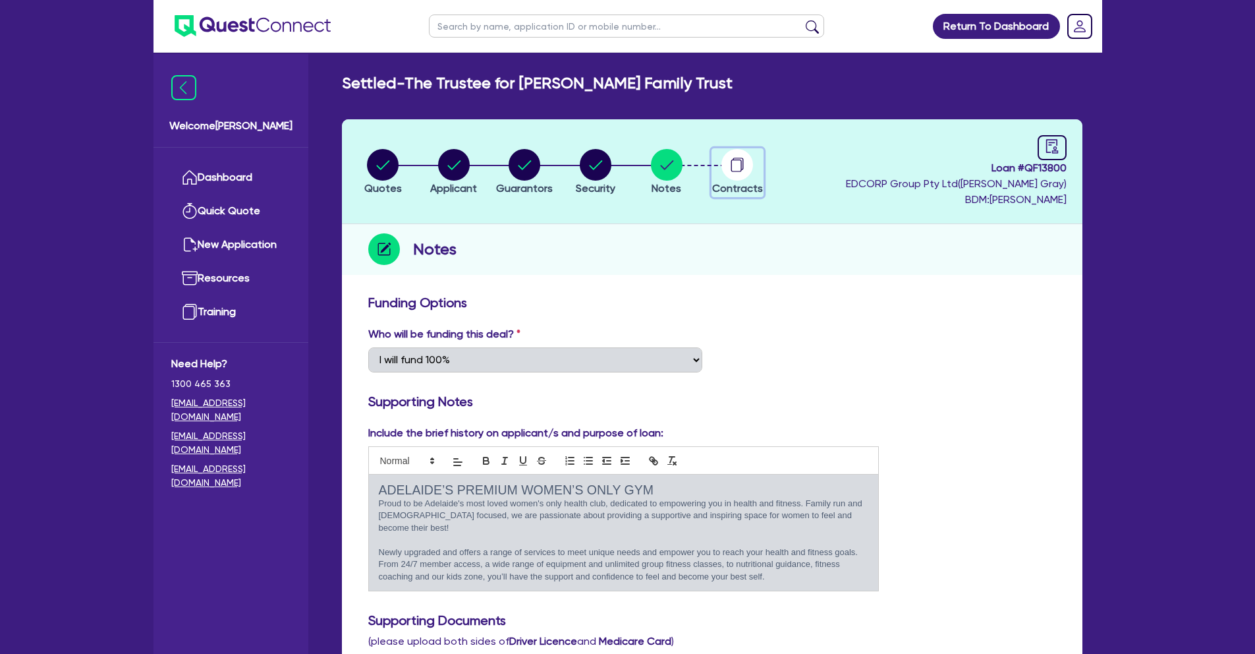
click at [726, 163] on circle "button" at bounding box center [738, 165] width 32 height 32
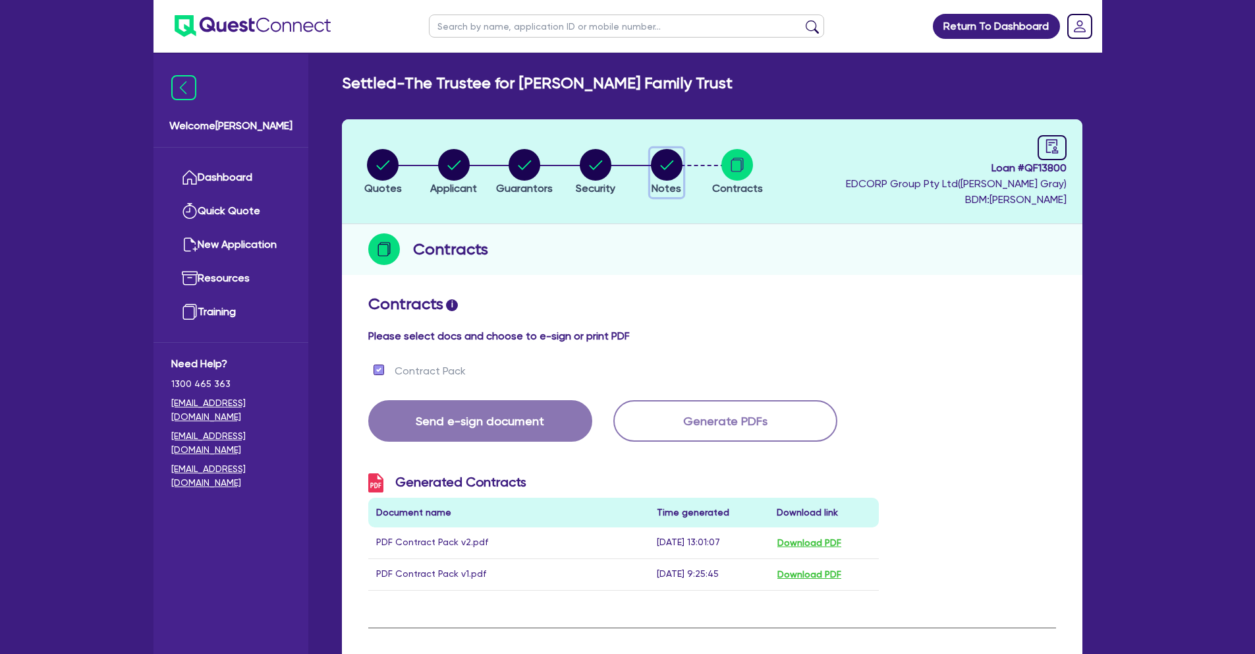
click at [662, 182] on span "Notes" at bounding box center [667, 188] width 30 height 13
select select "Quest Finance - Platform Funding"
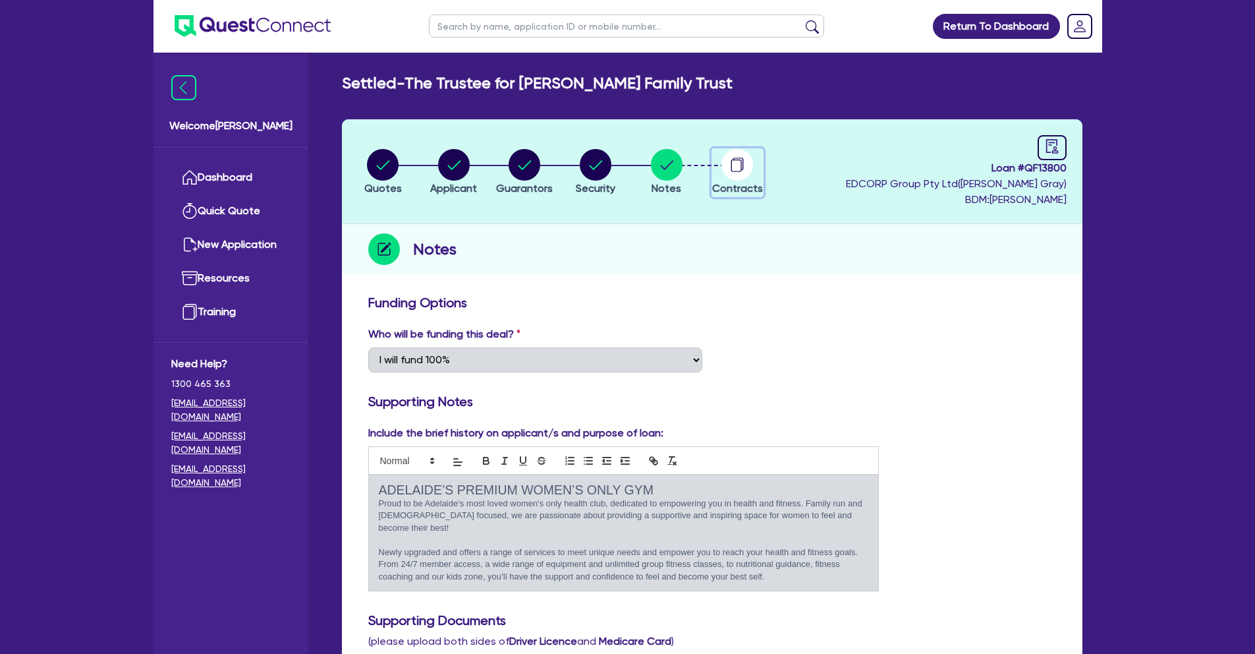
click at [741, 170] on circle "button" at bounding box center [738, 165] width 32 height 32
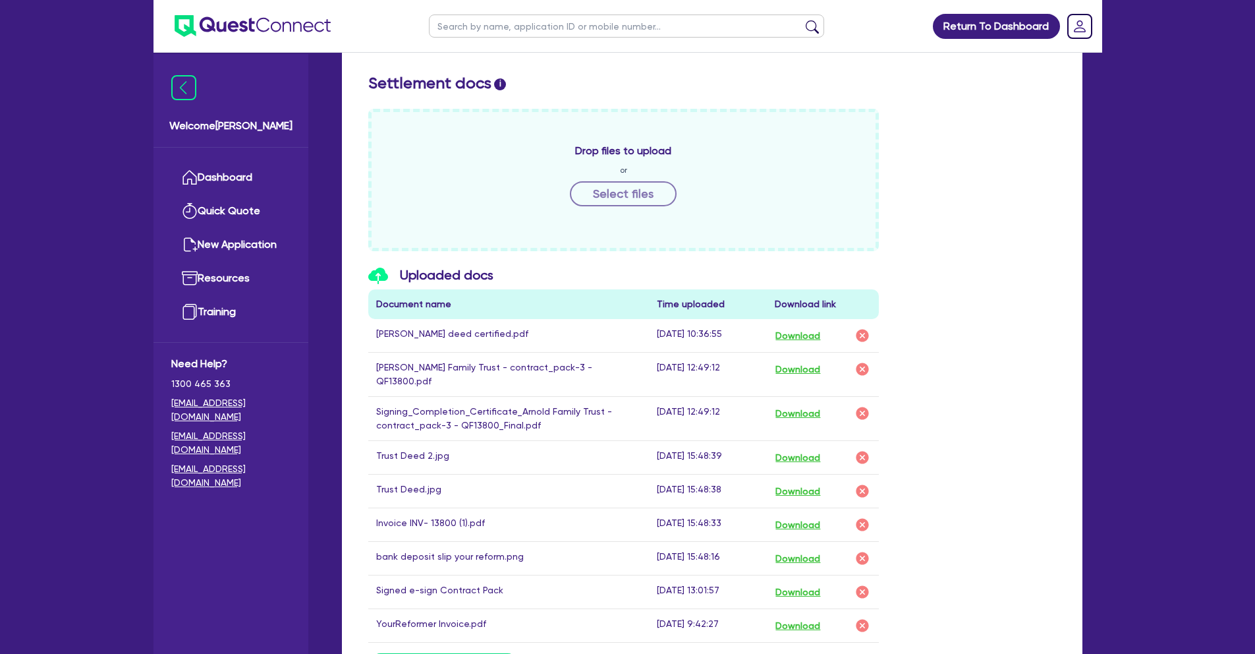
scroll to position [487, 0]
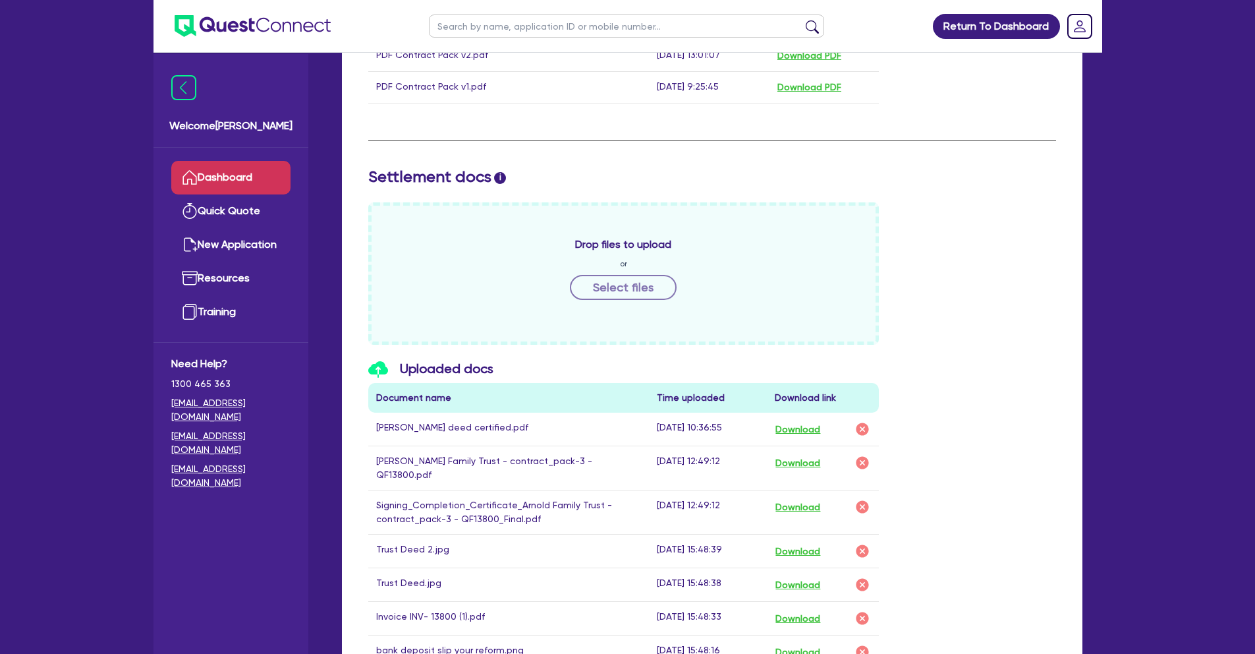
click at [247, 165] on link "Dashboard" at bounding box center [230, 178] width 119 height 34
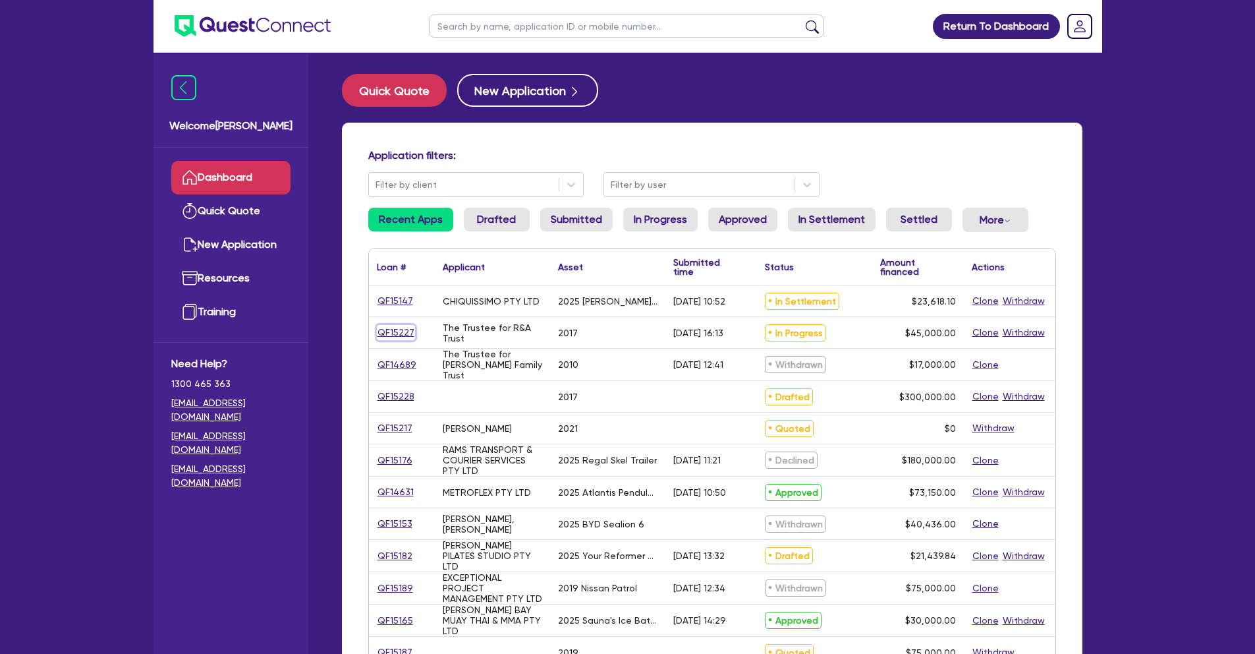
click at [403, 330] on link "QF15227" at bounding box center [396, 332] width 38 height 15
select select "CARS_AND_LIGHT_TRUCKS"
select select "VANS_AND_UTES"
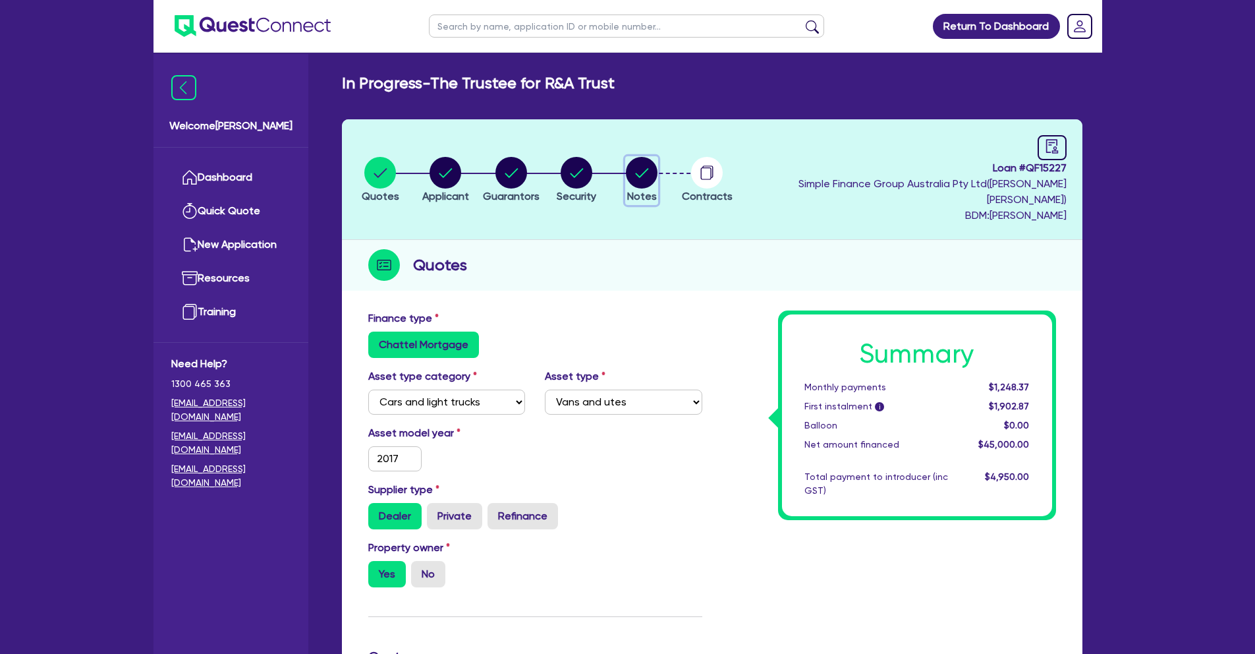
click at [658, 163] on circle "button" at bounding box center [642, 173] width 32 height 32
select select "Quest Finance - Own Book"
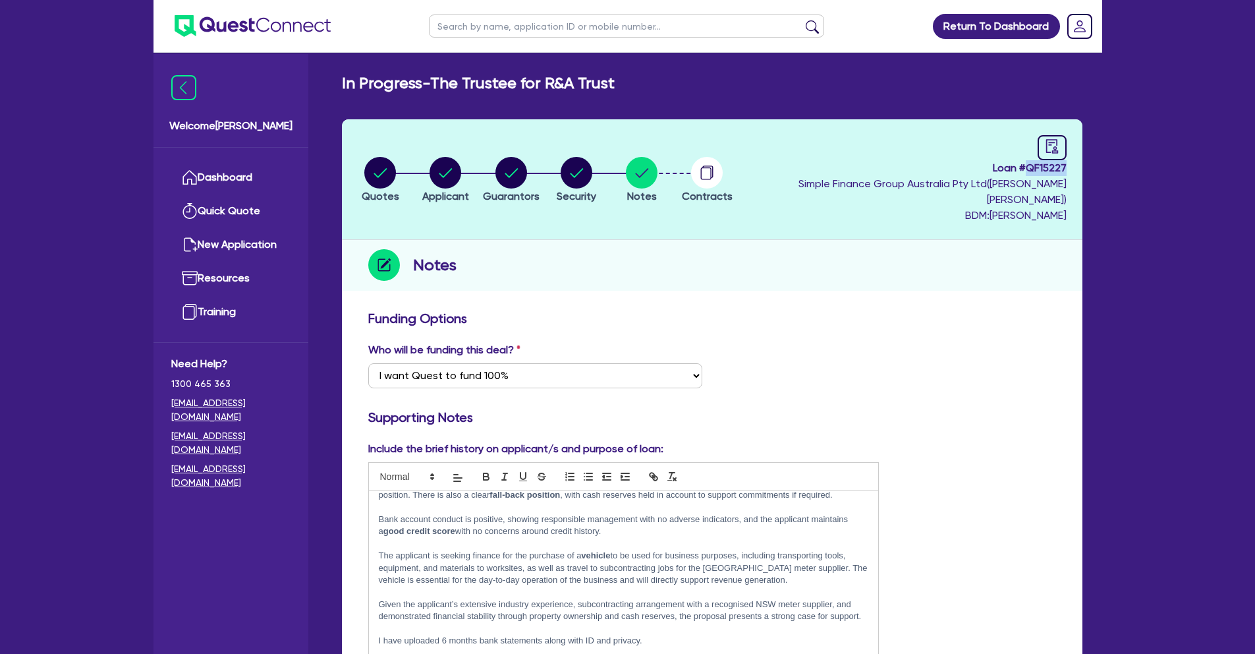
drag, startPoint x: 1029, startPoint y: 167, endPoint x: 1069, endPoint y: 171, distance: 39.7
click at [1069, 171] on header "Quotes Applicant Guarantors Security Notes Contracts Loan # QF15227 Simple Fina…" at bounding box center [712, 179] width 741 height 121
copy span "QF15227"
click at [457, 165] on circle "button" at bounding box center [446, 173] width 32 height 32
select select "TRUST"
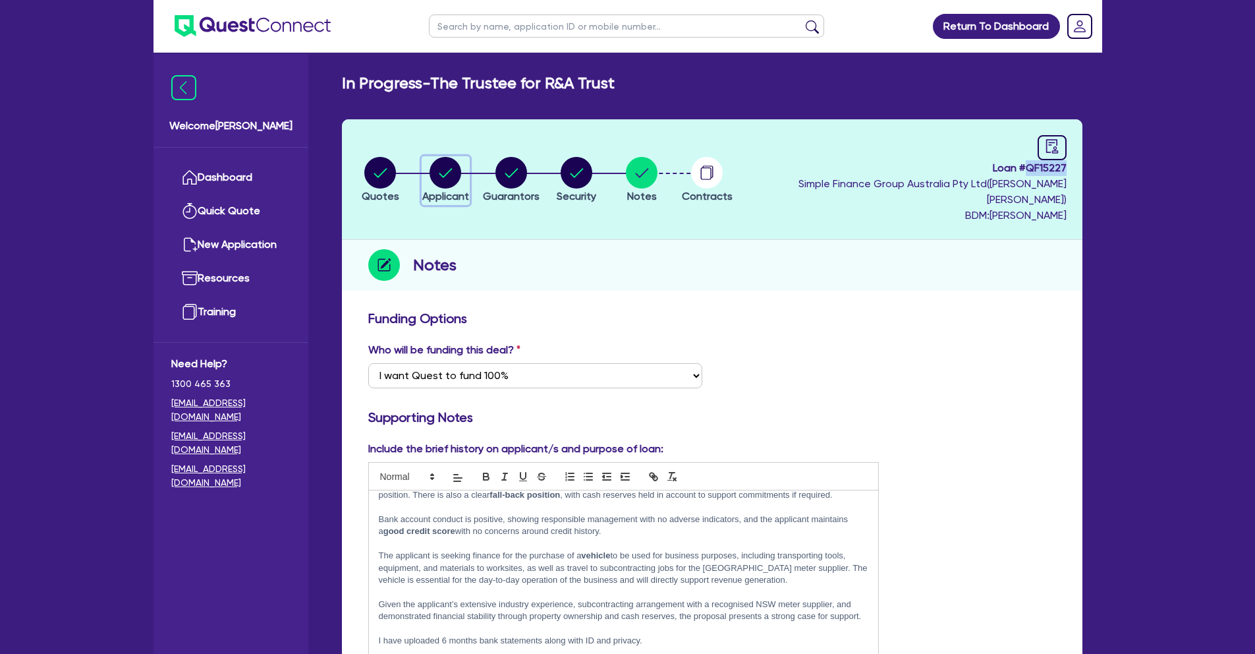
select select "COMPANY"
select select "BUILDING_CONSTRUCTION"
select select "TRADES_SERVICES_BUSINESSES_GOVERNMENT"
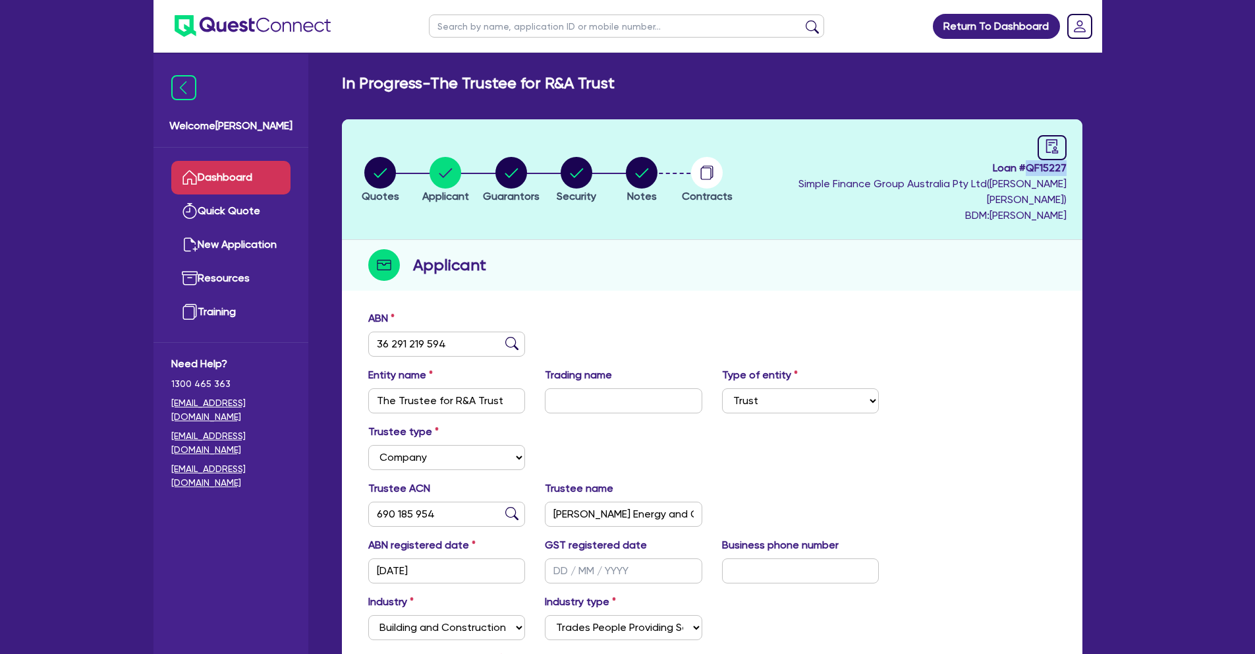
click at [263, 177] on link "Dashboard" at bounding box center [230, 178] width 119 height 34
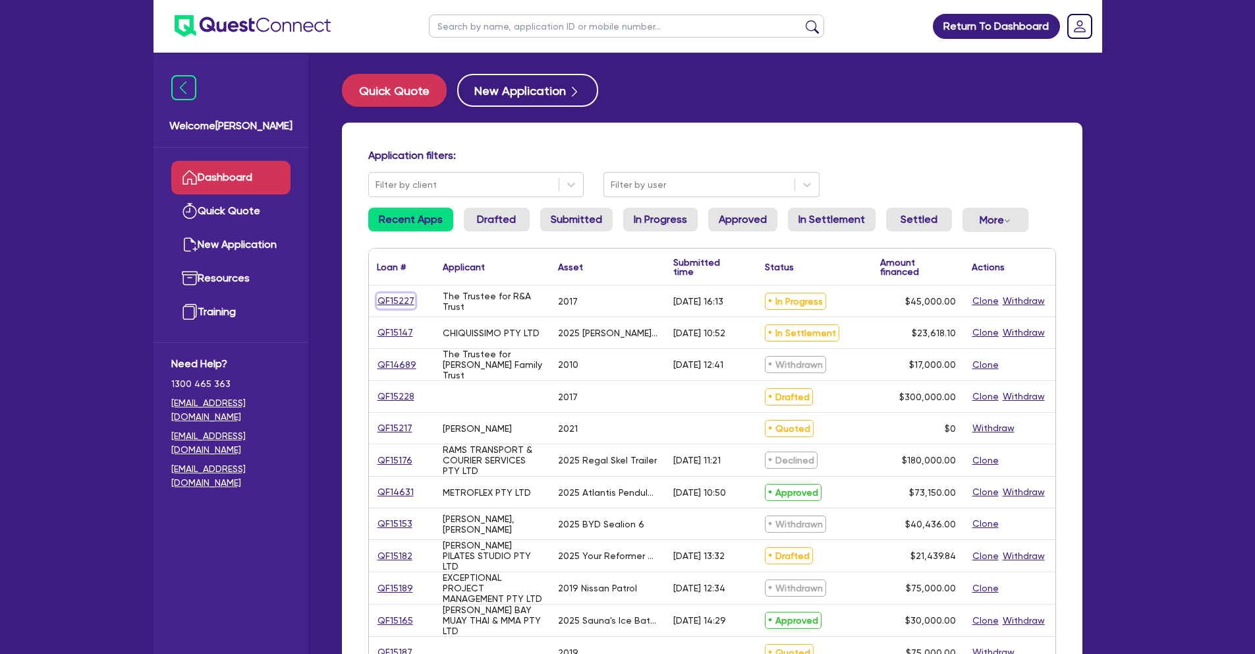
click at [397, 302] on link "QF15227" at bounding box center [396, 300] width 38 height 15
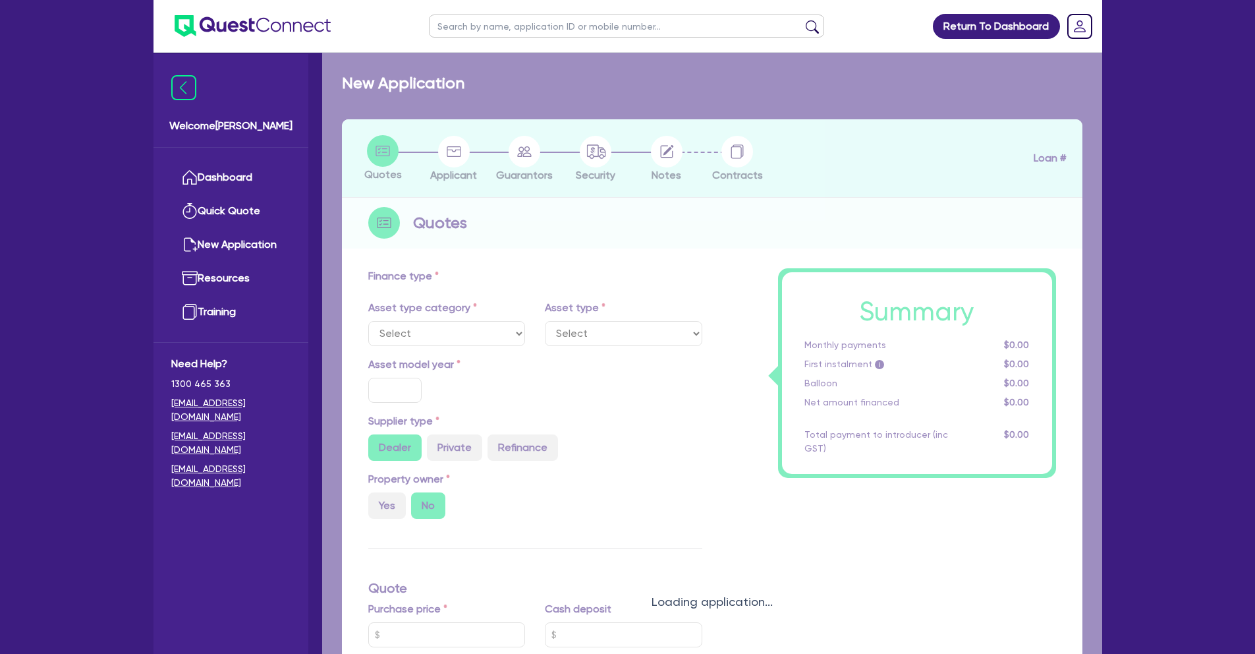
select select "CARS_AND_LIGHT_TRUCKS"
type input "2017"
radio input "true"
type input "45,000"
type input "10"
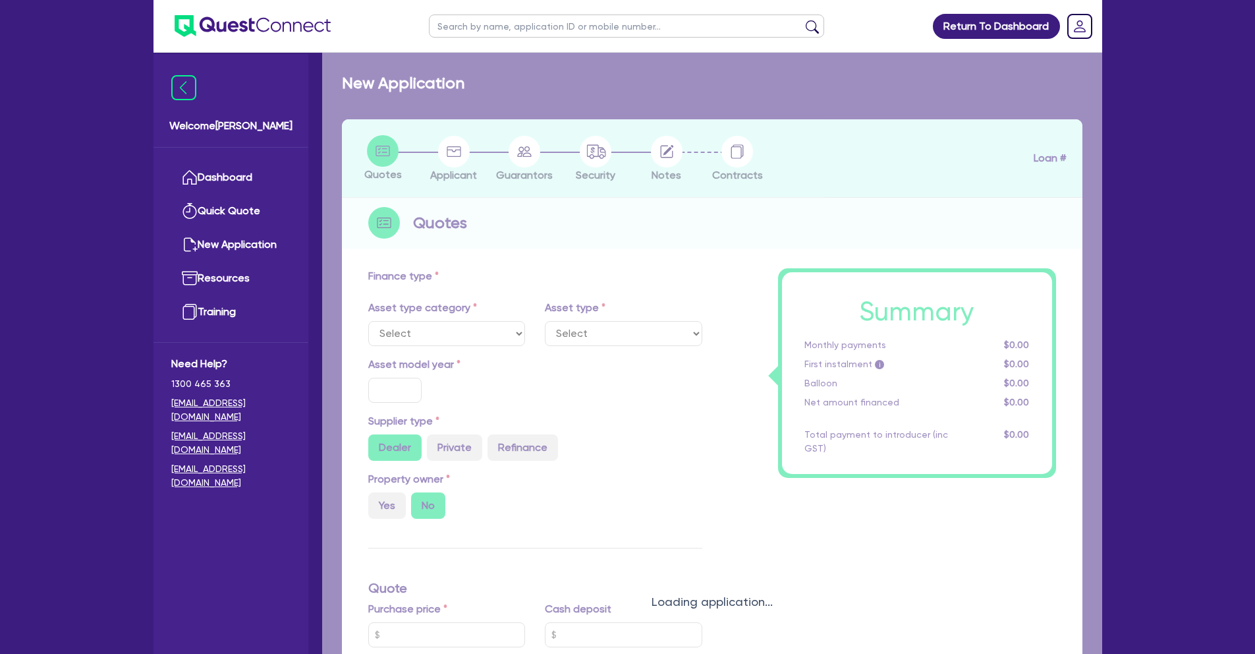
type input "4,500"
type input "17.95"
select select "VANS_AND_UTES"
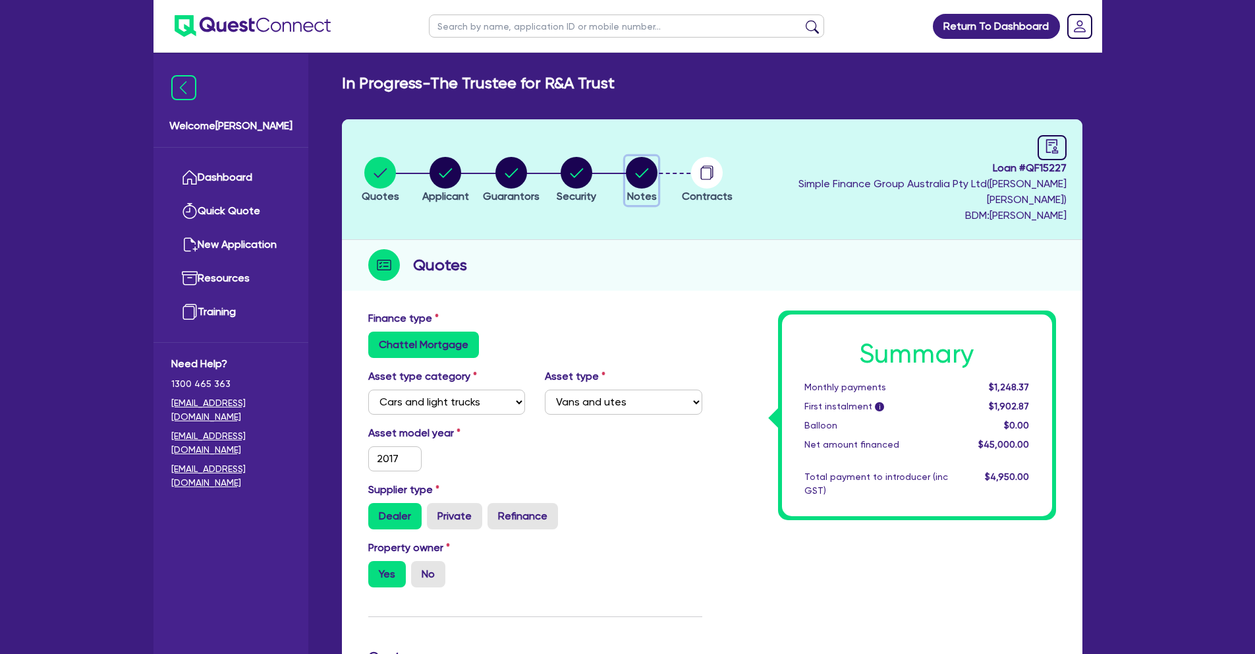
click at [658, 165] on circle "button" at bounding box center [642, 173] width 32 height 32
select select "Quest Finance - Own Book"
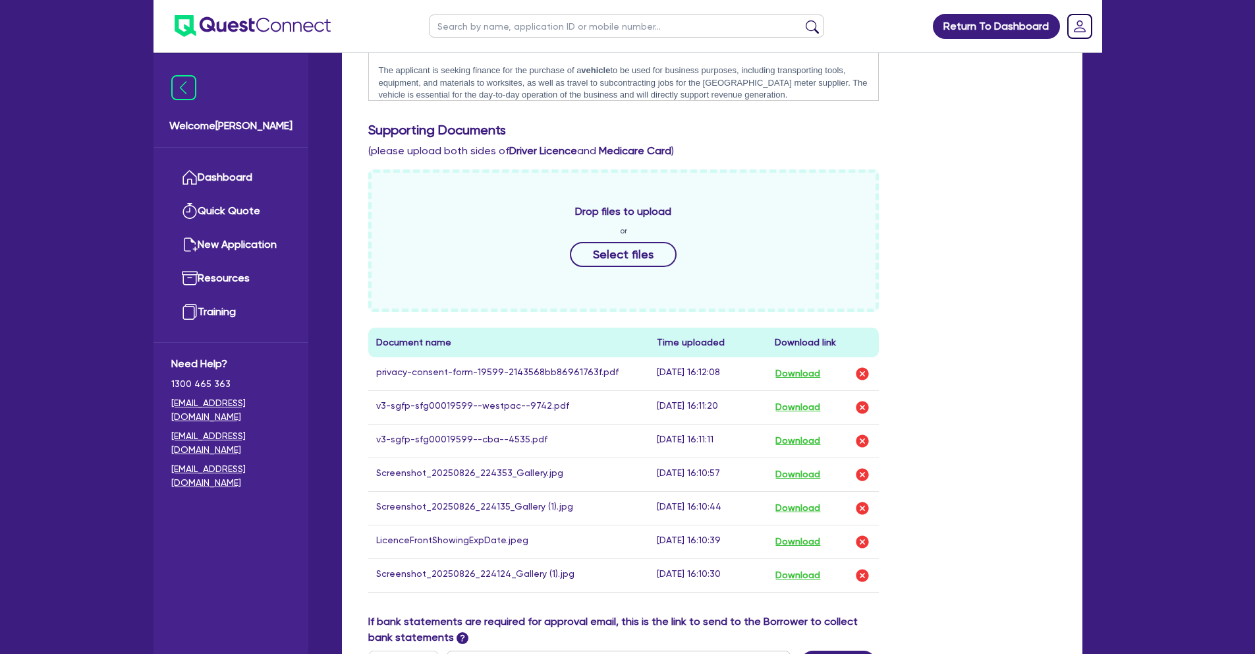
scroll to position [578, 0]
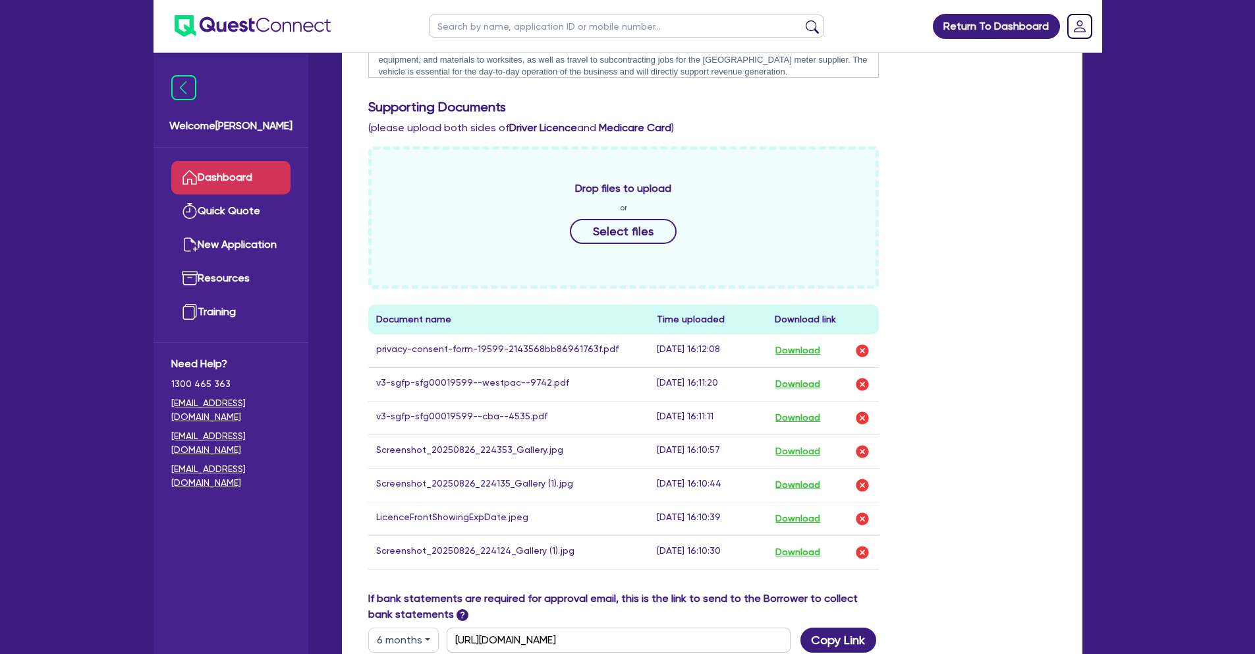
click at [270, 178] on link "Dashboard" at bounding box center [230, 178] width 119 height 34
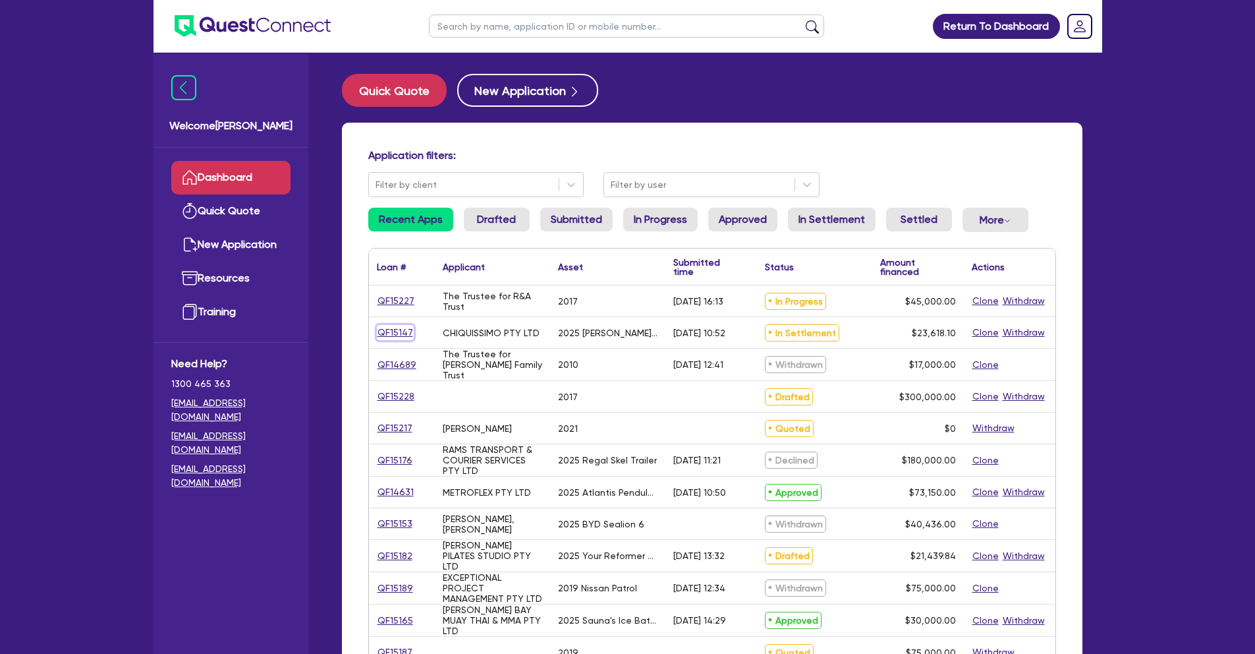
click at [397, 328] on link "QF15147" at bounding box center [395, 332] width 37 height 15
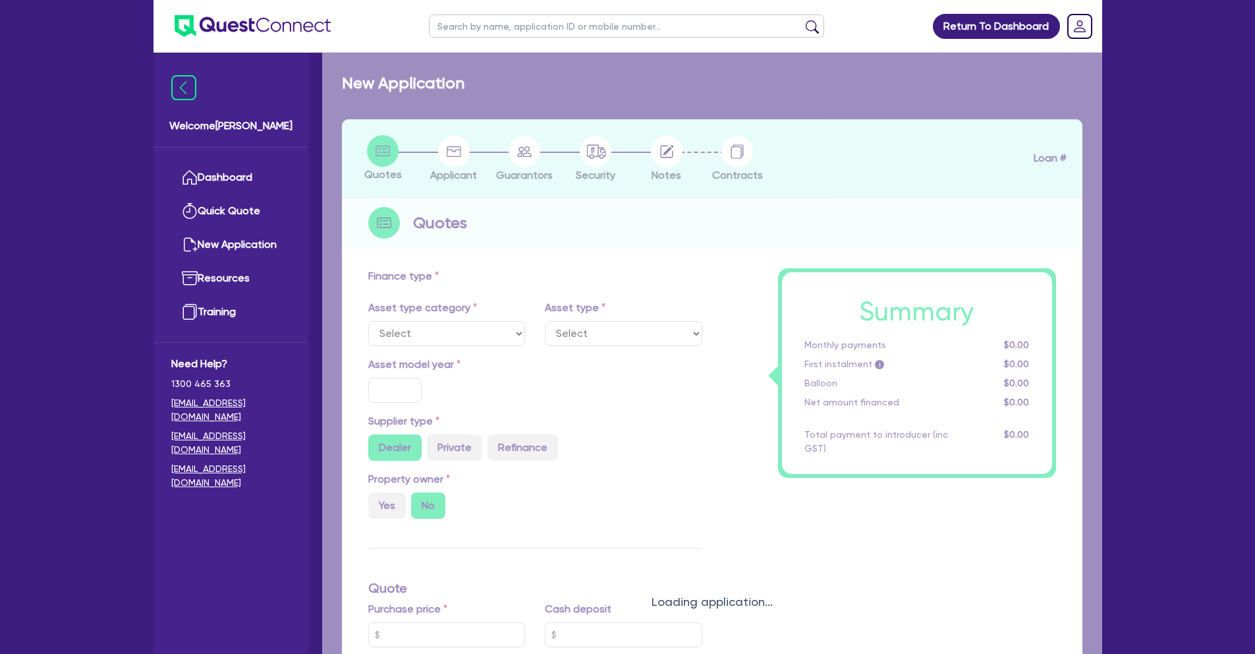
select select "TERTIARY_ASSETS"
type input "2025"
radio input "true"
type input "23,618.1"
type input "6"
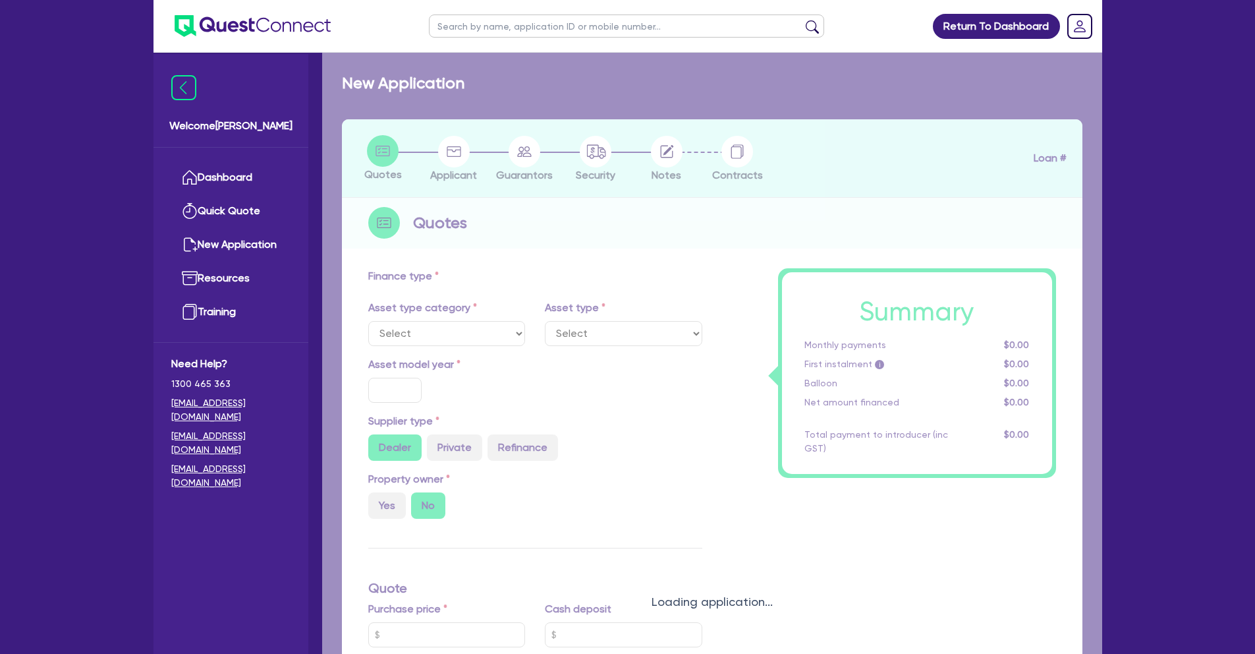
type input "1,417.09"
type input "18.95"
type input "100"
select select "BEAUTY_EQUIPMENT"
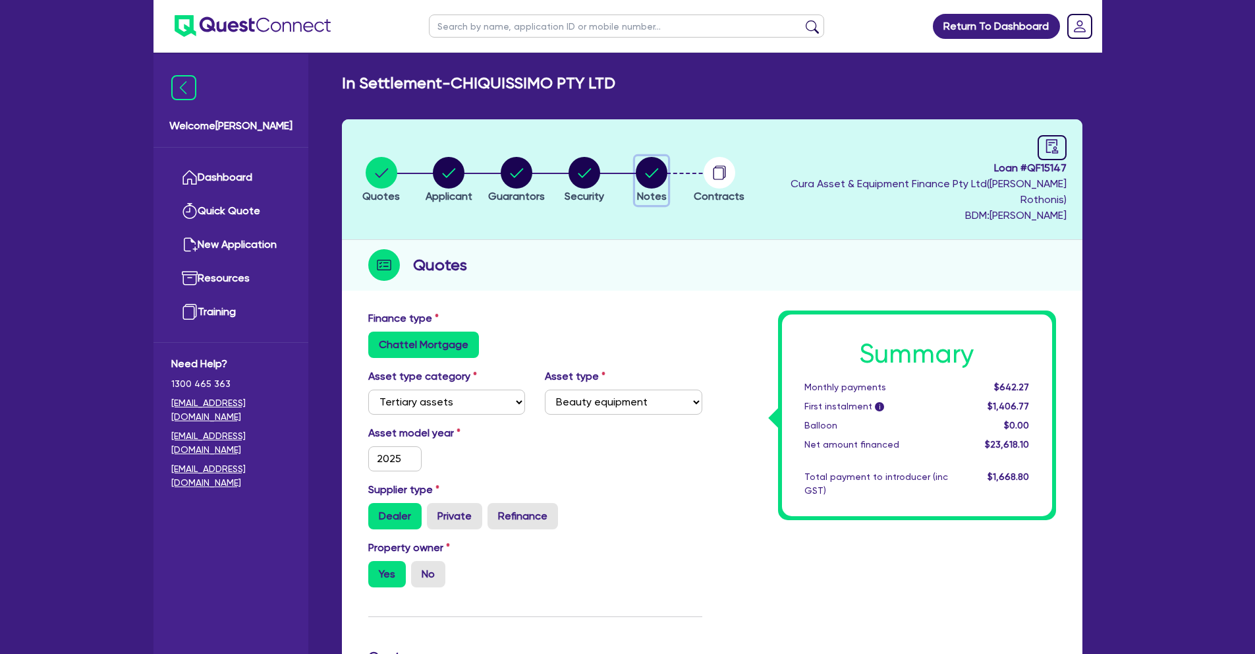
click at [658, 161] on circle "button" at bounding box center [652, 173] width 32 height 32
select select "Quest Finance - Own Book"
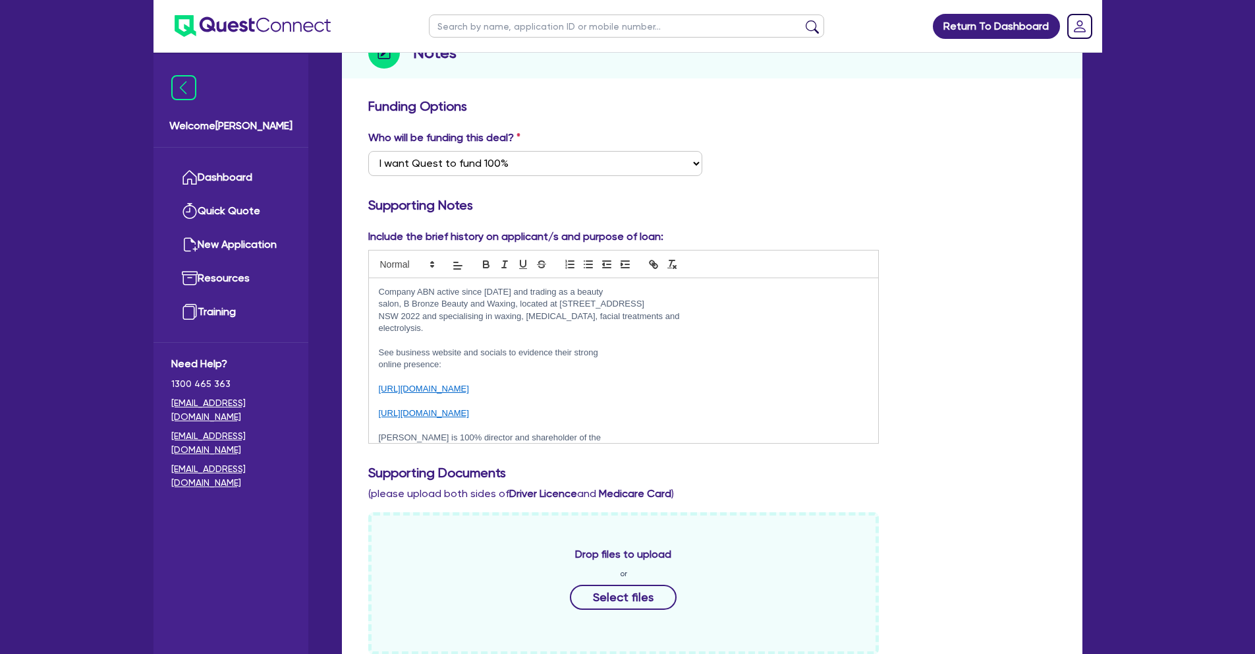
scroll to position [291, 0]
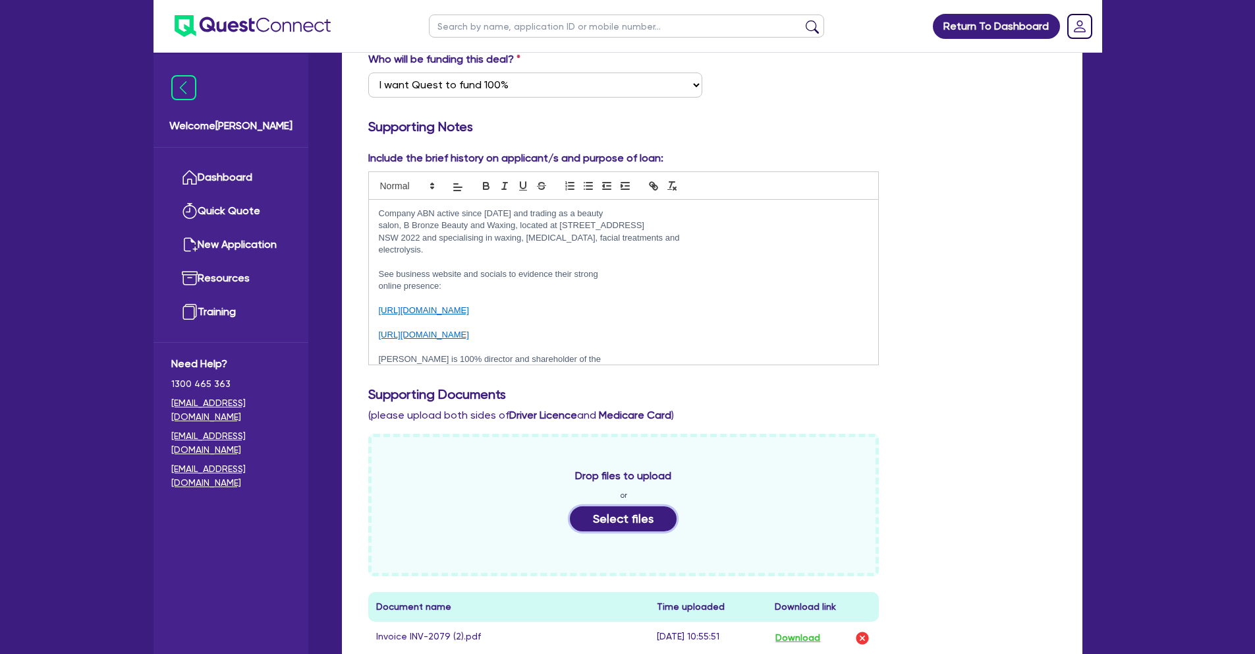
click at [608, 506] on button "Select files" at bounding box center [623, 518] width 107 height 25
click at [626, 506] on button "Select files" at bounding box center [623, 518] width 107 height 25
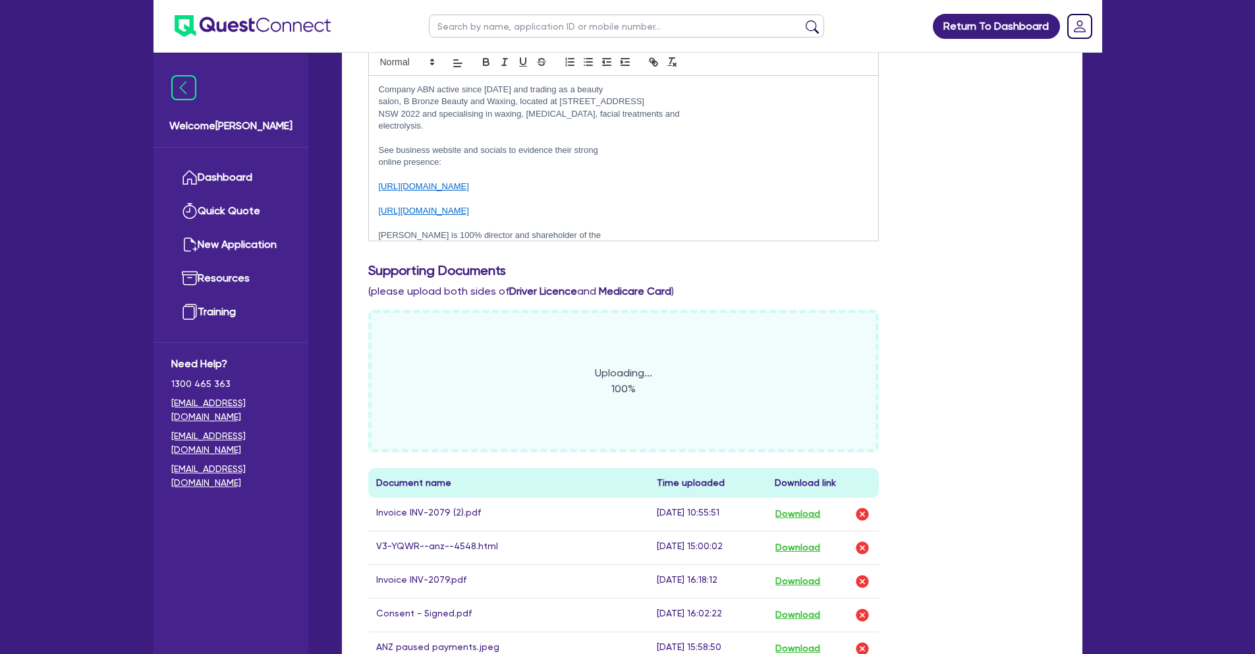
scroll to position [554, 0]
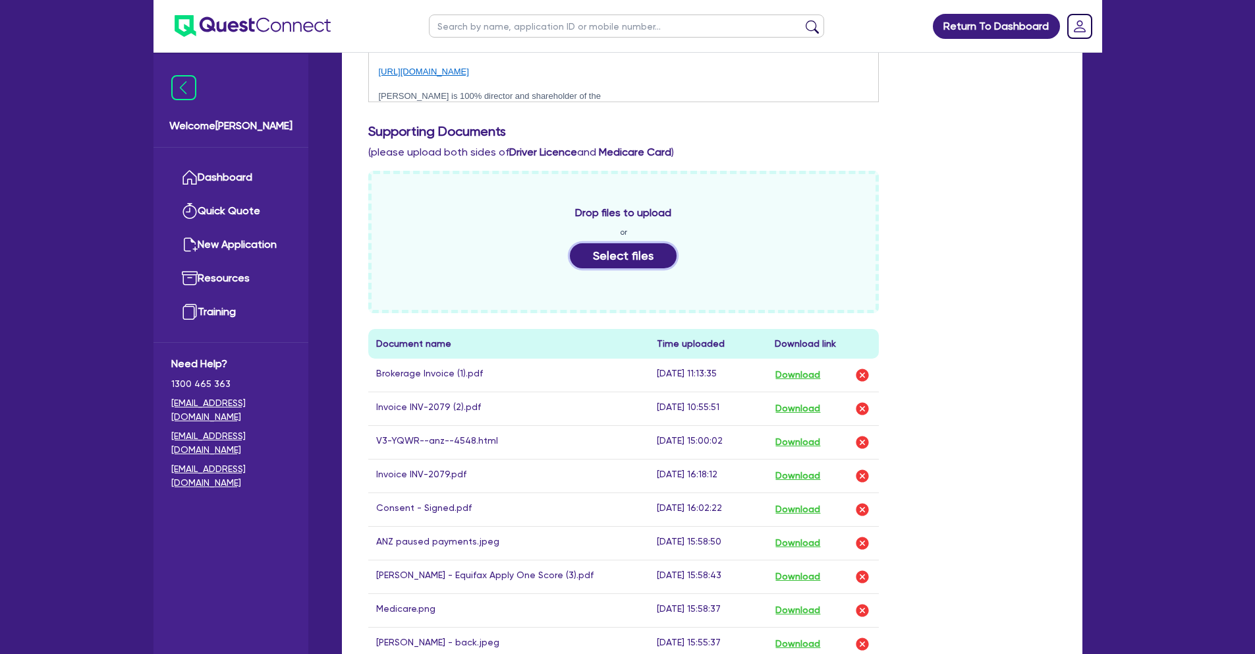
click at [639, 243] on button "Select files" at bounding box center [623, 255] width 107 height 25
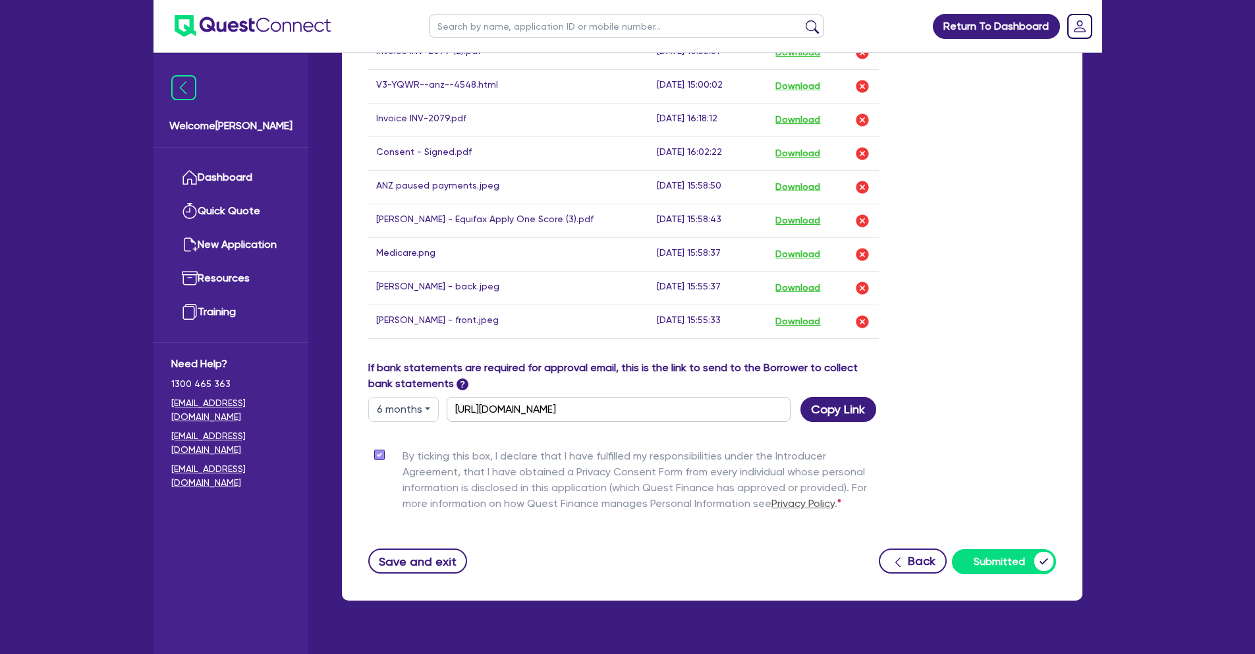
scroll to position [955, 0]
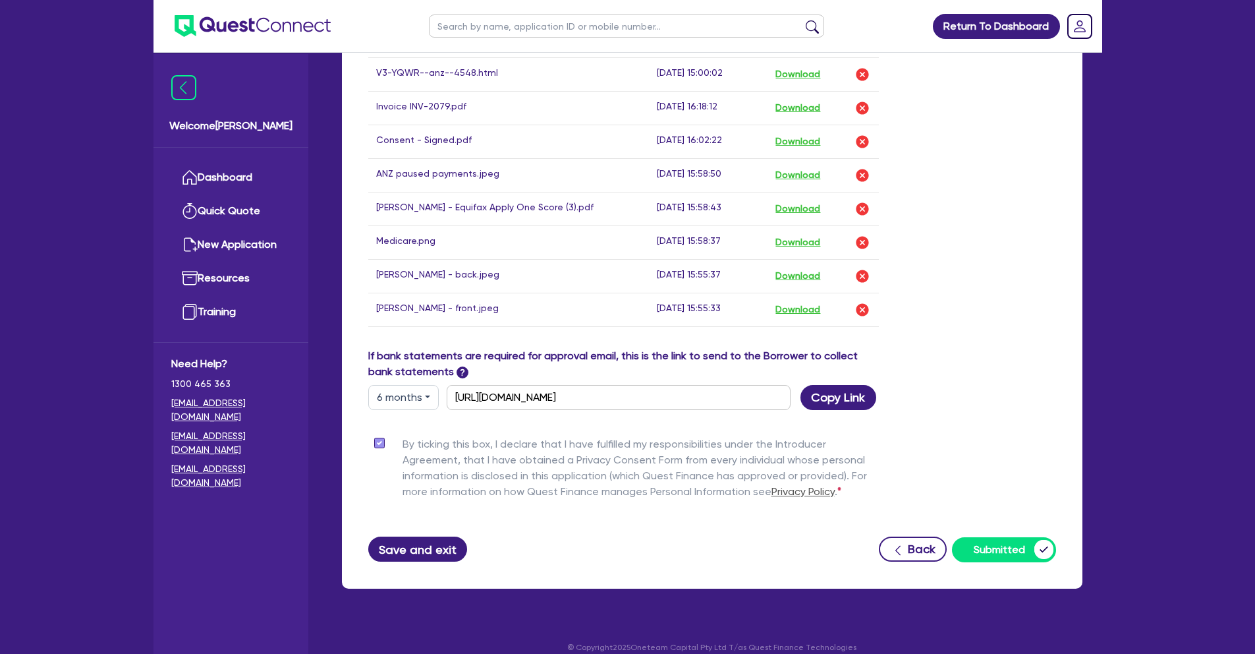
drag, startPoint x: 397, startPoint y: 519, endPoint x: 397, endPoint y: 526, distance: 6.6
click at [396, 536] on button "Save and exit" at bounding box center [418, 548] width 100 height 25
